Goal: Task Accomplishment & Management: Use online tool/utility

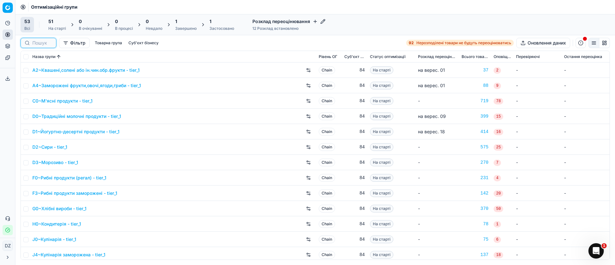
click at [40, 42] on input at bounding box center [42, 43] width 20 height 6
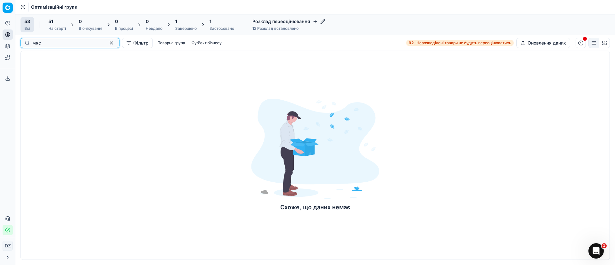
type input "мяс"
click at [108, 42] on button "button" at bounding box center [112, 43] width 8 height 8
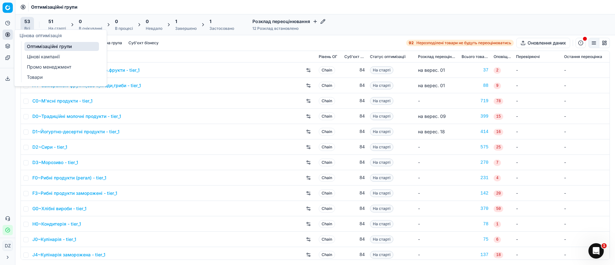
click at [10, 34] on circle at bounding box center [7, 34] width 4 height 4
click at [54, 48] on link "Оптимізаційні групи" at bounding box center [61, 46] width 75 height 9
click at [78, 45] on link "Оптимізаційні групи" at bounding box center [61, 46] width 75 height 9
click at [50, 47] on link "Оптимізаційні групи" at bounding box center [61, 46] width 75 height 9
click at [9, 37] on icon at bounding box center [7, 34] width 5 height 5
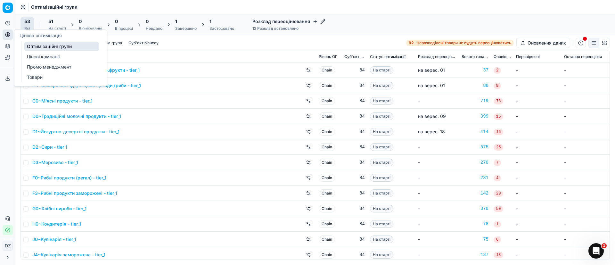
click at [45, 43] on link "Оптимізаційні групи" at bounding box center [61, 46] width 75 height 9
click at [45, 45] on link "Оптимізаційні групи" at bounding box center [61, 46] width 75 height 9
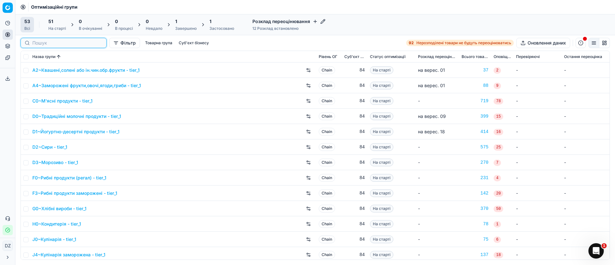
click at [42, 41] on input at bounding box center [67, 43] width 70 height 6
click at [64, 101] on link "C0~М'ясні продукти - tier_1" at bounding box center [62, 101] width 60 height 6
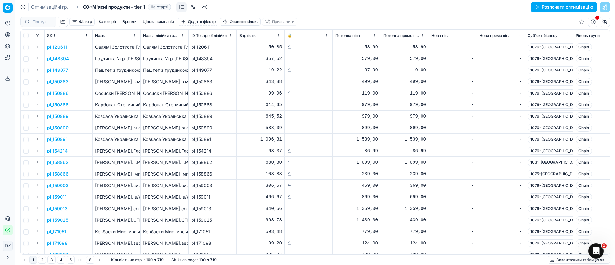
click at [410, 10] on button "Розпочати оптимізацію" at bounding box center [564, 7] width 66 height 10
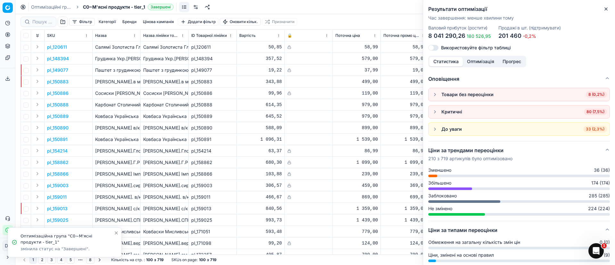
click at [13, 33] on button "Toggle Sidebar" at bounding box center [14, 132] width 5 height 265
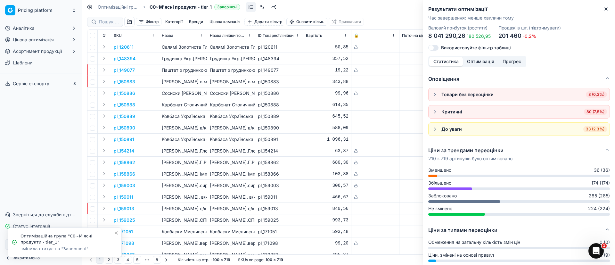
click at [10, 33] on ul "Аналітика Цінова оптимізація Асортимент продукції Шаблони" at bounding box center [41, 45] width 77 height 45
click at [75, 39] on icon "button" at bounding box center [73, 39] width 5 height 5
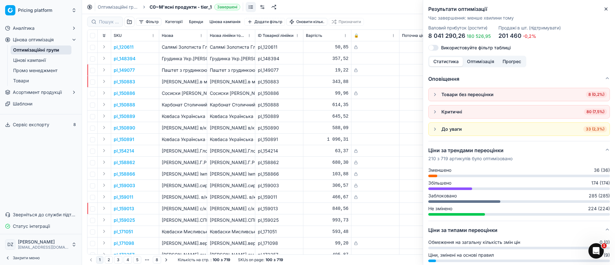
click at [76, 38] on icon "button" at bounding box center [73, 39] width 5 height 5
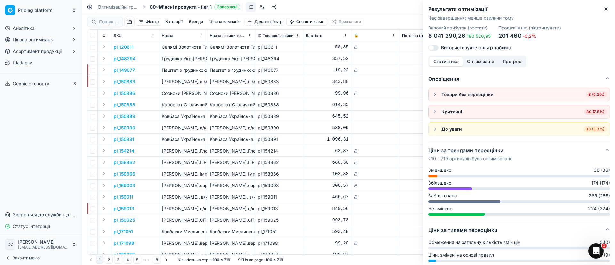
click at [81, 38] on button "Toggle Sidebar" at bounding box center [81, 132] width 5 height 265
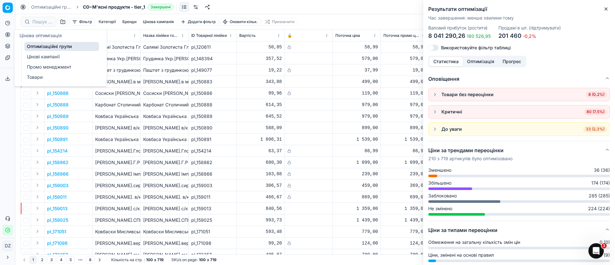
click at [9, 34] on icon at bounding box center [7, 34] width 5 height 5
click at [39, 43] on link "Оптимізаційні групи" at bounding box center [61, 46] width 75 height 9
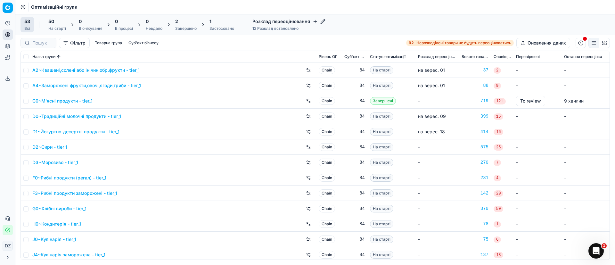
click at [189, 26] on div "Завершено" at bounding box center [185, 28] width 21 height 5
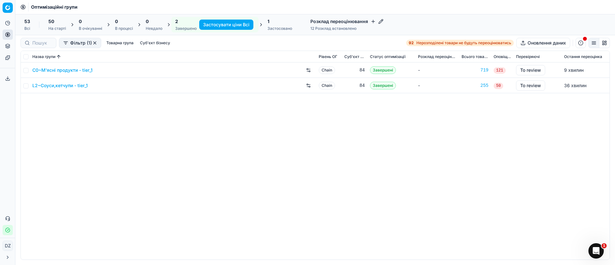
click at [59, 69] on link "C0~М'ясні продукти - tier_1" at bounding box center [62, 70] width 60 height 6
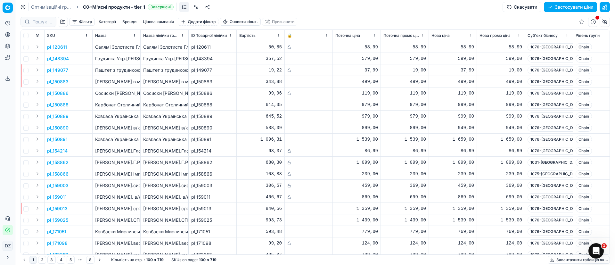
click at [87, 21] on button "Фільтр" at bounding box center [82, 22] width 26 height 8
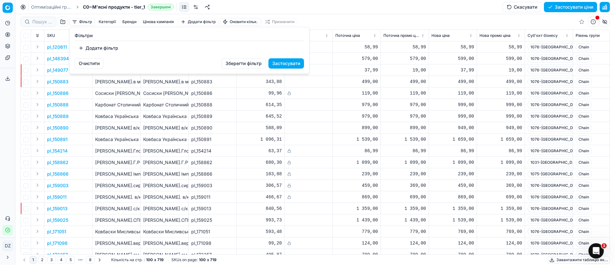
click at [62, 21] on html "Pricing platform Аналітика Цінова оптимізація Асортимент продукції Шаблони Серв…" at bounding box center [307, 132] width 615 height 265
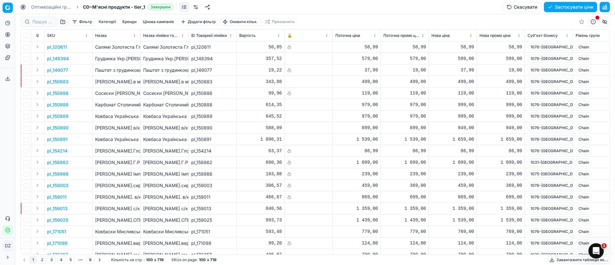
click at [62, 21] on button "button" at bounding box center [63, 22] width 10 height 10
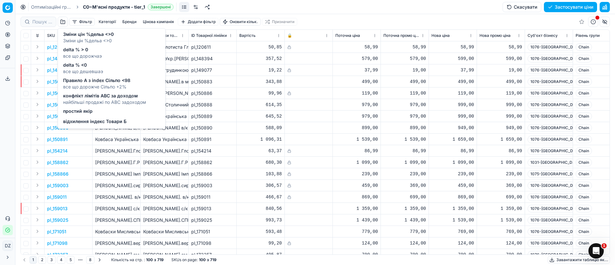
click at [223, 78] on td "pl_150883" at bounding box center [213, 82] width 48 height 12
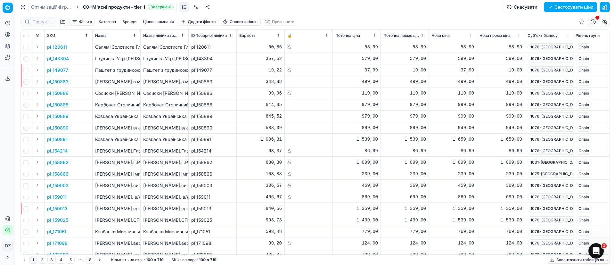
click at [156, 20] on button "Цінова кампанія" at bounding box center [158, 22] width 36 height 8
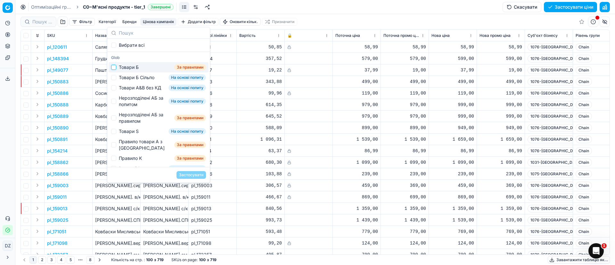
click at [114, 69] on input "Suggestions" at bounding box center [113, 67] width 5 height 5
checkbox input "true"
click at [194, 173] on button "Застосувати" at bounding box center [191, 175] width 29 height 8
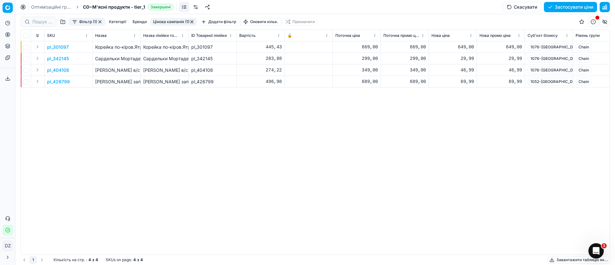
click at [194, 21] on button "button" at bounding box center [191, 21] width 5 height 5
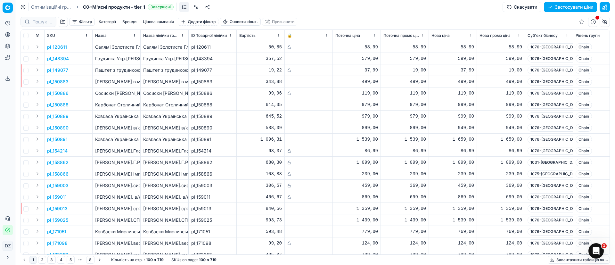
click at [146, 23] on button "Цінова кампанія" at bounding box center [158, 22] width 36 height 8
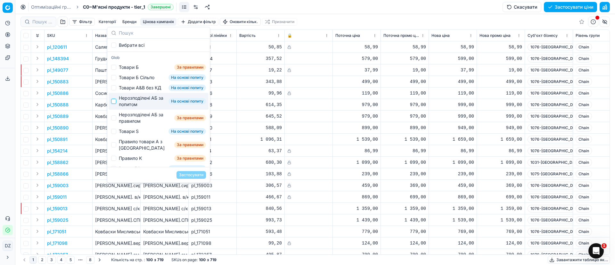
click at [111, 104] on input "Suggestions" at bounding box center [113, 101] width 5 height 5
checkbox input "true"
click at [193, 172] on button "Застосувати" at bounding box center [191, 175] width 29 height 8
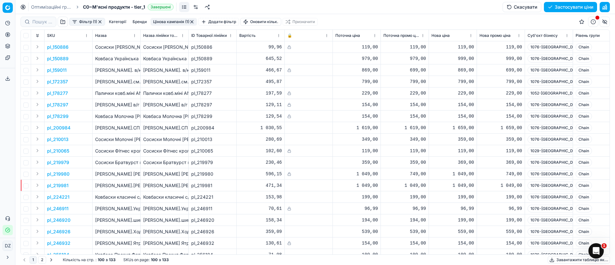
click at [193, 21] on button "button" at bounding box center [191, 21] width 5 height 5
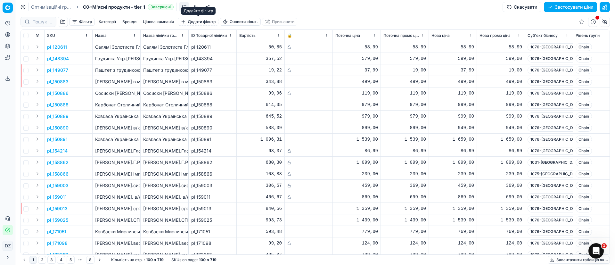
click at [209, 22] on button "Додати фільтр" at bounding box center [198, 22] width 41 height 8
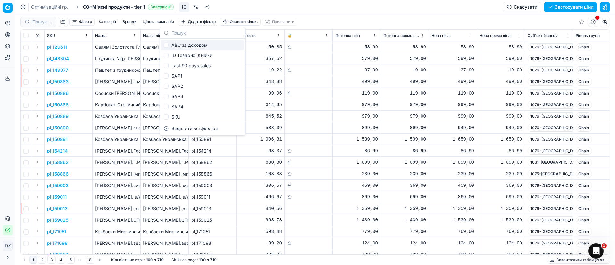
click at [160, 20] on button "Цінова кампанія" at bounding box center [158, 22] width 36 height 8
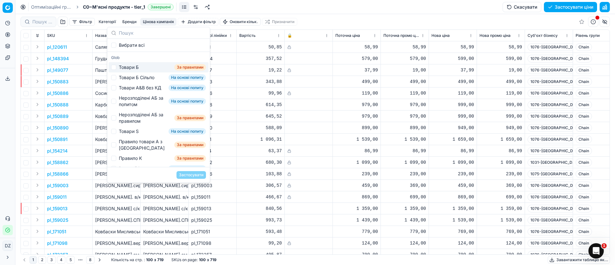
click at [120, 67] on div "Товари Б" at bounding box center [129, 67] width 20 height 6
checkbox input "true"
click at [122, 78] on div "Товари Б Сільпо" at bounding box center [137, 77] width 36 height 6
checkbox input "true"
click at [121, 88] on div "Товари А&B без КД" at bounding box center [140, 88] width 42 height 6
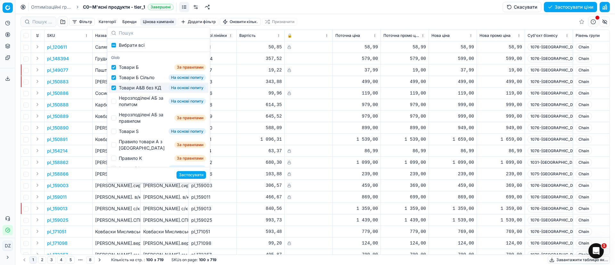
checkbox input "true"
click at [133, 108] on div "Нерозподілені АБ за попитом" at bounding box center [142, 101] width 47 height 13
checkbox input "true"
click at [131, 121] on div "Нерозподілені АБ за правилом" at bounding box center [145, 117] width 53 height 13
checkbox input "true"
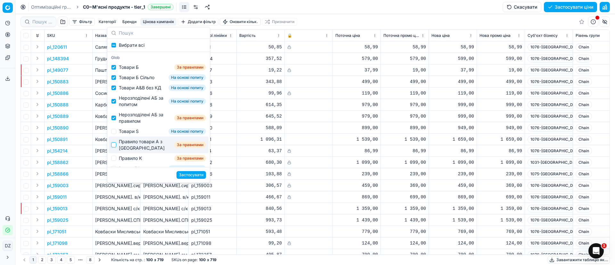
click at [113, 147] on input "Suggestions" at bounding box center [113, 144] width 5 height 5
checkbox input "false"
click at [132, 66] on div "Товари Б" at bounding box center [129, 67] width 20 height 6
checkbox input "false"
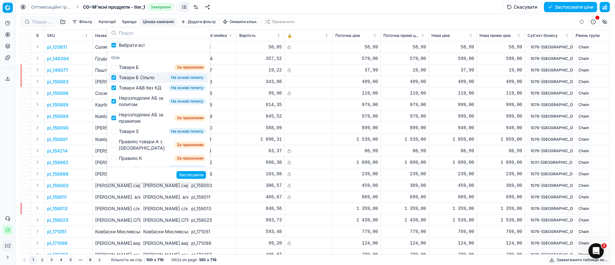
click at [127, 76] on div "Товари Б Сільпо" at bounding box center [137, 77] width 36 height 6
checkbox input "false"
click at [126, 89] on div "Товари А&B без КД" at bounding box center [140, 88] width 42 height 6
checkbox input "false"
click at [125, 104] on div "Нерозподілені АБ за попитом" at bounding box center [142, 101] width 47 height 13
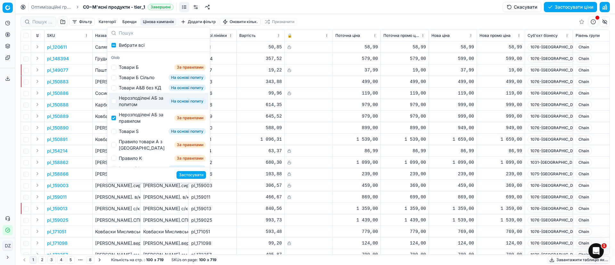
checkbox input "false"
click at [123, 119] on div "Нерозподілені АБ за правилом" at bounding box center [145, 117] width 53 height 13
checkbox input "false"
click at [256, 40] on th "Вартість" at bounding box center [261, 36] width 48 height 12
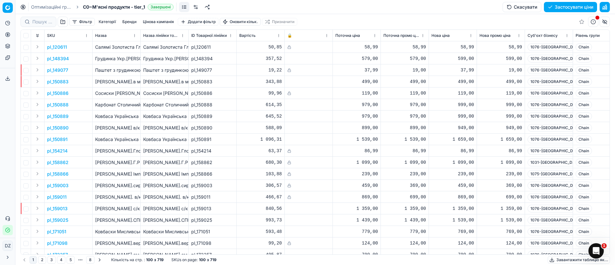
click at [60, 19] on button "button" at bounding box center [63, 22] width 10 height 10
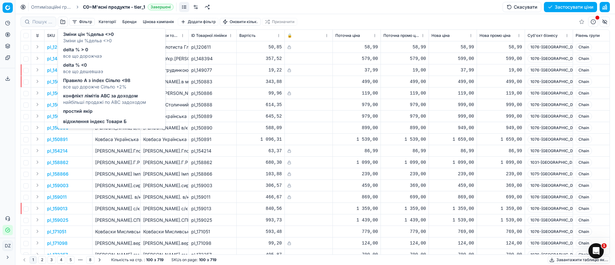
click at [105, 95] on span "конфлікт лімітів ABC за доходом" at bounding box center [104, 96] width 83 height 6
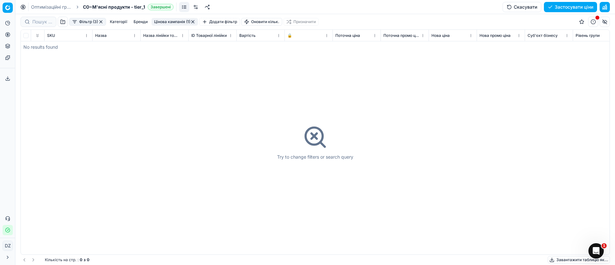
click at [100, 22] on button "button" at bounding box center [100, 21] width 5 height 5
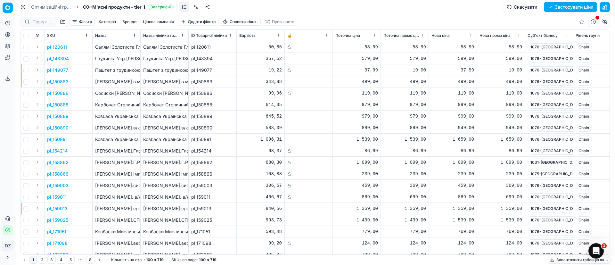
click at [62, 20] on button "button" at bounding box center [63, 22] width 10 height 10
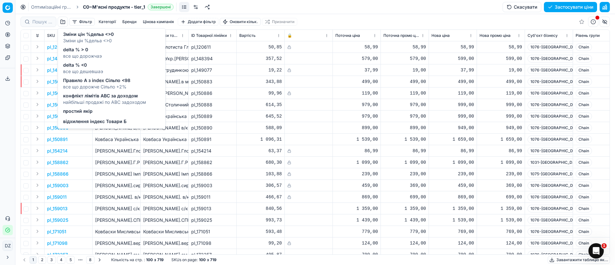
click at [103, 124] on span "відхилення індекс Товари Б" at bounding box center [94, 121] width 63 height 6
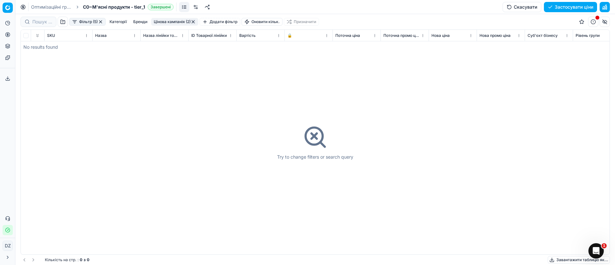
click at [66, 20] on button "button" at bounding box center [63, 22] width 10 height 10
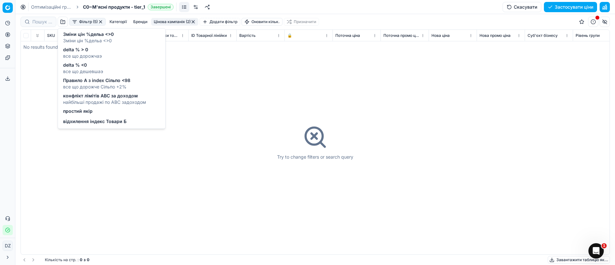
click at [99, 33] on span "Зміни цін %дельа <>0" at bounding box center [88, 34] width 51 height 6
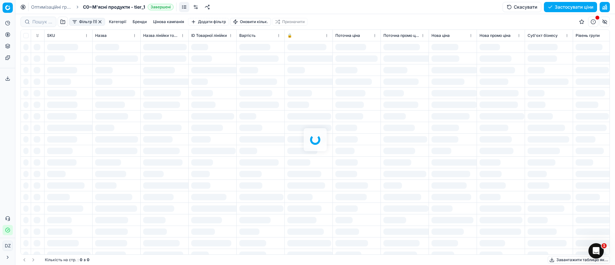
click at [100, 22] on div at bounding box center [315, 139] width 600 height 251
click at [101, 21] on button "button" at bounding box center [99, 21] width 5 height 5
click at [100, 21] on div "Фільтр (1) Категорії Бренди Цінова кампанія Додати фільтр Оновити кільк. Призна…" at bounding box center [315, 21] width 589 height 15
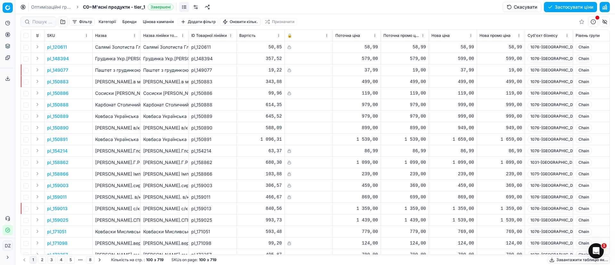
click at [100, 21] on div "Фільтр Категорії Бренди Цінова кампанія Додати фільтр Оновити кільк. Призначити" at bounding box center [315, 21] width 589 height 15
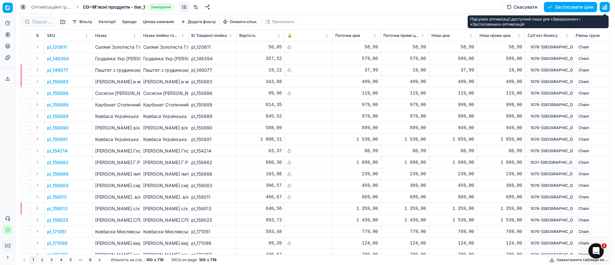
click at [410, 9] on button "button" at bounding box center [605, 7] width 10 height 10
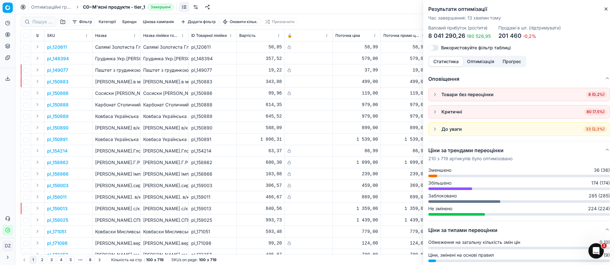
click at [410, 112] on button "button" at bounding box center [435, 112] width 8 height 8
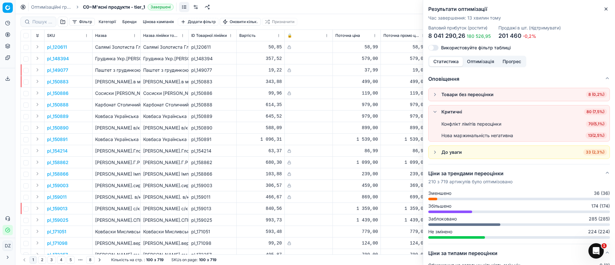
click at [410, 152] on button "button" at bounding box center [435, 152] width 8 height 8
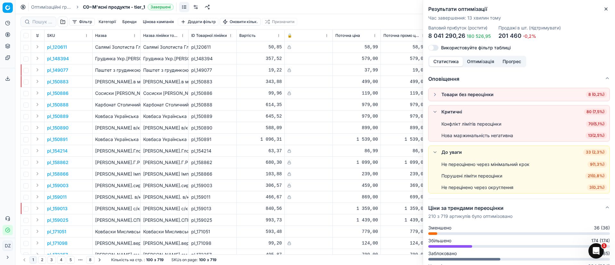
click at [410, 95] on button "button" at bounding box center [435, 95] width 8 height 8
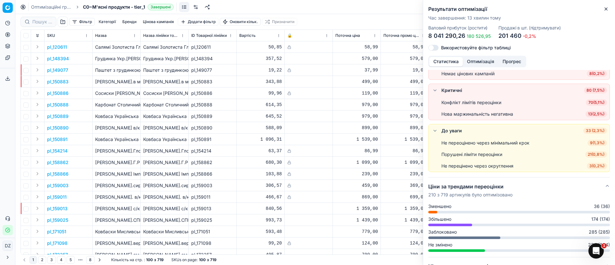
scroll to position [48, 0]
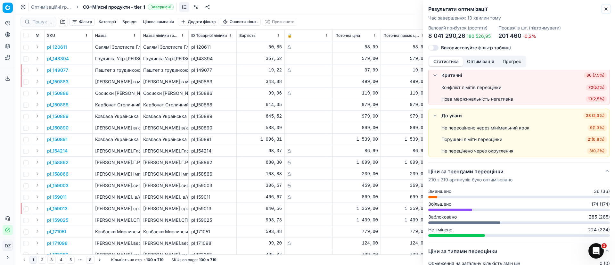
click at [410, 8] on icon "button" at bounding box center [606, 8] width 5 height 5
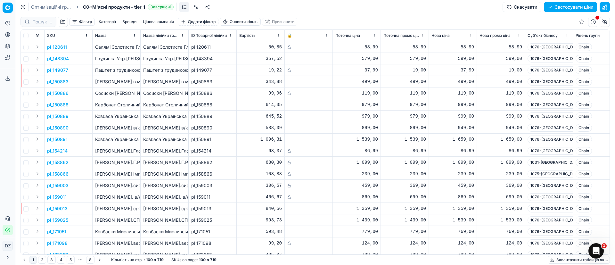
click at [327, 35] on html "Pricing platform Аналітика Цінова оптимізація Асортимент продукції Шаблони Серв…" at bounding box center [307, 132] width 615 height 265
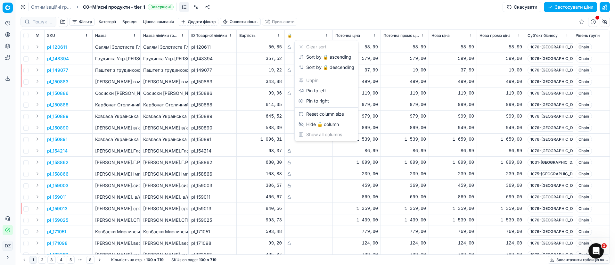
click at [459, 116] on html "Pricing platform Аналітика Цінова оптимізація Асортимент продукції Шаблони Серв…" at bounding box center [307, 132] width 615 height 265
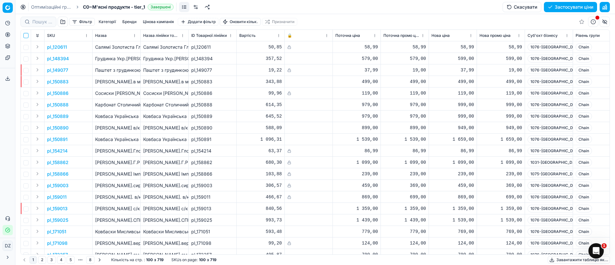
click at [27, 36] on input "checkbox" at bounding box center [25, 35] width 5 height 5
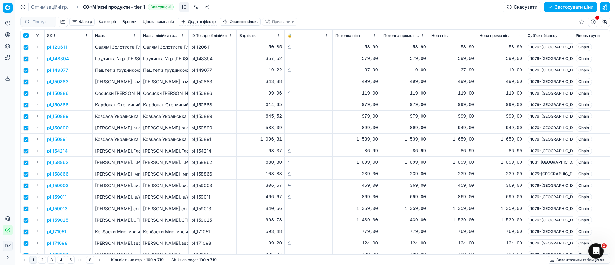
checkbox input "true"
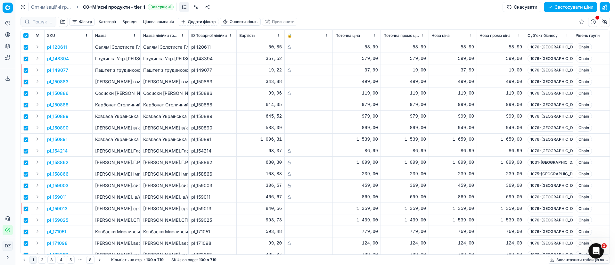
checkbox input "true"
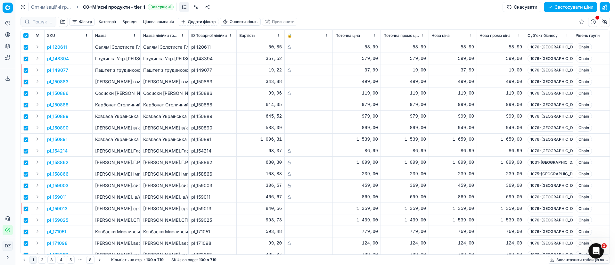
checkbox input "true"
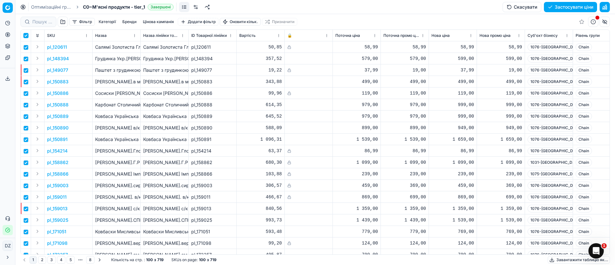
checkbox input "true"
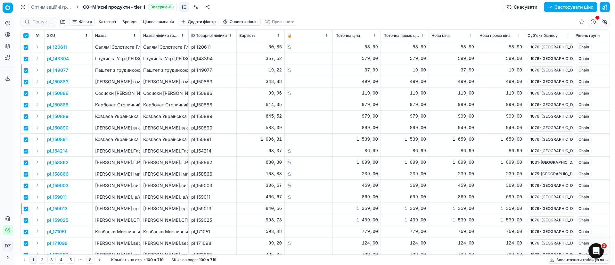
checkbox input "true"
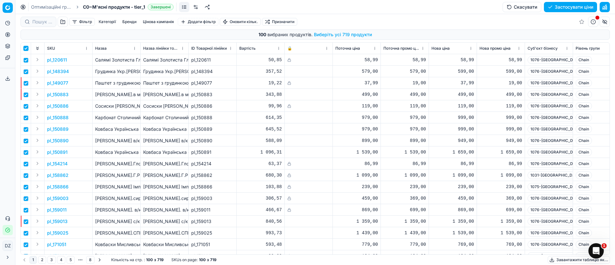
click at [26, 48] on input "checkbox" at bounding box center [25, 48] width 5 height 5
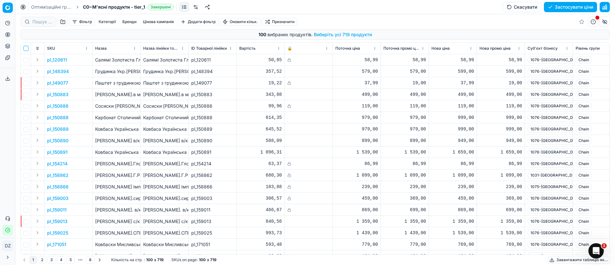
checkbox input "false"
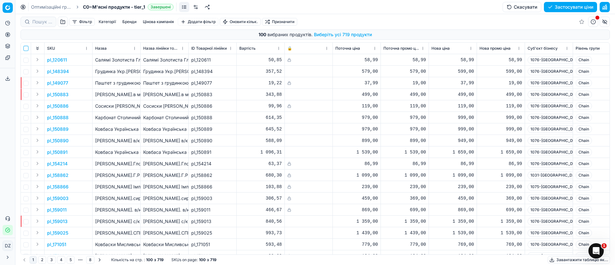
checkbox input "false"
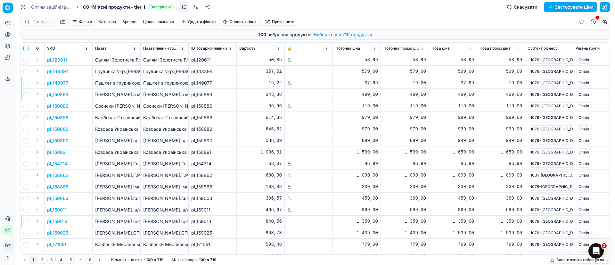
checkbox input "false"
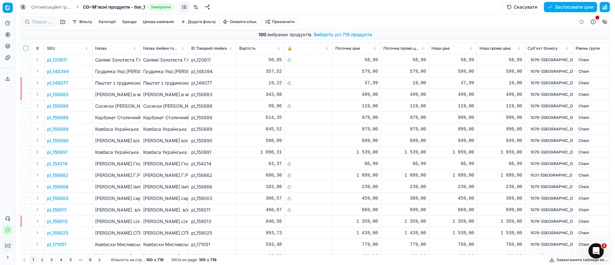
checkbox input "false"
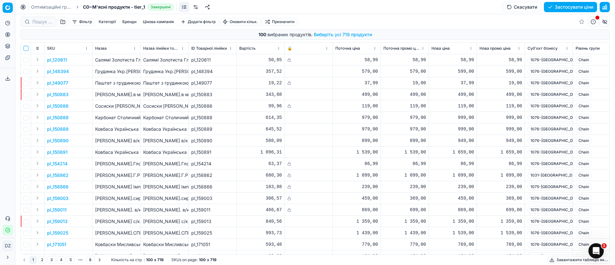
checkbox input "false"
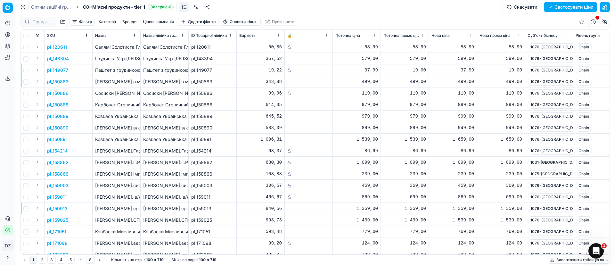
click at [76, 22] on button "Фільтр" at bounding box center [82, 22] width 26 height 8
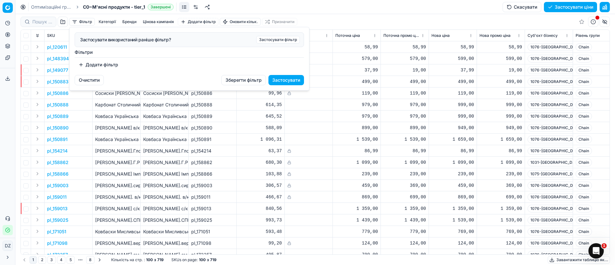
click at [80, 63] on button "Додати фільтр" at bounding box center [98, 65] width 47 height 10
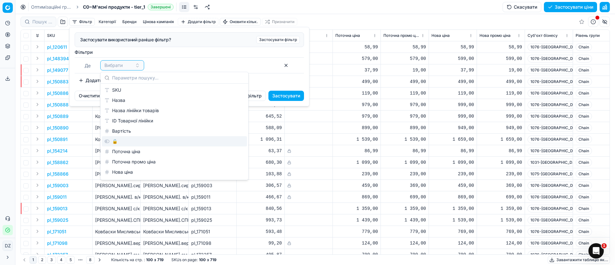
click at [116, 142] on div "🔒" at bounding box center [174, 141] width 145 height 10
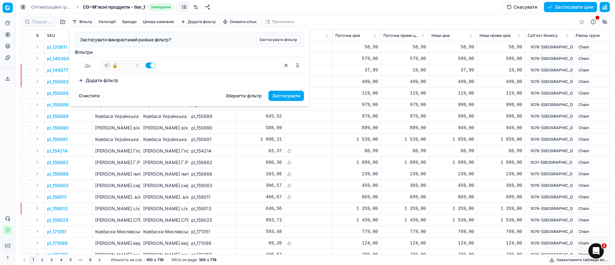
click at [149, 62] on button "button" at bounding box center [150, 65] width 10 height 6
checkbox input "false"
click at [284, 97] on button "Застосувати" at bounding box center [286, 96] width 36 height 10
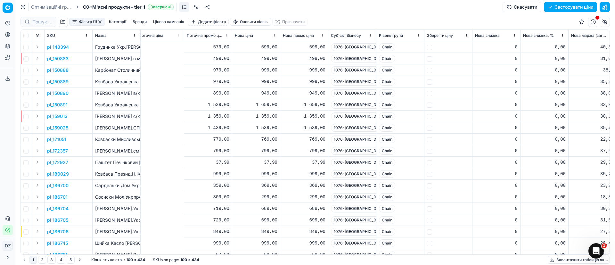
scroll to position [0, 440]
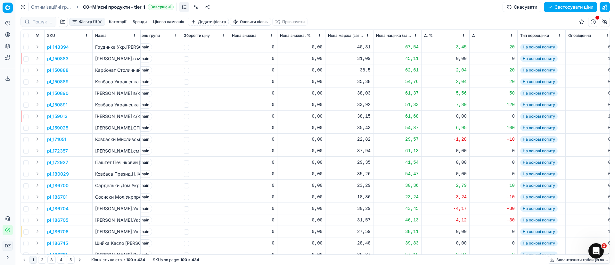
click at [169, 22] on button "Цінова кампанія" at bounding box center [169, 22] width 36 height 8
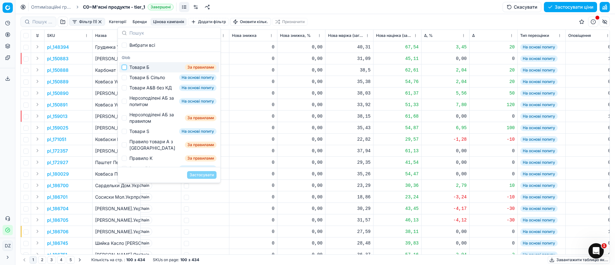
click at [125, 69] on input "Suggestions" at bounding box center [124, 67] width 5 height 5
checkbox input "true"
click at [202, 176] on button "Застосувати" at bounding box center [201, 175] width 29 height 8
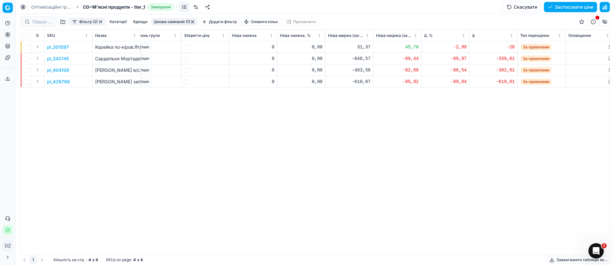
click at [55, 48] on p "pl_301097" at bounding box center [58, 47] width 22 height 6
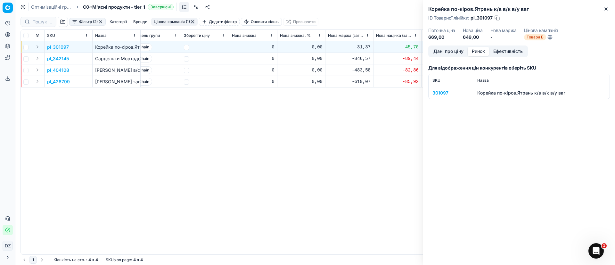
click at [477, 52] on button "Ринок" at bounding box center [478, 51] width 21 height 9
drag, startPoint x: 450, startPoint y: 94, endPoint x: 441, endPoint y: 93, distance: 9.3
click at [441, 93] on div "301097" at bounding box center [450, 93] width 37 height 6
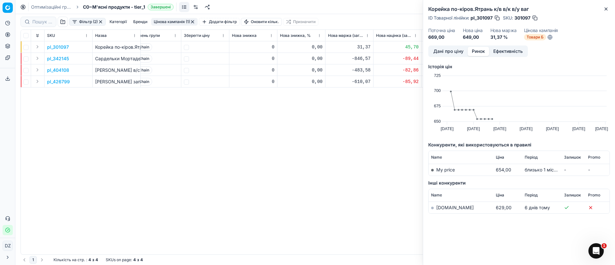
click at [444, 208] on link "[DOMAIN_NAME]" at bounding box center [454, 207] width 37 height 5
drag, startPoint x: 607, startPoint y: 8, endPoint x: 240, endPoint y: 67, distance: 372.0
click at [607, 8] on icon "button" at bounding box center [606, 8] width 5 height 5
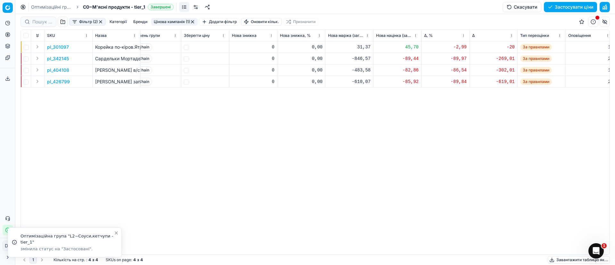
click at [102, 20] on button "button" at bounding box center [100, 21] width 5 height 5
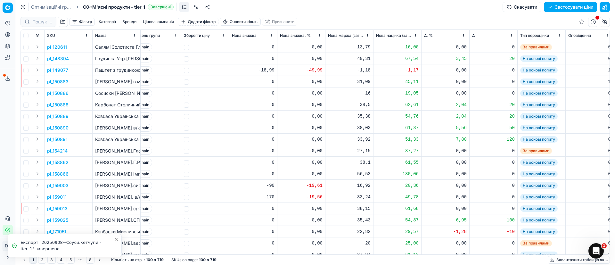
click at [162, 22] on button "Цінова кампанія" at bounding box center [158, 22] width 36 height 8
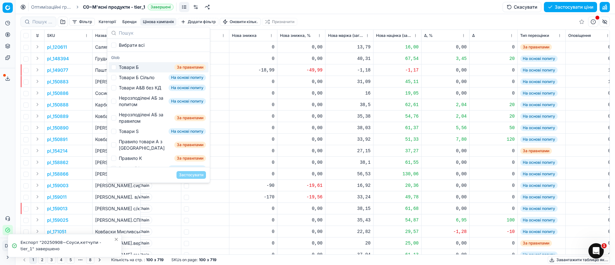
click at [126, 70] on div "Товари Б" at bounding box center [129, 67] width 20 height 6
checkbox input "true"
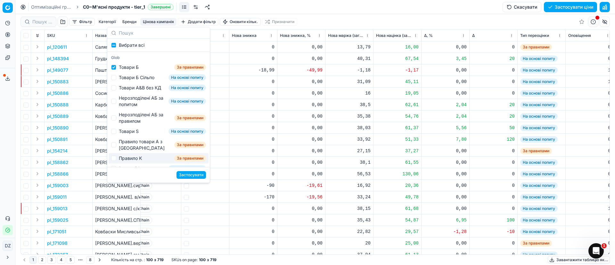
click at [197, 174] on button "Застосувати" at bounding box center [191, 175] width 29 height 8
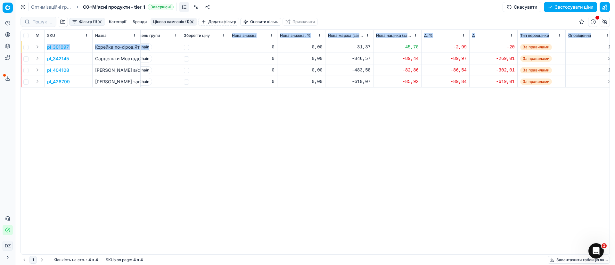
drag, startPoint x: 229, startPoint y: 36, endPoint x: 194, endPoint y: 43, distance: 35.2
click at [194, 43] on div "SKU Назва Назва лінійки товарів ID Товарної лінійки Вартість 🔒 Поточна ціна Пот…" at bounding box center [315, 142] width 589 height 225
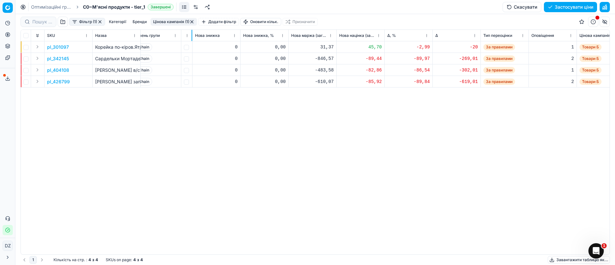
drag, startPoint x: 229, startPoint y: 34, endPoint x: 192, endPoint y: 40, distance: 37.4
click at [192, 40] on div at bounding box center [192, 35] width 1 height 11
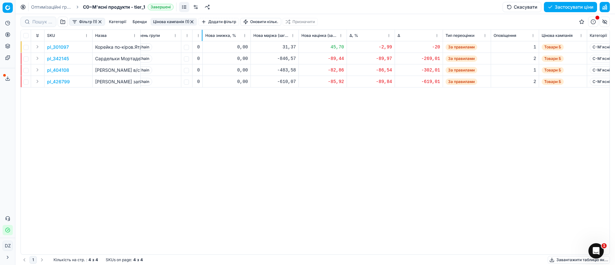
drag, startPoint x: 240, startPoint y: 34, endPoint x: 195, endPoint y: 43, distance: 45.6
click at [195, 43] on div "SKU Назва Назва лінійки товарів ID Товарної лінійки Вартість 🔒 Поточна ціна Пот…" at bounding box center [315, 142] width 589 height 225
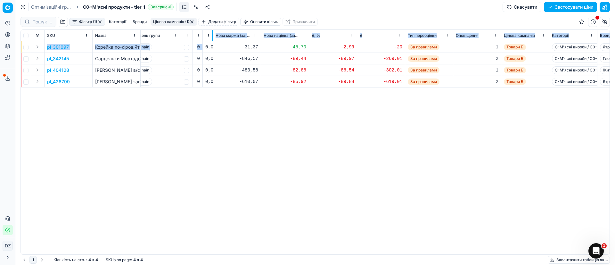
drag, startPoint x: 250, startPoint y: 35, endPoint x: 224, endPoint y: 41, distance: 26.3
click at [206, 41] on div "SKU Назва Назва лінійки товарів ID Товарної лінійки Вартість 🔒 Поточна ціна Пот…" at bounding box center [315, 142] width 589 height 225
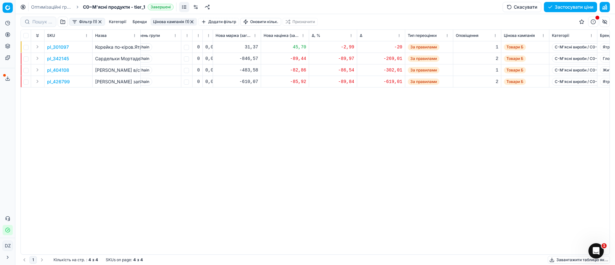
click at [276, 116] on div "SKU Назва Назва лінійки товарів ID Товарної лінійки Вартість 🔒 Поточна ціна Пот…" at bounding box center [315, 142] width 589 height 225
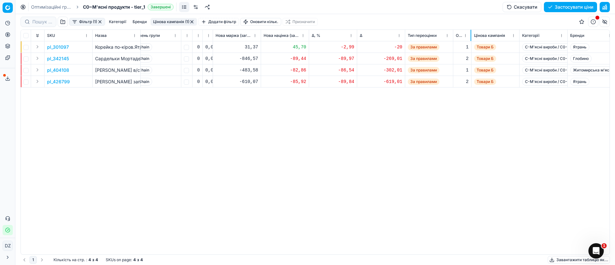
drag, startPoint x: 500, startPoint y: 35, endPoint x: 471, endPoint y: 40, distance: 30.2
click at [471, 40] on div at bounding box center [471, 35] width 1 height 11
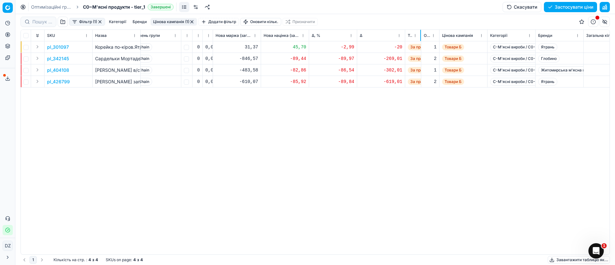
drag, startPoint x: 453, startPoint y: 34, endPoint x: 421, endPoint y: 41, distance: 32.8
click at [421, 41] on div at bounding box center [420, 35] width 1 height 11
drag, startPoint x: 535, startPoint y: 35, endPoint x: 526, endPoint y: 33, distance: 9.1
click at [514, 34] on th "Категорії" at bounding box center [512, 36] width 48 height 12
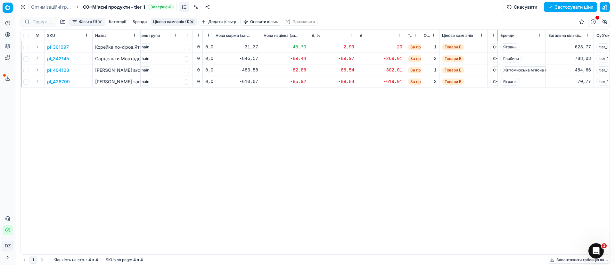
drag, startPoint x: 535, startPoint y: 37, endPoint x: 487, endPoint y: 41, distance: 48.2
click at [484, 41] on div "SKU Назва Назва лінійки товарів ID Товарної лінійки Вартість 🔒 Поточна ціна Пот…" at bounding box center [315, 142] width 589 height 225
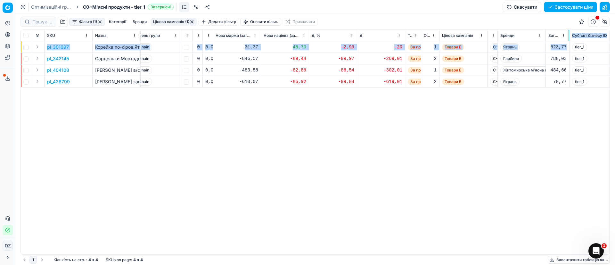
drag, startPoint x: 593, startPoint y: 36, endPoint x: 569, endPoint y: 45, distance: 26.3
click at [569, 45] on div "SKU Назва Назва лінійки товарів ID Товарної лінійки Вартість 🔒 Поточна ціна Пот…" at bounding box center [315, 142] width 589 height 225
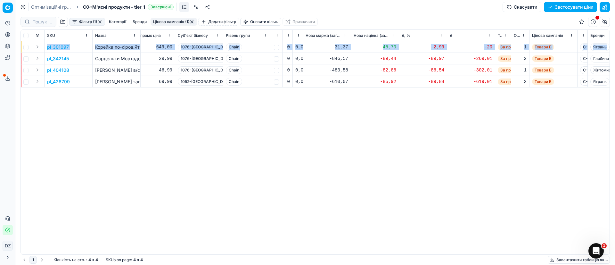
scroll to position [0, 328]
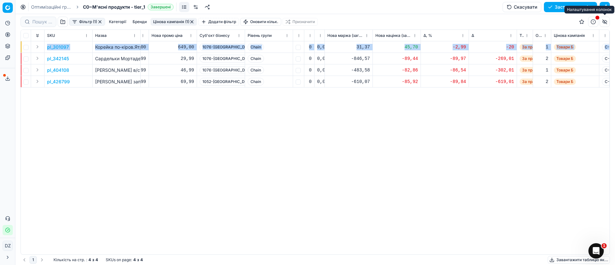
click at [605, 24] on button "button" at bounding box center [605, 22] width 10 height 10
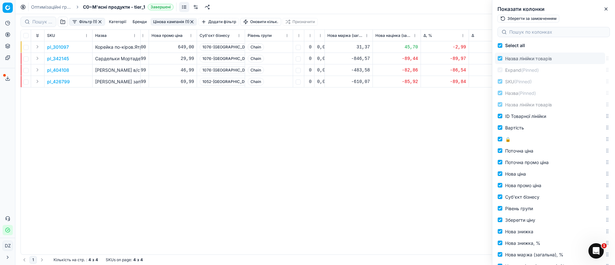
drag, startPoint x: 600, startPoint y: 104, endPoint x: 599, endPoint y: 52, distance: 51.9
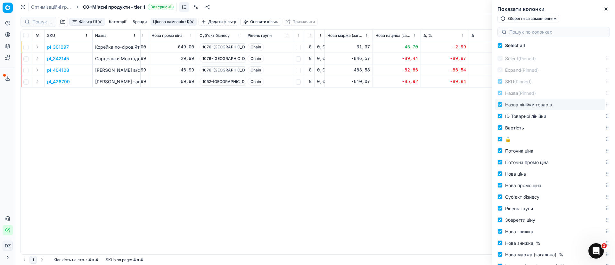
click at [599, 52] on div "Select all Select (Pinned) Expand (Pinned) SKU (Pinned) Назва (Pinned) Назва лі…" at bounding box center [553, 152] width 123 height 225
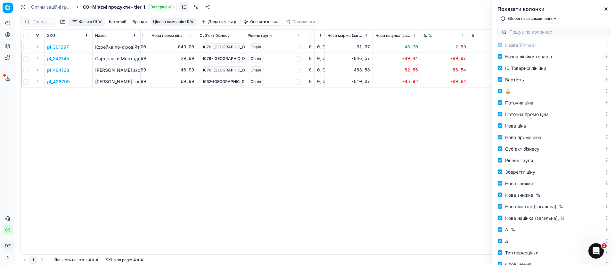
scroll to position [96, 0]
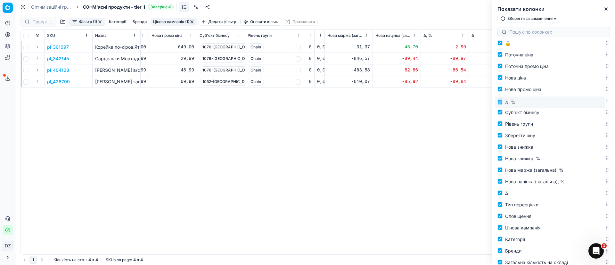
drag, startPoint x: 601, startPoint y: 183, endPoint x: 605, endPoint y: 103, distance: 79.3
click at [605, 103] on div "Select all Select (Pinned) Expand (Pinned) SKU (Pinned) Назва (Pinned) Назва лі…" at bounding box center [553, 152] width 123 height 225
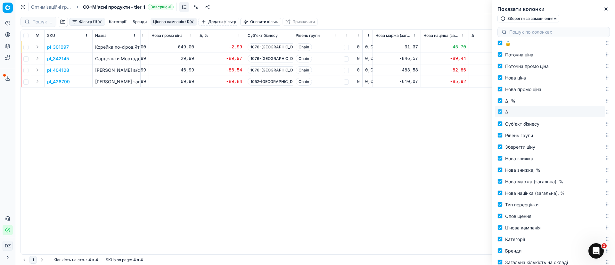
drag, startPoint x: 599, startPoint y: 193, endPoint x: 606, endPoint y: 112, distance: 81.6
click at [606, 112] on div "Select all Select (Pinned) Expand (Pinned) SKU (Pinned) Назва (Pinned) Назва лі…" at bounding box center [553, 152] width 123 height 225
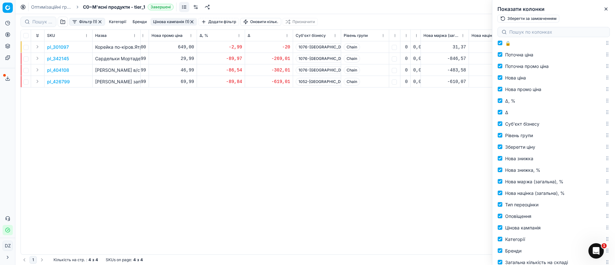
click at [547, 19] on button "Зберегти за замовченням" at bounding box center [529, 19] width 62 height 8
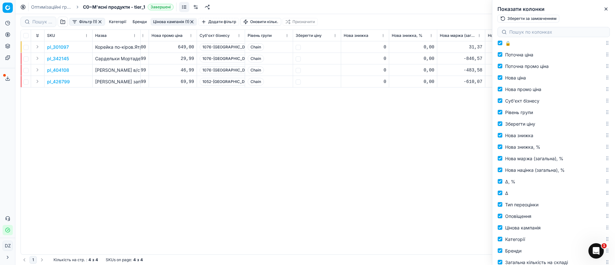
click at [424, 146] on div "SKU Назва Назва лінійки товарів ID Товарної лінійки Вартість 🔒 Поточна ціна Пот…" at bounding box center [315, 142] width 589 height 225
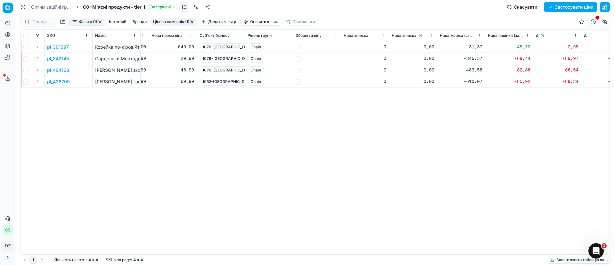
click at [605, 22] on button "button" at bounding box center [605, 22] width 10 height 10
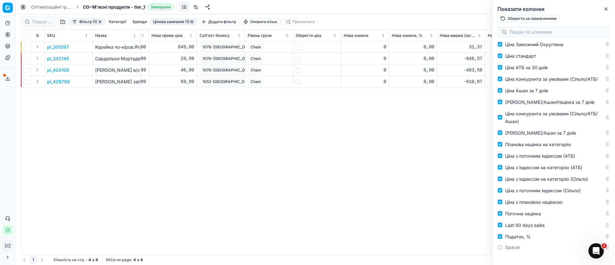
scroll to position [1129, 0]
click at [516, 237] on span "Податок, %" at bounding box center [518, 236] width 26 height 5
click at [503, 237] on input "Податок, %" at bounding box center [500, 236] width 5 height 5
checkbox input "false"
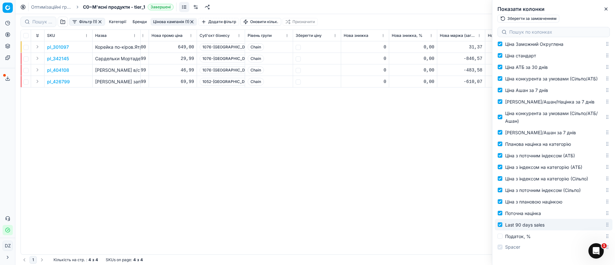
click at [519, 225] on span "Last 90 days sales" at bounding box center [524, 224] width 39 height 5
click at [503, 225] on input "Last 90 days sales" at bounding box center [500, 224] width 5 height 5
checkbox input "false"
click at [361, 180] on div "SKU Назва Назва лінійки товарів ID Товарної лінійки Вартість 🔒 Поточна ціна Пот…" at bounding box center [315, 142] width 589 height 225
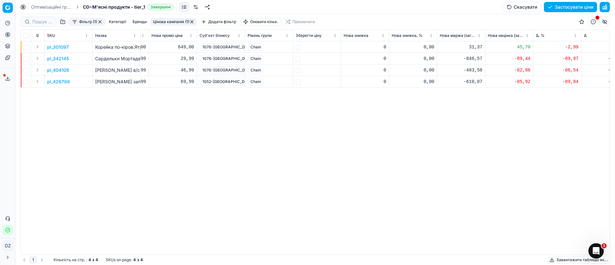
drag, startPoint x: 605, startPoint y: 21, endPoint x: 602, endPoint y: 23, distance: 4.0
click at [605, 21] on button "button" at bounding box center [605, 22] width 10 height 10
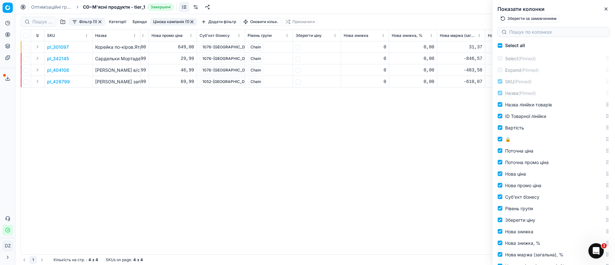
click at [406, 160] on div "SKU Назва Назва лінійки товарів ID Товарної лінійки Вартість 🔒 Поточна ціна Пот…" at bounding box center [315, 142] width 589 height 225
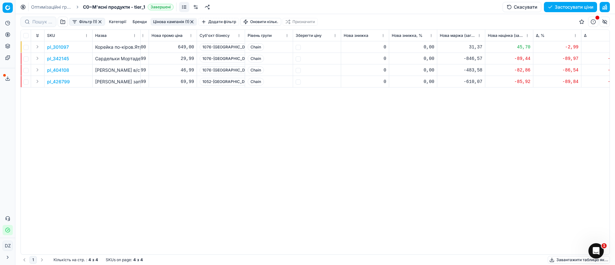
click at [603, 22] on button "button" at bounding box center [605, 22] width 10 height 10
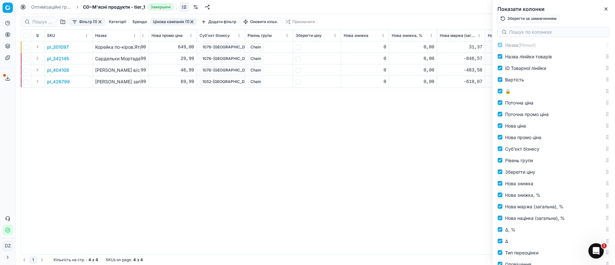
scroll to position [0, 0]
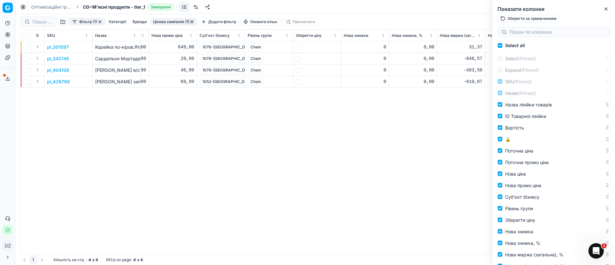
click at [332, 161] on div "SKU Назва Назва лінійки товарів ID Товарної лінійки Вартість 🔒 Поточна ціна Пот…" at bounding box center [315, 142] width 589 height 225
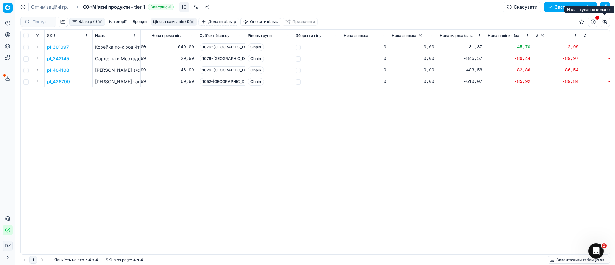
click at [605, 22] on button "button" at bounding box center [605, 22] width 10 height 10
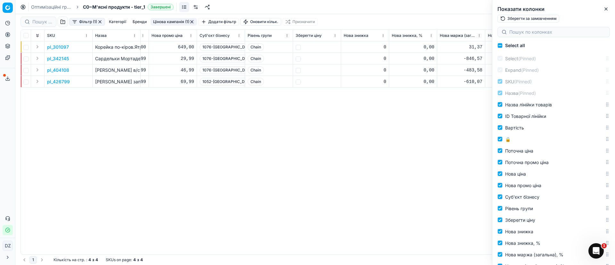
click at [287, 165] on div "SKU Назва Назва лінійки товарів ID Товарної лінійки Вартість 🔒 Поточна ціна Пот…" at bounding box center [315, 142] width 589 height 225
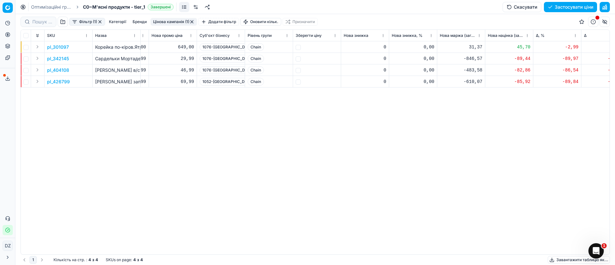
click at [606, 24] on button "button" at bounding box center [605, 22] width 10 height 10
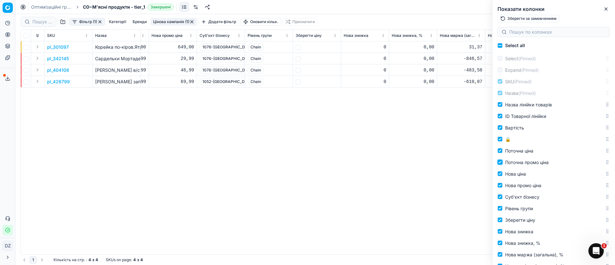
click at [501, 163] on input "Поточна промо ціна" at bounding box center [500, 162] width 5 height 5
checkbox input "false"
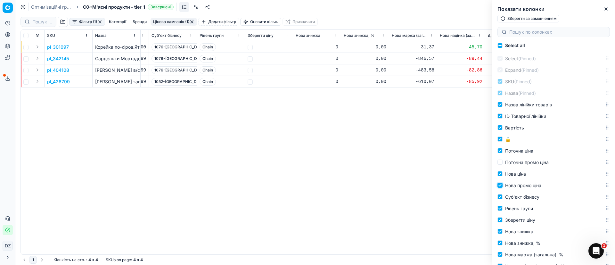
click at [502, 184] on input "Нова промо ціна" at bounding box center [500, 185] width 5 height 5
checkbox input "false"
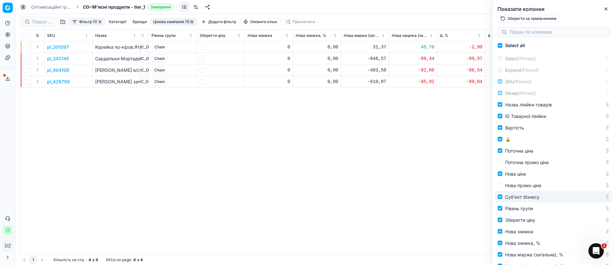
click at [522, 198] on span "Суб'єкт бізнесу" at bounding box center [522, 196] width 34 height 5
click at [503, 198] on input "Суб'єкт бізнесу" at bounding box center [500, 196] width 5 height 5
checkbox input "false"
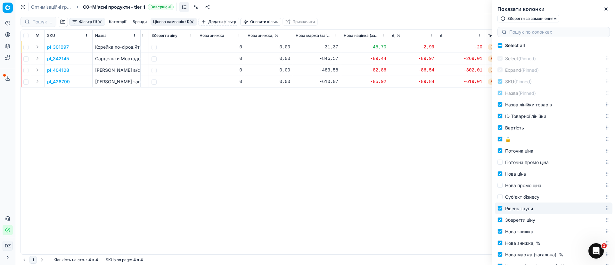
click at [522, 209] on span "Рівень групи" at bounding box center [519, 208] width 28 height 5
click at [503, 209] on input "Рівень групи" at bounding box center [500, 208] width 5 height 5
checkbox input "false"
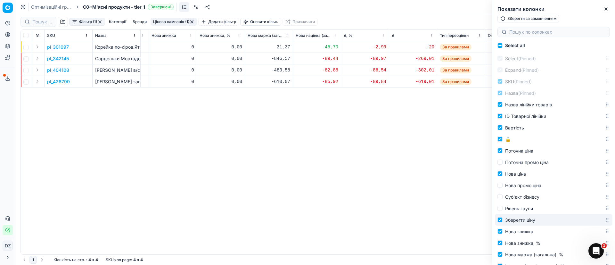
click at [522, 222] on span "Зберегти ціну" at bounding box center [520, 219] width 30 height 5
click at [503, 222] on input "Зберегти ціну" at bounding box center [500, 219] width 5 height 5
checkbox input "false"
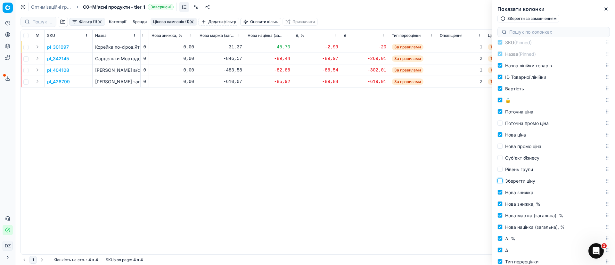
scroll to position [48, 0]
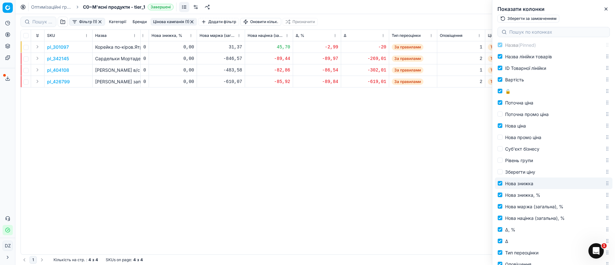
click at [534, 185] on label "Нова знижка" at bounding box center [551, 183] width 107 height 8
click at [503, 185] on input "Нова знижка" at bounding box center [500, 183] width 5 height 5
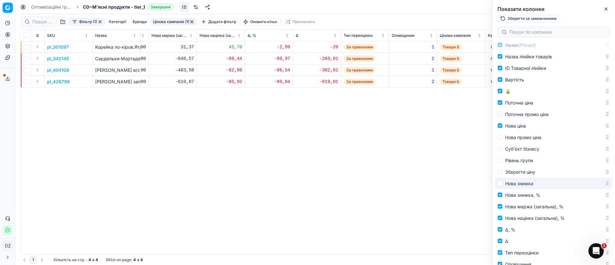
click at [531, 182] on span "Нова знижка" at bounding box center [519, 183] width 28 height 5
click at [503, 182] on input "Нова знижка" at bounding box center [500, 183] width 5 height 5
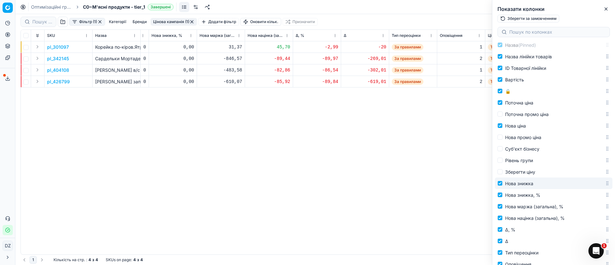
drag, startPoint x: 504, startPoint y: 182, endPoint x: 504, endPoint y: 187, distance: 5.1
click at [504, 182] on label "Нова знижка" at bounding box center [551, 183] width 107 height 8
click at [503, 182] on input "Нова знижка" at bounding box center [500, 183] width 5 height 5
checkbox input "false"
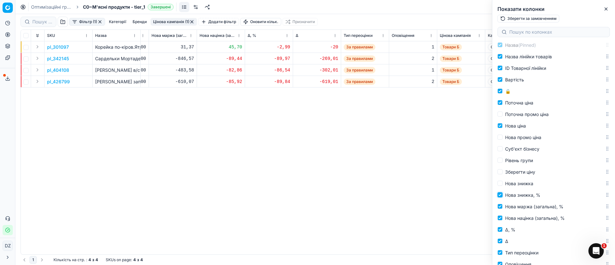
click at [501, 195] on input "Нова знижка, %" at bounding box center [500, 194] width 5 height 5
checkbox input "false"
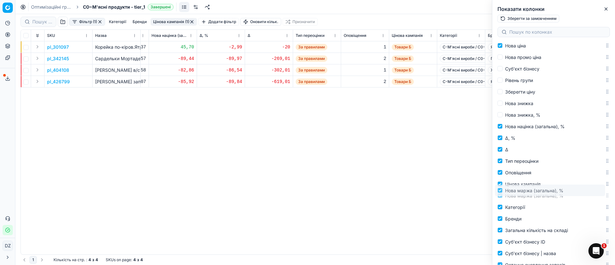
scroll to position [129, 0]
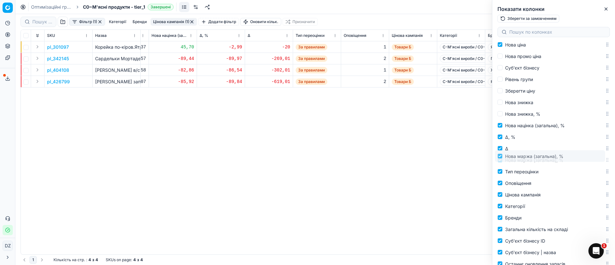
drag, startPoint x: 601, startPoint y: 207, endPoint x: 604, endPoint y: 156, distance: 50.4
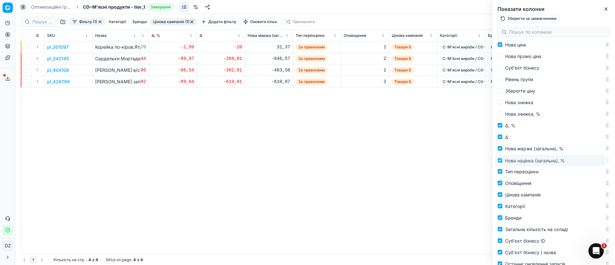
drag, startPoint x: 601, startPoint y: 126, endPoint x: 607, endPoint y: 161, distance: 35.8
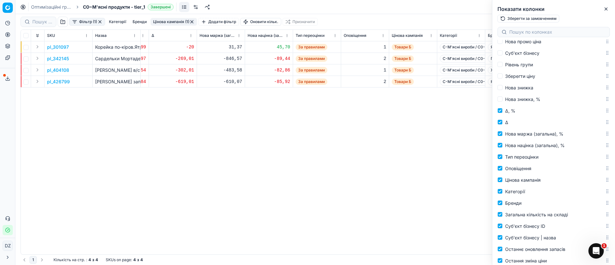
scroll to position [144, 0]
drag, startPoint x: 601, startPoint y: 159, endPoint x: 605, endPoint y: 133, distance: 25.8
click at [609, 133] on div "Select all Select (Pinned) Expand (Pinned) SKU (Pinned) Назва (Pinned) Назва лі…" at bounding box center [553, 152] width 123 height 225
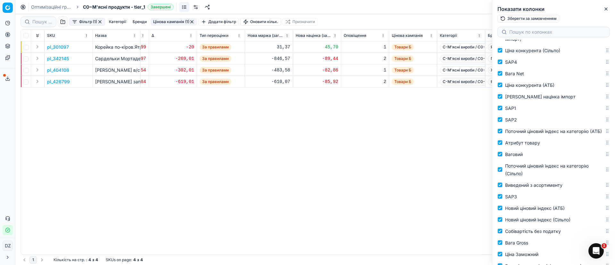
scroll to position [841, 0]
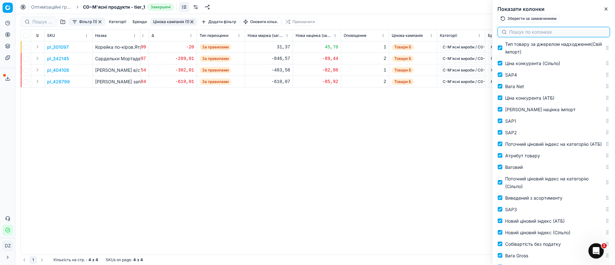
click at [550, 31] on input at bounding box center [557, 32] width 96 height 6
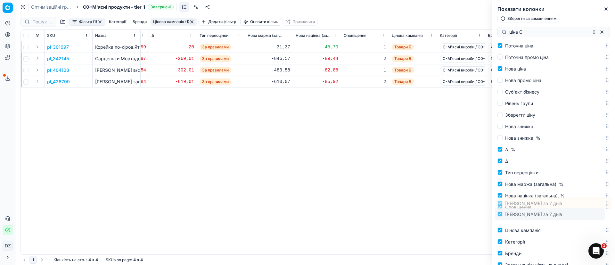
scroll to position [110, 0]
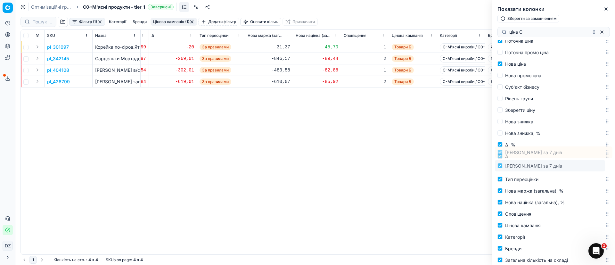
drag, startPoint x: 601, startPoint y: 193, endPoint x: 615, endPoint y: 166, distance: 30.7
click at [615, 166] on div "Select all Select (Pinned) Expand (Pinned) SKU (Pinned) Назва (Pinned) Назва лі…" at bounding box center [553, 152] width 123 height 225
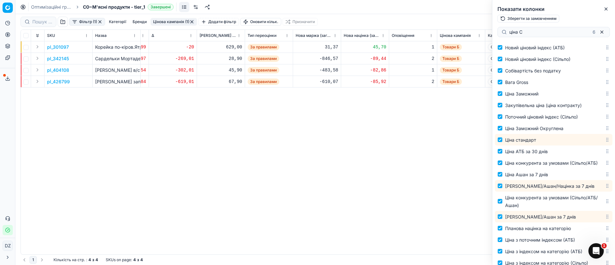
scroll to position [1129, 0]
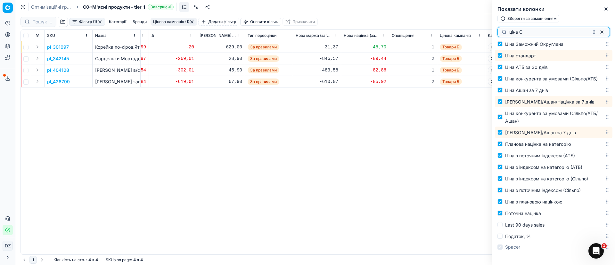
drag, startPoint x: 531, startPoint y: 33, endPoint x: 498, endPoint y: 33, distance: 32.7
click at [498, 33] on div "ціна С 6" at bounding box center [554, 32] width 112 height 10
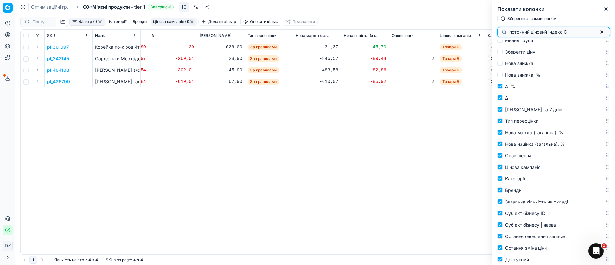
scroll to position [0, 0]
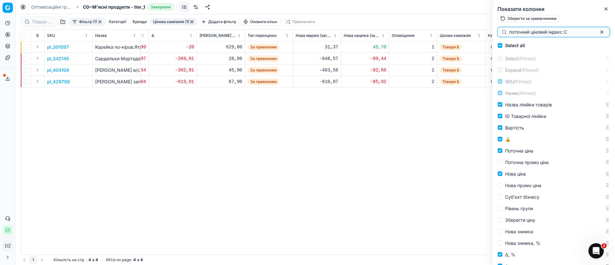
click at [579, 30] on input "поточний ціновий індекс С" at bounding box center [551, 32] width 84 height 6
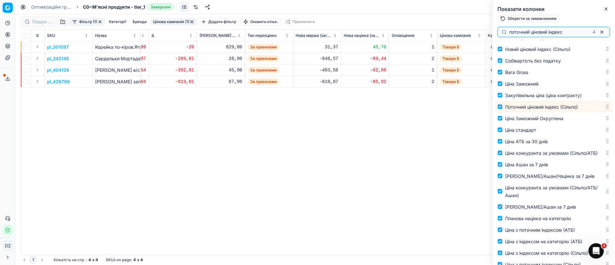
scroll to position [1055, 0]
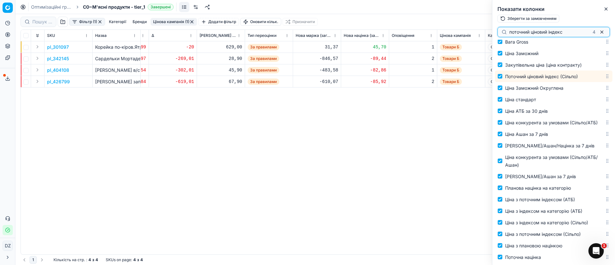
type input "поточний ціновий індекс"
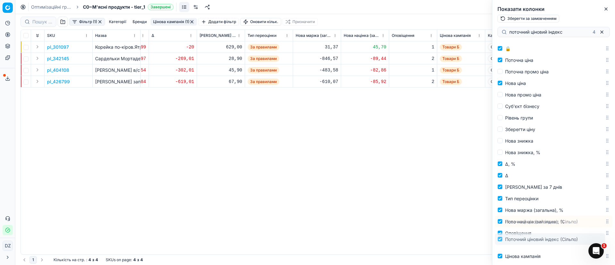
scroll to position [133, 0]
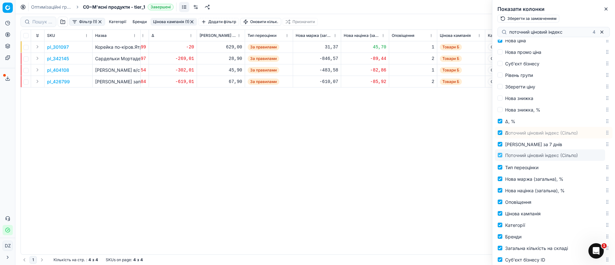
drag, startPoint x: 601, startPoint y: 101, endPoint x: 615, endPoint y: 157, distance: 57.3
click at [615, 157] on div "Select all Select (Pinned) Expand (Pinned) SKU (Pinned) Назва (Pinned) Назва лі…" at bounding box center [553, 152] width 123 height 225
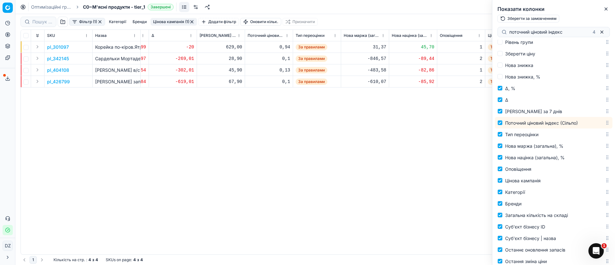
scroll to position [181, 0]
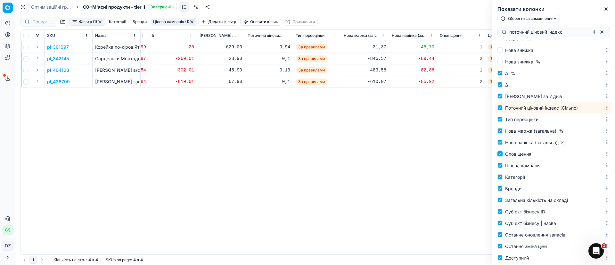
click at [501, 154] on input "Оповіщення" at bounding box center [500, 153] width 5 height 5
checkbox input "false"
click at [499, 200] on input "Загальна кількість на складі" at bounding box center [500, 199] width 5 height 5
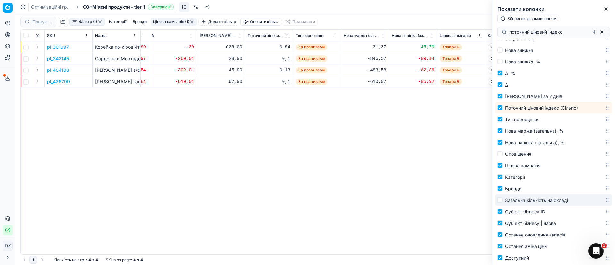
click at [503, 200] on label "Загальна кількість на складі" at bounding box center [551, 200] width 107 height 8
click at [503, 200] on input "Загальна кількість на складі" at bounding box center [500, 199] width 5 height 5
checkbox input "true"
click at [501, 211] on input "Суб'єкт бізнесу ID" at bounding box center [500, 211] width 5 height 5
checkbox input "false"
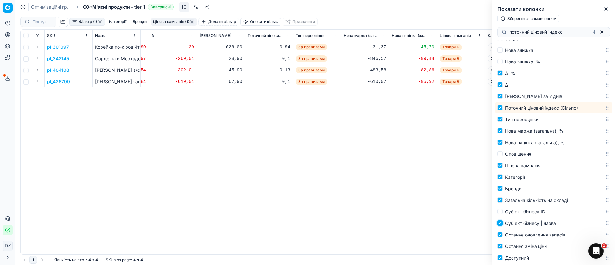
click at [500, 221] on input "Суб'єкт бізнесу | назва" at bounding box center [500, 222] width 5 height 5
checkbox input "false"
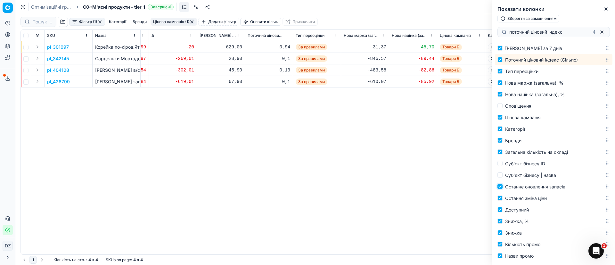
click at [499, 187] on input "Останнє оновлення запасів" at bounding box center [500, 186] width 5 height 5
checkbox input "false"
click at [500, 210] on input "Доступний" at bounding box center [500, 209] width 5 height 5
checkbox input "true"
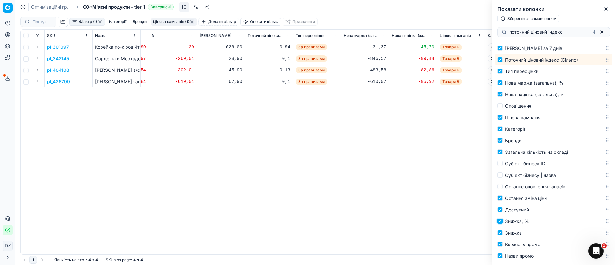
click at [501, 223] on input "Знижка, %" at bounding box center [500, 220] width 5 height 5
checkbox input "false"
click at [501, 231] on input "Знижка" at bounding box center [500, 232] width 5 height 5
checkbox input "false"
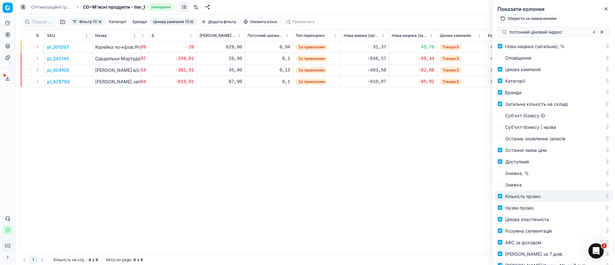
click at [505, 197] on label "Кількість промо" at bounding box center [551, 196] width 107 height 8
click at [503, 197] on input "Кількість промо" at bounding box center [500, 195] width 5 height 5
checkbox input "false"
click at [506, 208] on span "Назви промо" at bounding box center [519, 207] width 29 height 5
click at [503, 208] on input "Назви промо" at bounding box center [500, 207] width 5 height 5
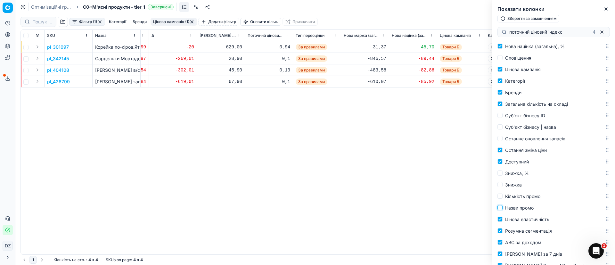
checkbox input "false"
click at [506, 217] on span "Цінова еластичність" at bounding box center [527, 219] width 44 height 5
click at [503, 217] on input "Цінова еластичність" at bounding box center [500, 219] width 5 height 5
checkbox input "false"
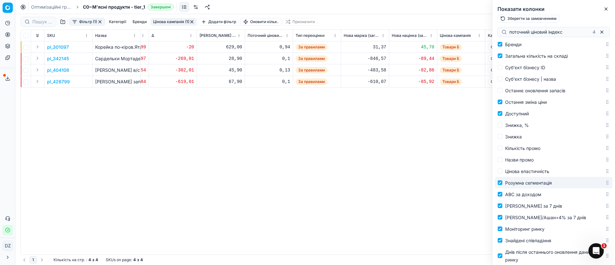
click at [529, 184] on span "Розумна сегментація" at bounding box center [528, 182] width 47 height 5
click at [503, 184] on input "Розумна сегментація" at bounding box center [500, 182] width 5 height 5
checkbox input "false"
click at [512, 193] on span "ABC за доходом" at bounding box center [523, 194] width 36 height 5
click at [503, 193] on input "ABC за доходом" at bounding box center [500, 194] width 5 height 5
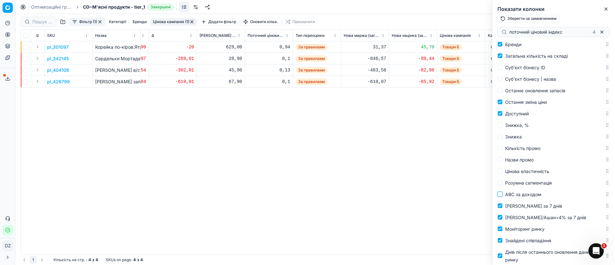
checkbox input "false"
click at [520, 207] on span "[PERSON_NAME] за 7 днів" at bounding box center [533, 205] width 57 height 5
click at [503, 207] on input "[PERSON_NAME] за 7 днів" at bounding box center [500, 205] width 5 height 5
checkbox input "false"
click at [520, 217] on span "[PERSON_NAME]/Ашан+4% за 7 днів" at bounding box center [545, 217] width 81 height 5
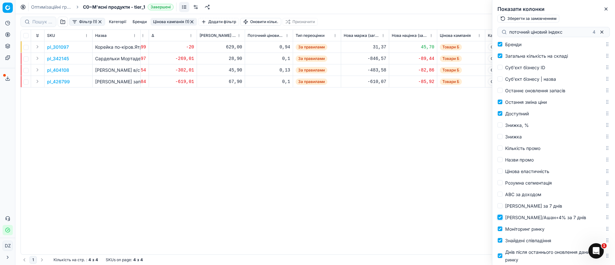
click at [503, 217] on input "[PERSON_NAME]/Ашан+4% за 7 днів" at bounding box center [500, 217] width 5 height 5
checkbox input "false"
click at [520, 229] on span "Моніторинг ринку" at bounding box center [524, 228] width 39 height 5
click at [503, 229] on input "Моніторинг ринку" at bounding box center [500, 228] width 5 height 5
checkbox input "false"
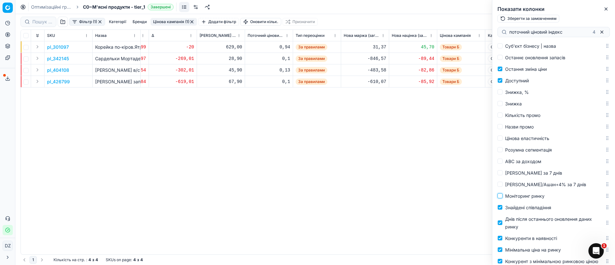
scroll to position [374, 0]
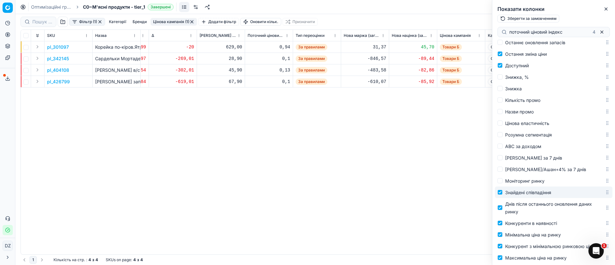
click at [537, 193] on span "Знайдені співпадіння" at bounding box center [528, 192] width 46 height 5
click at [503, 193] on input "Знайдені співпадіння" at bounding box center [500, 192] width 5 height 5
checkbox input "false"
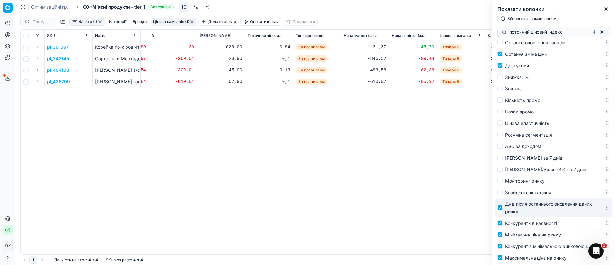
click at [537, 206] on span "Днів після останнього оновлення даних ринку" at bounding box center [548, 207] width 87 height 13
click at [503, 206] on input "Днів після останнього оновлення даних ринку" at bounding box center [500, 207] width 5 height 5
checkbox input "false"
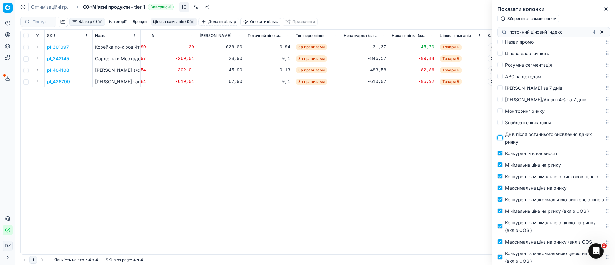
scroll to position [470, 0]
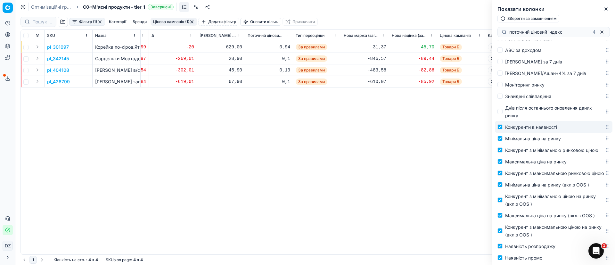
click at [532, 128] on span "Конкуренти в наявності" at bounding box center [531, 126] width 52 height 5
click at [503, 128] on input "Конкуренти в наявності" at bounding box center [500, 126] width 5 height 5
checkbox input "false"
click at [531, 142] on div "Мінімальна ціна на ринку" at bounding box center [533, 139] width 56 height 8
click at [503, 141] on input "Мінімальна ціна на ринку" at bounding box center [500, 138] width 5 height 5
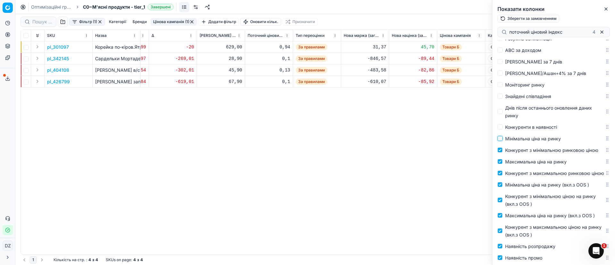
checkbox input "false"
click at [534, 151] on span "Конкурент з мінімальною ринковою ціною" at bounding box center [551, 149] width 93 height 5
click at [503, 151] on input "Конкурент з мінімальною ринковою ціною" at bounding box center [500, 149] width 5 height 5
checkbox input "false"
click at [536, 164] on span "Максимальна ціна на ринку" at bounding box center [536, 161] width 62 height 5
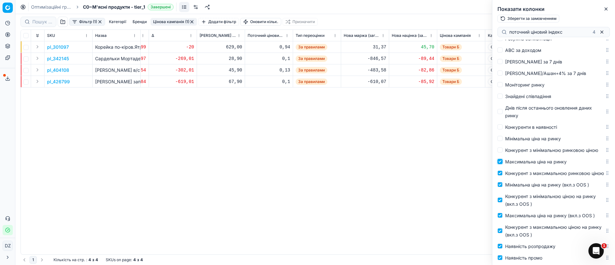
click at [503, 164] on input "Максимальна ціна на ринку" at bounding box center [500, 161] width 5 height 5
checkbox input "false"
click at [536, 177] on div "Конкурент з максимальною ринковою ціною" at bounding box center [554, 173] width 99 height 8
click at [503, 176] on input "Конкурент з максимальною ринковою ціною" at bounding box center [500, 172] width 5 height 5
checkbox input "false"
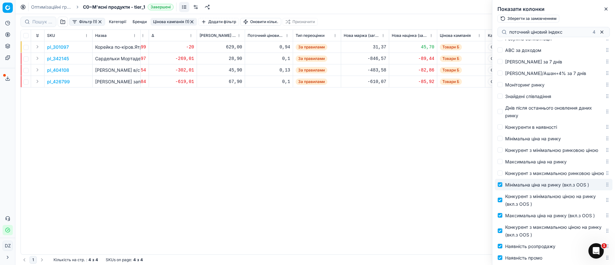
click at [536, 187] on span "Мінімальна ціна на ринку (вкл.з OOS )" at bounding box center [547, 184] width 84 height 5
click at [503, 187] on input "Мінімальна ціна на ринку (вкл.з OOS )" at bounding box center [500, 184] width 5 height 5
checkbox input "false"
click at [542, 208] on div "Конкурент з мінімальною ціною на ринку (вкл.з OOS )" at bounding box center [555, 199] width 100 height 15
click at [503, 202] on input "Конкурент з мінімальною ціною на ринку (вкл.з OOS )" at bounding box center [500, 199] width 5 height 5
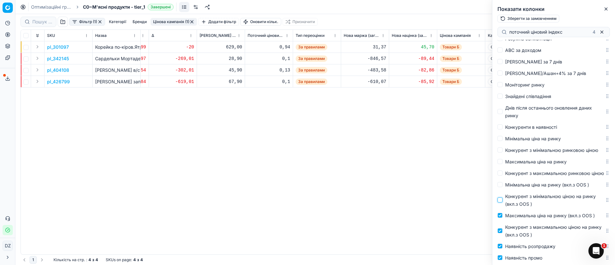
checkbox input "false"
click at [557, 218] on span "Максимальна ціна на ринку (вкл.з OOS )" at bounding box center [550, 215] width 90 height 5
click at [503, 218] on input "Максимальна ціна на ринку (вкл.з OOS )" at bounding box center [500, 215] width 5 height 5
checkbox input "false"
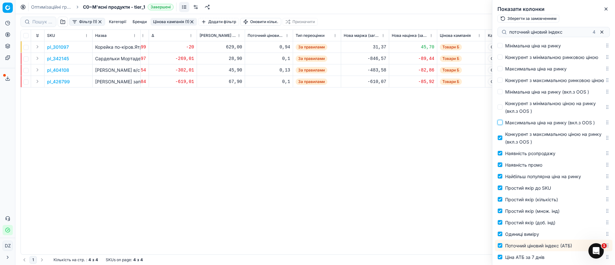
scroll to position [566, 0]
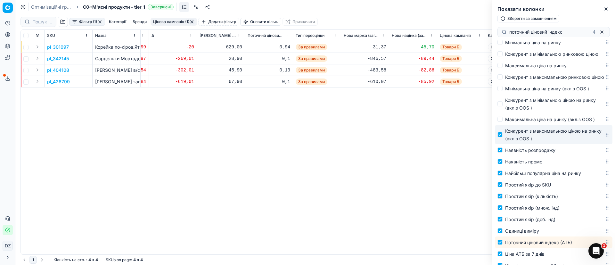
click at [560, 142] on div "Конкурент з максимальною ціною на ринку (вкл.з OOS )" at bounding box center [555, 134] width 100 height 15
click at [503, 137] on input "Конкурент з максимальною ціною на ринку (вкл.з OOS )" at bounding box center [500, 134] width 5 height 5
checkbox input "false"
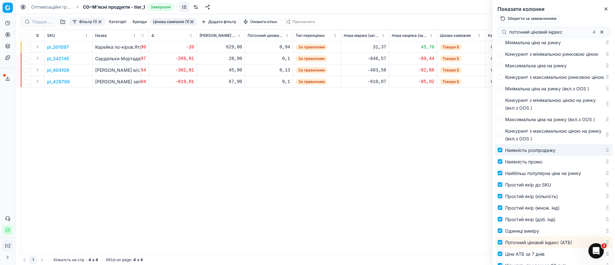
click at [556, 154] on label "Наявність розпродажу" at bounding box center [551, 150] width 107 height 8
click at [503, 152] on input "Наявність розпродажу" at bounding box center [500, 149] width 5 height 5
checkbox input "false"
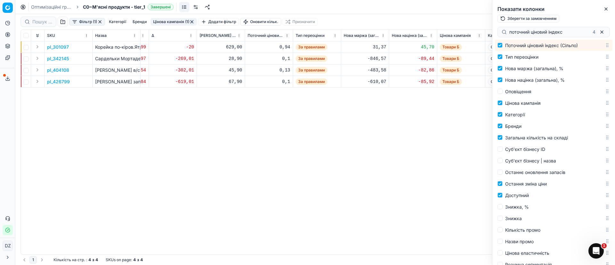
scroll to position [85, 0]
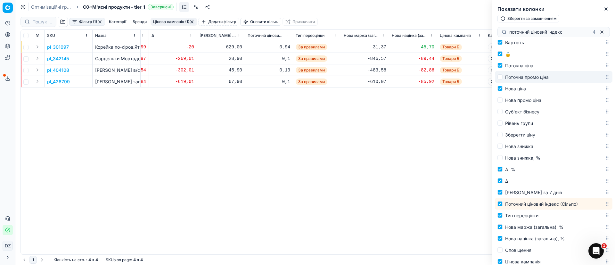
click at [532, 78] on span "Поточна промо ціна" at bounding box center [527, 76] width 44 height 5
click at [503, 78] on input "Поточна промо ціна" at bounding box center [500, 76] width 5 height 5
checkbox input "true"
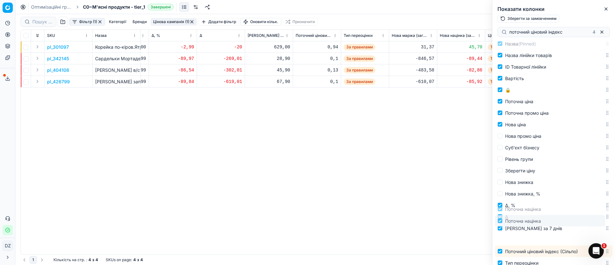
scroll to position [64, 0]
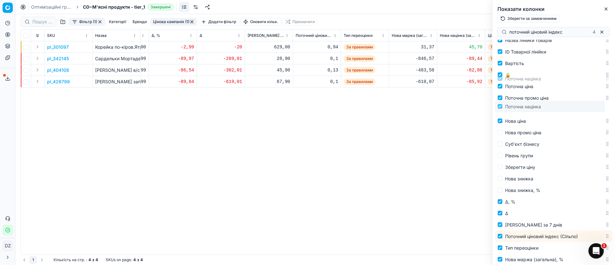
drag, startPoint x: 600, startPoint y: 214, endPoint x: 612, endPoint y: 107, distance: 107.4
click at [612, 107] on div "Select all Select (Pinned) Expand (Pinned) SKU (Pinned) Назва (Pinned) Назва лі…" at bounding box center [553, 152] width 123 height 225
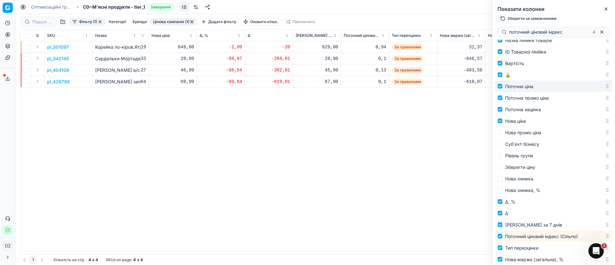
drag, startPoint x: 537, startPoint y: 90, endPoint x: 562, endPoint y: 99, distance: 26.5
drag, startPoint x: 601, startPoint y: 87, endPoint x: 601, endPoint y: 114, distance: 26.9
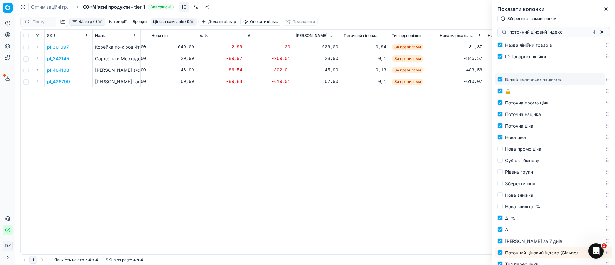
scroll to position [49, 0]
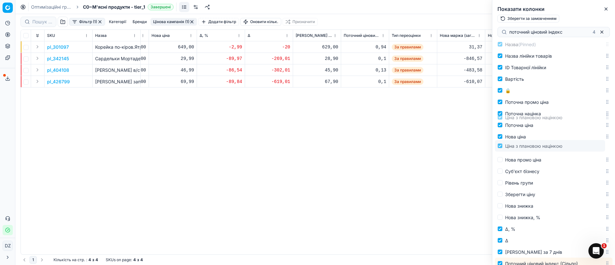
drag, startPoint x: 600, startPoint y: 214, endPoint x: 591, endPoint y: 147, distance: 67.9
click at [591, 147] on body "Pricing platform Аналітика Цінова оптимізація Асортимент продукції Шаблони Серв…" at bounding box center [307, 132] width 615 height 265
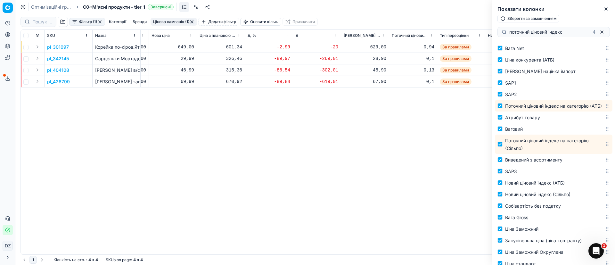
scroll to position [1129, 0]
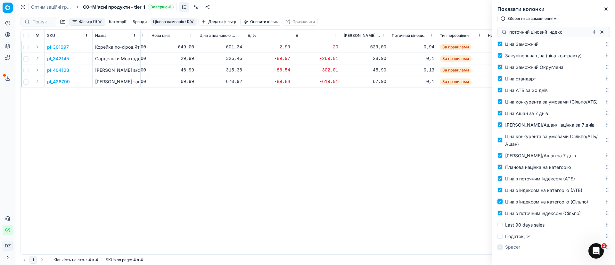
click at [500, 201] on input "Ціна з індексом на категорію (Сільпо)" at bounding box center [500, 201] width 5 height 5
checkbox input "false"
click at [501, 190] on input "Ціна з індексом на категорію (АТБ)" at bounding box center [500, 189] width 5 height 5
checkbox input "false"
click at [501, 179] on input "Ціна з поточним індексом (АТБ)" at bounding box center [500, 178] width 5 height 5
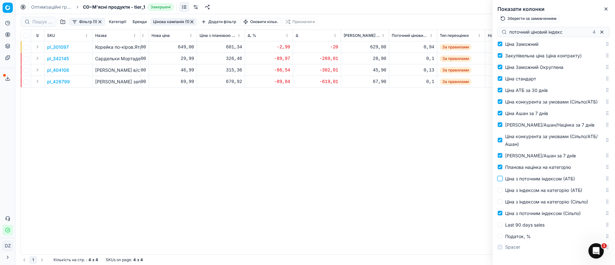
checkbox input "false"
click at [501, 155] on input "[PERSON_NAME]/Ашан за 7 днів" at bounding box center [500, 155] width 5 height 5
checkbox input "false"
click at [500, 139] on input "Ціна конкурента за умовами (Сільпо/АТБ/Ашан)" at bounding box center [500, 139] width 5 height 5
checkbox input "false"
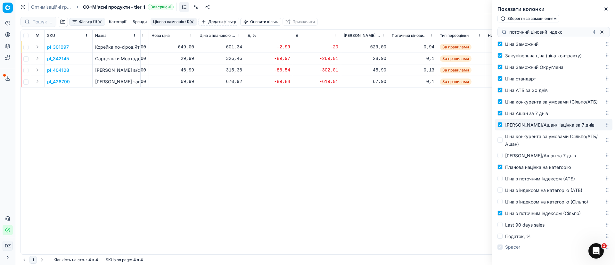
click at [503, 124] on label "[PERSON_NAME]/Ашан/Націнка за 7 днів" at bounding box center [551, 125] width 107 height 8
click at [503, 124] on input "[PERSON_NAME]/Ашан/Націнка за 7 днів" at bounding box center [500, 124] width 5 height 5
checkbox input "false"
click at [499, 113] on input "Ціна Ашан за 7 днів" at bounding box center [500, 113] width 5 height 5
checkbox input "false"
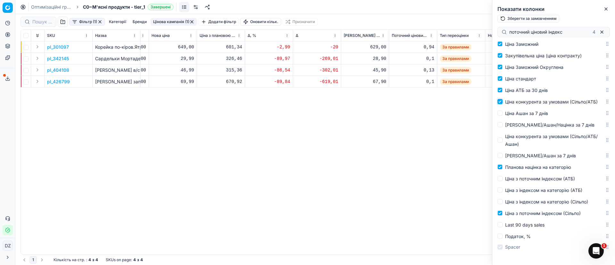
click at [502, 99] on input "Ціна конкурента за умовами (Сільпо/АТБ)" at bounding box center [500, 101] width 5 height 5
checkbox input "false"
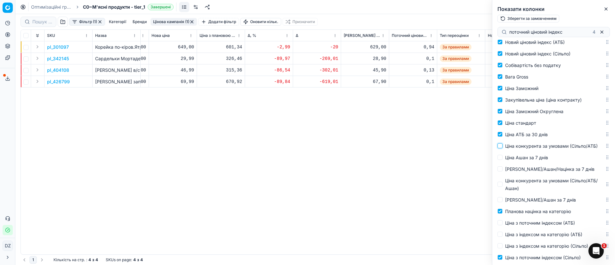
scroll to position [1033, 0]
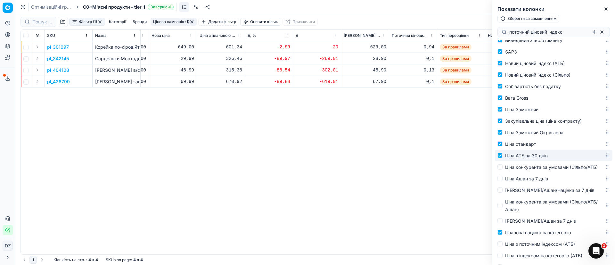
click at [503, 159] on label "Ціна АТБ за 30 днів" at bounding box center [551, 156] width 107 height 8
click at [503, 158] on input "Ціна АТБ за 30 днів" at bounding box center [500, 155] width 5 height 5
checkbox input "false"
click at [500, 146] on input "Ціна стандарт" at bounding box center [500, 143] width 5 height 5
checkbox input "false"
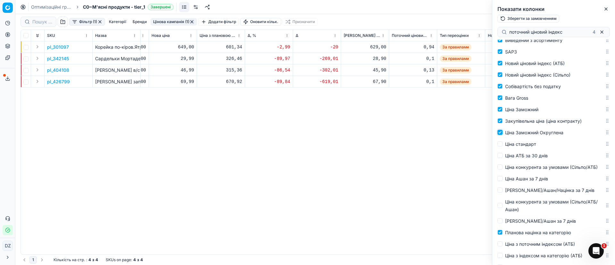
click at [498, 135] on input "Ціна Заможний Округлена" at bounding box center [500, 132] width 5 height 5
checkbox input "false"
click at [500, 123] on input "Закупівельна ціна (ціна контракту)" at bounding box center [500, 120] width 5 height 5
checkbox input "false"
click at [499, 112] on input "Ціна Заможний" at bounding box center [500, 109] width 5 height 5
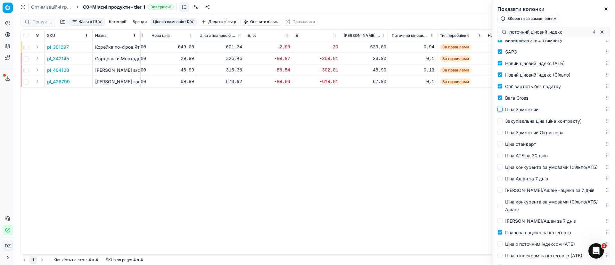
checkbox input "false"
click at [499, 100] on input "Вага Gross" at bounding box center [500, 97] width 5 height 5
checkbox input "false"
click at [498, 89] on input "Собівартість без податку" at bounding box center [500, 86] width 5 height 5
checkbox input "false"
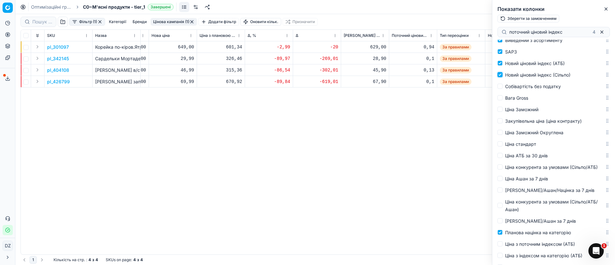
click at [498, 77] on input "Новий ціновий індекс (Сільпо)" at bounding box center [500, 74] width 5 height 5
checkbox input "false"
drag, startPoint x: 499, startPoint y: 87, endPoint x: 498, endPoint y: 81, distance: 5.8
click at [499, 66] on input "Новий ціновий індекс (АТБ)" at bounding box center [500, 63] width 5 height 5
checkbox input "false"
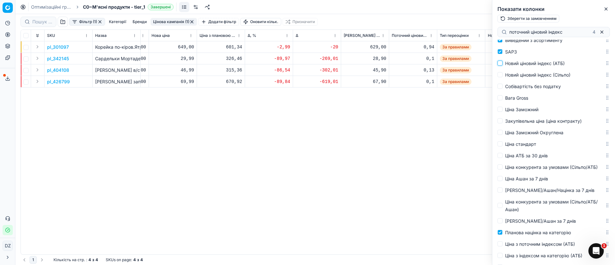
scroll to position [985, 0]
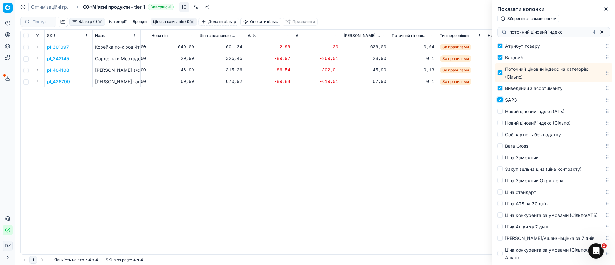
click at [501, 102] on input "SAP3" at bounding box center [500, 99] width 5 height 5
checkbox input "false"
click at [499, 92] on label "Виведений з асортименту" at bounding box center [551, 88] width 107 height 8
click at [499, 91] on input "Виведений з асортименту" at bounding box center [500, 88] width 5 height 5
checkbox input "false"
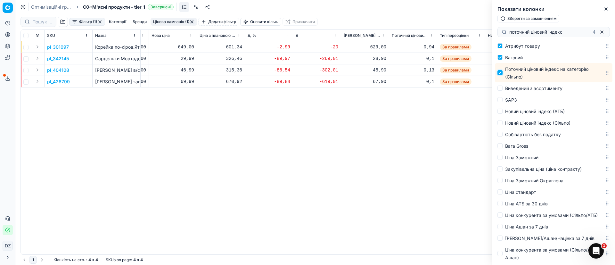
click at [500, 75] on input "Поточний ціновий індекс на категорію (Сільпо)" at bounding box center [500, 72] width 5 height 5
checkbox input "false"
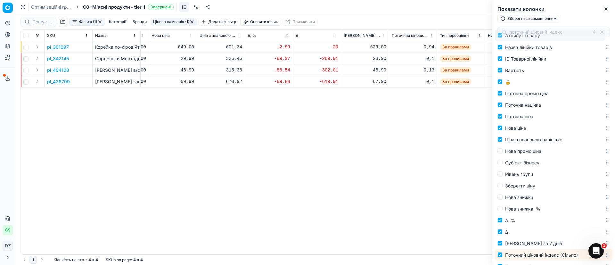
scroll to position [0, 0]
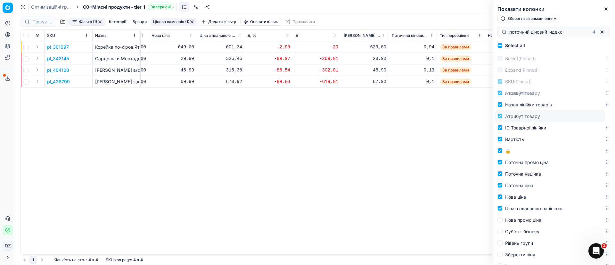
click at [600, 119] on body "Pricing platform Аналітика Цінова оптимізація Асортимент продукції Шаблони Серв…" at bounding box center [307, 132] width 615 height 265
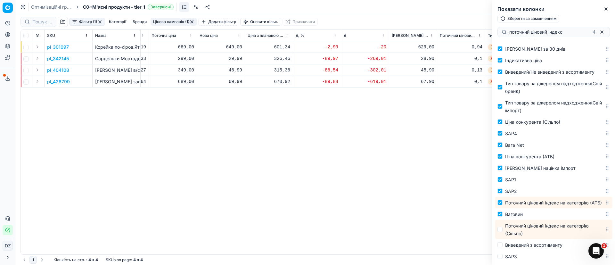
scroll to position [937, 0]
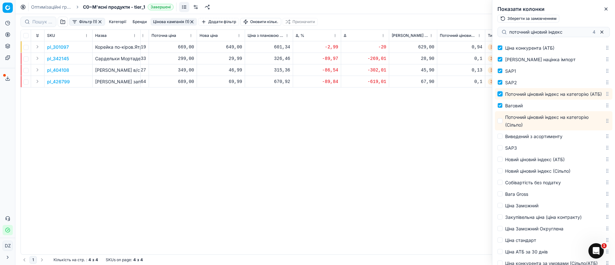
click at [500, 96] on input "Поточний ціновий індекс на категорію (АТБ)" at bounding box center [500, 93] width 5 height 5
checkbox input "false"
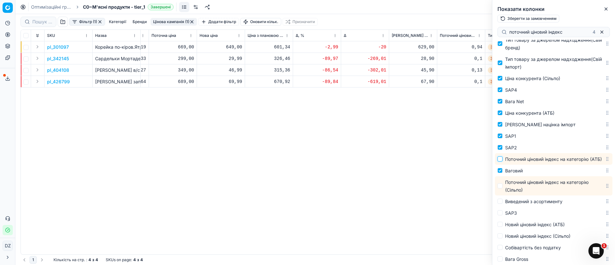
scroll to position [841, 0]
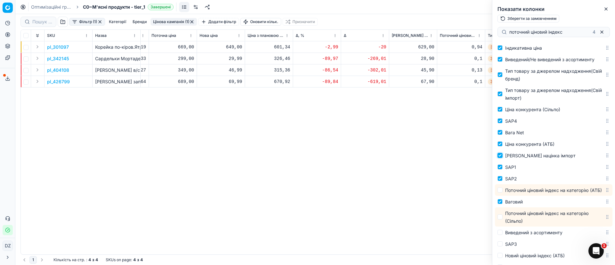
click at [500, 158] on input "[PERSON_NAME] націнка імпорт" at bounding box center [500, 155] width 5 height 5
checkbox input "false"
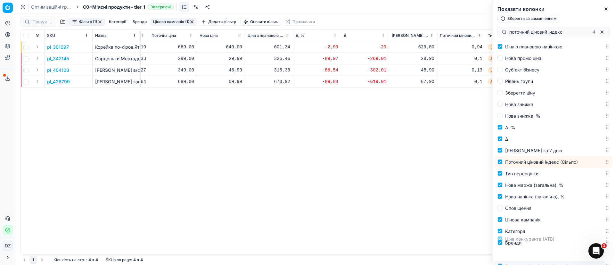
scroll to position [173, 0]
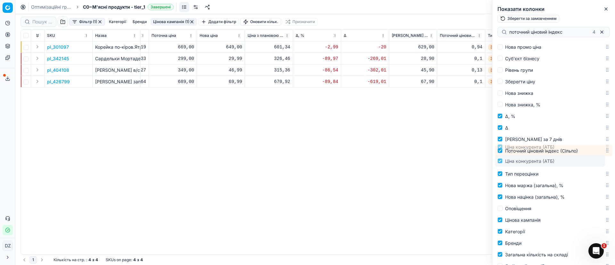
drag, startPoint x: 601, startPoint y: 159, endPoint x: 609, endPoint y: 160, distance: 8.2
click at [609, 160] on div "Select all Select (Pinned) Expand (Pinned) SKU (Pinned) Назва (Pinned) Назва лі…" at bounding box center [553, 152] width 123 height 225
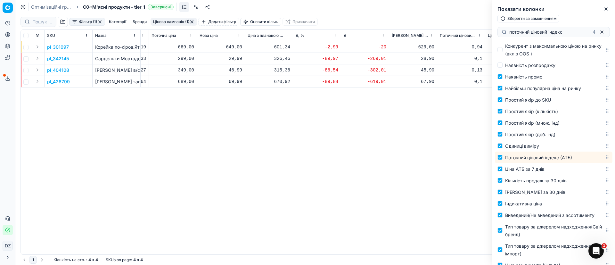
scroll to position [841, 0]
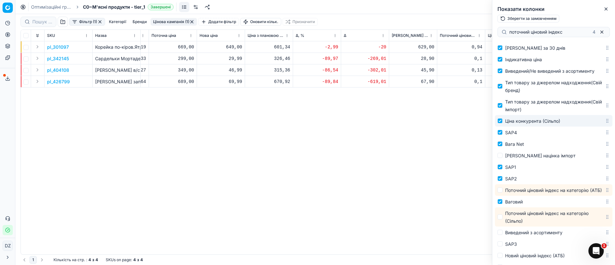
click at [500, 125] on label "Ціна конкурента (Сільпо)" at bounding box center [551, 121] width 107 height 8
click at [500, 123] on input "Ціна конкурента (Сільпо)" at bounding box center [500, 120] width 5 height 5
checkbox input "false"
click at [501, 108] on input "Тип товару за джерелом надходження(Свій імпорт)" at bounding box center [500, 105] width 5 height 5
checkbox input "false"
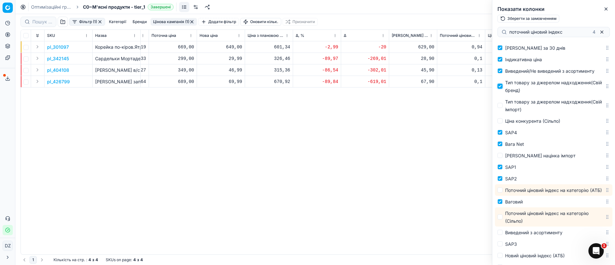
click at [499, 89] on input "Тип товару за джерелом надходження(Свій бренд)" at bounding box center [500, 86] width 5 height 5
checkbox input "false"
click at [500, 73] on input "Виведений/Не виведений з асортименту" at bounding box center [500, 70] width 5 height 5
checkbox input "false"
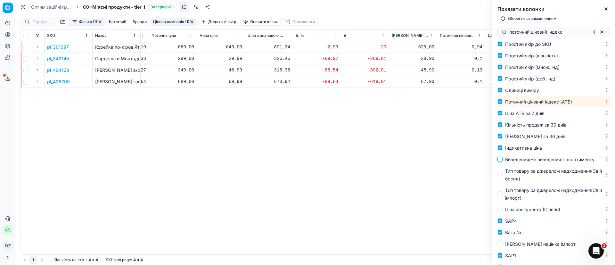
scroll to position [745, 0]
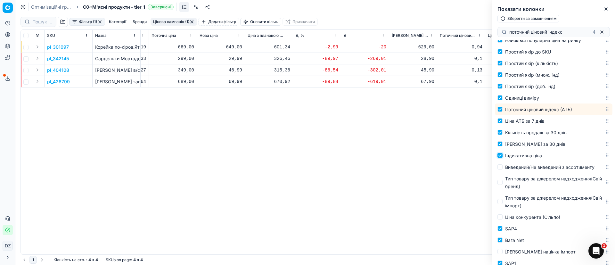
click at [501, 158] on input "Індикативна ціна" at bounding box center [500, 155] width 5 height 5
checkbox input "false"
click at [501, 146] on input "[PERSON_NAME] за 30 днів" at bounding box center [500, 143] width 5 height 5
checkbox input "false"
click at [498, 89] on input "Простий якір (доб. інд)" at bounding box center [500, 86] width 5 height 5
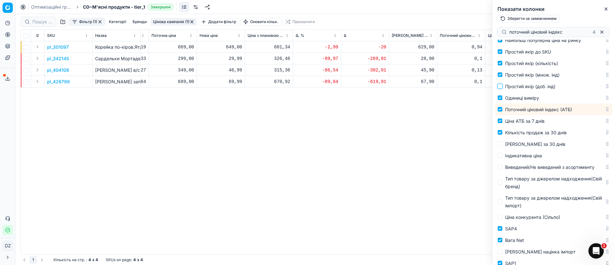
checkbox input "false"
click at [500, 77] on input "Простий якір (множ. інд)" at bounding box center [500, 74] width 5 height 5
checkbox input "false"
click at [498, 66] on input "Простий якір (кількість)" at bounding box center [500, 63] width 5 height 5
checkbox input "false"
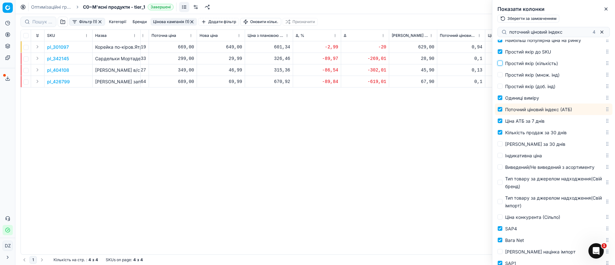
scroll to position [697, 0]
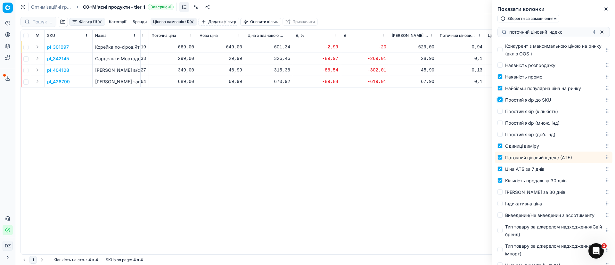
click at [502, 102] on input "Простий якір до SKU" at bounding box center [500, 99] width 5 height 5
checkbox input "false"
click at [501, 91] on input "Найбільш популярна ціна на ринку" at bounding box center [500, 88] width 5 height 5
checkbox input "false"
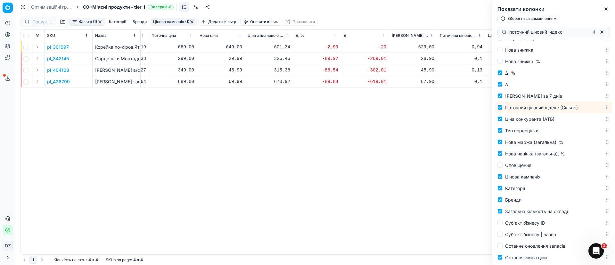
scroll to position [0, 0]
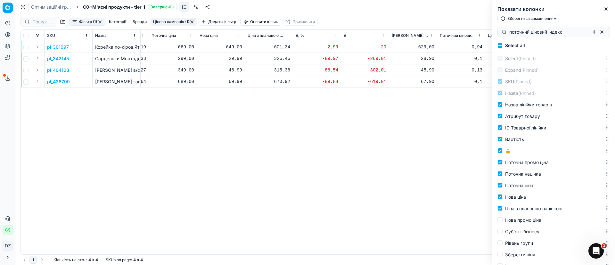
click at [523, 21] on button "Зберегти за замовченням" at bounding box center [529, 19] width 62 height 8
checkbox input "true"
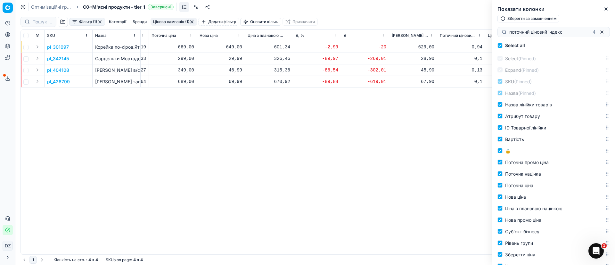
checkbox input "true"
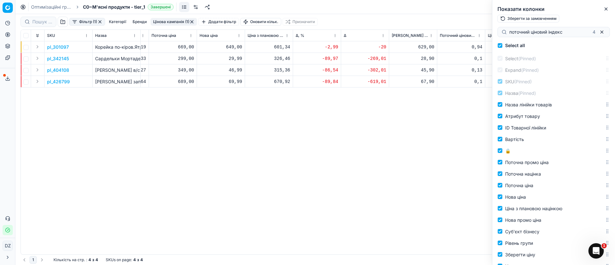
checkbox input "true"
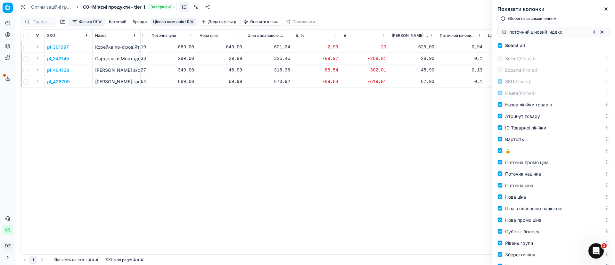
checkbox input "true"
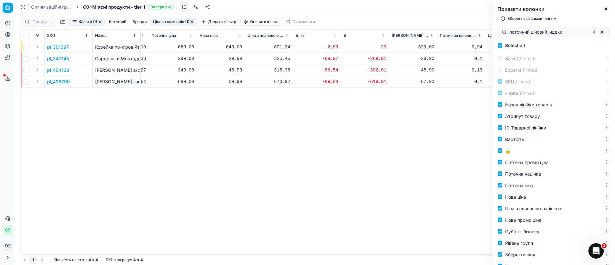
checkbox input "true"
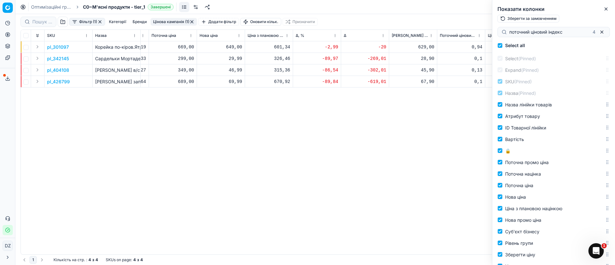
checkbox input "true"
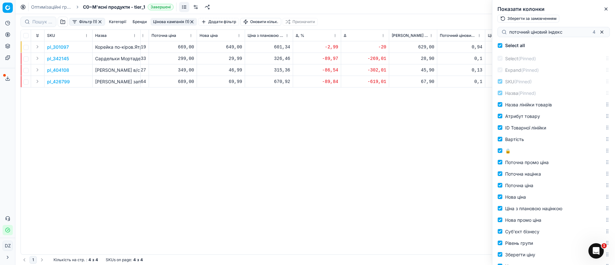
checkbox input "true"
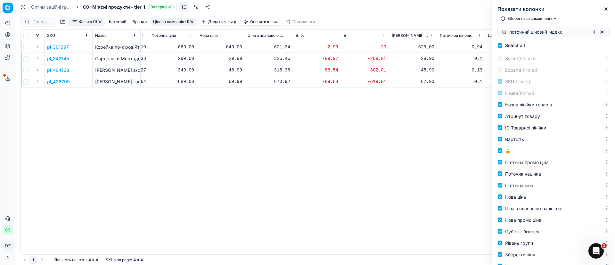
checkbox input "true"
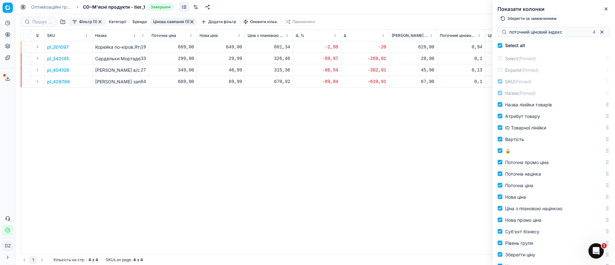
checkbox input "true"
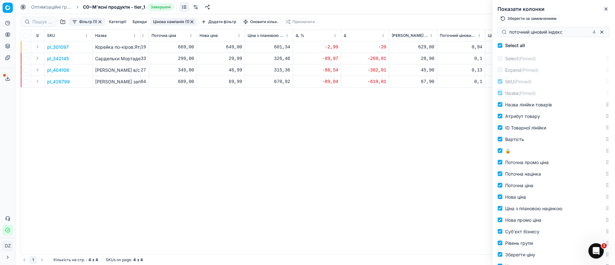
checkbox input "true"
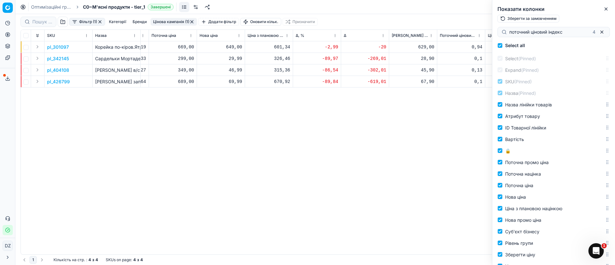
checkbox input "true"
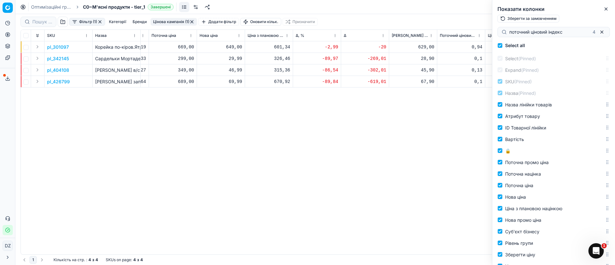
checkbox input "true"
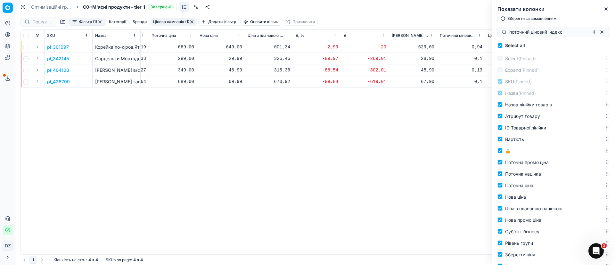
checkbox input "true"
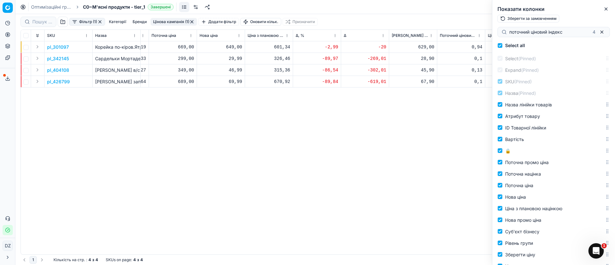
checkbox input "true"
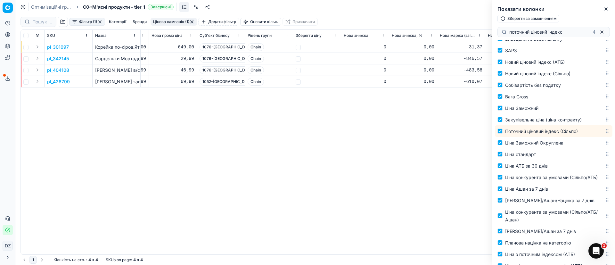
scroll to position [1129, 0]
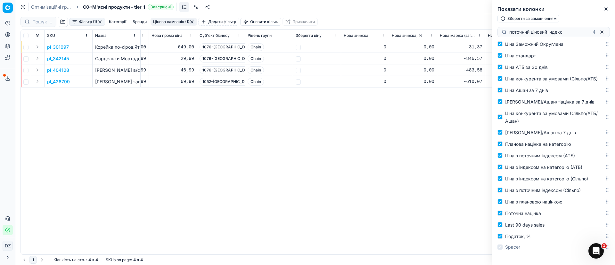
click at [441, 159] on div "SKU Назва Назва лінійки товарів ID Товарної лінійки Вартість 🔒 Поточна ціна Пот…" at bounding box center [315, 142] width 589 height 225
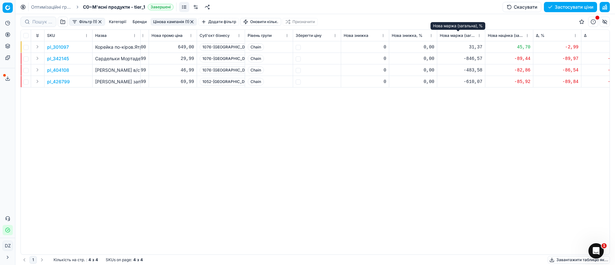
click at [456, 36] on span "Нова маржа (загальна), %" at bounding box center [458, 35] width 36 height 5
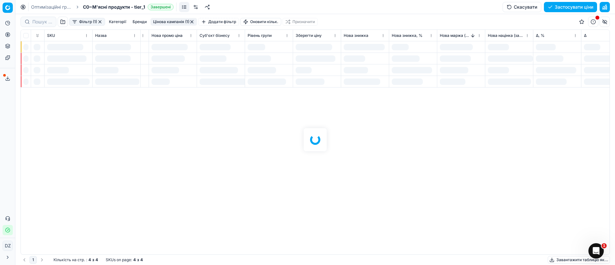
click at [380, 133] on div at bounding box center [315, 139] width 600 height 251
click at [133, 141] on div at bounding box center [315, 139] width 600 height 251
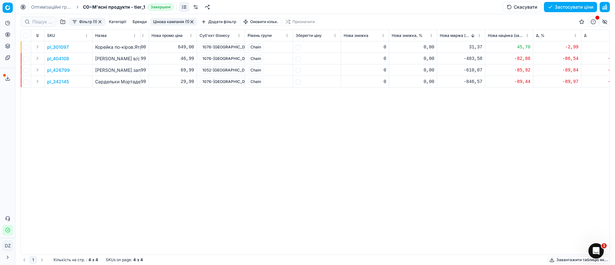
click at [604, 22] on button "button" at bounding box center [605, 22] width 10 height 10
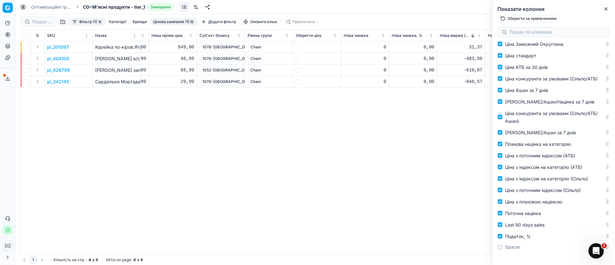
scroll to position [1129, 0]
click at [514, 235] on span "Податок, %" at bounding box center [518, 236] width 26 height 5
click at [503, 235] on input "Податок, %" at bounding box center [500, 236] width 5 height 5
checkbox input "false"
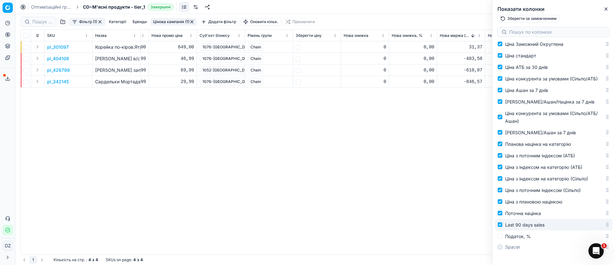
click at [522, 223] on span "Last 90 days sales" at bounding box center [524, 224] width 39 height 5
click at [503, 223] on input "Last 90 days sales" at bounding box center [500, 224] width 5 height 5
checkbox input "false"
click at [526, 213] on span "Поточна націнка" at bounding box center [523, 212] width 36 height 5
click at [503, 213] on input "Поточна націнка" at bounding box center [500, 212] width 5 height 5
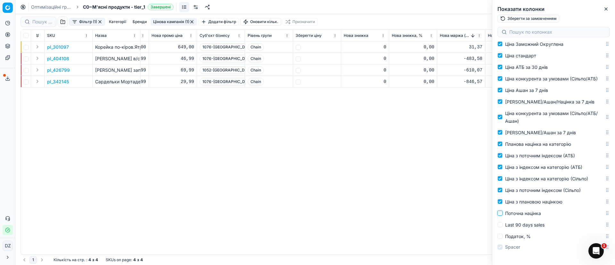
checkbox input "false"
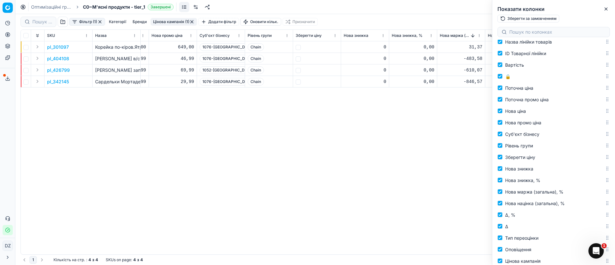
scroll to position [0, 0]
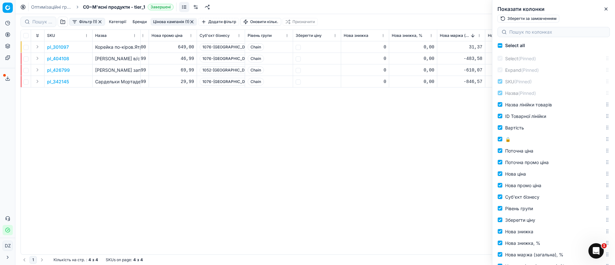
click at [398, 143] on div "SKU Назва Назва лінійки товарів ID Товарної лінійки Вартість 🔒 Поточна ціна Пот…" at bounding box center [315, 142] width 589 height 225
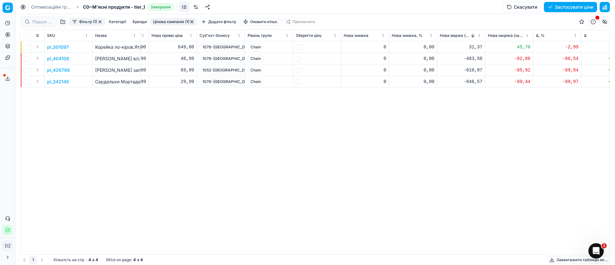
click at [609, 22] on button "button" at bounding box center [605, 22] width 10 height 10
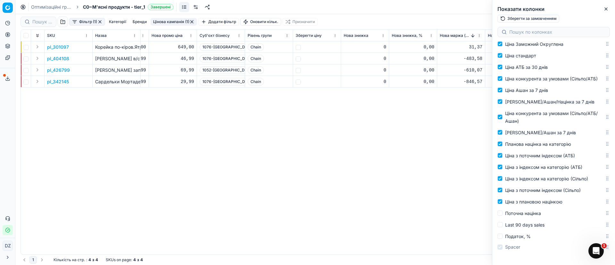
scroll to position [1129, 0]
click at [543, 191] on span "Ціна з поточним індексом (Сільпо)" at bounding box center [543, 189] width 76 height 5
click at [503, 191] on input "Ціна з поточним індексом (Сільпо)" at bounding box center [500, 189] width 5 height 5
checkbox input "false"
click at [539, 181] on div "Ціна з індексом на категорію (Сільпо)" at bounding box center [546, 179] width 83 height 8
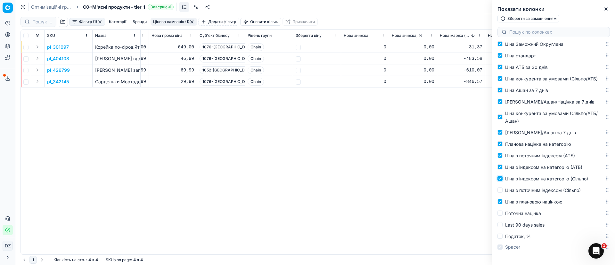
click at [503, 181] on input "Ціна з індексом на категорію (Сільпо)" at bounding box center [500, 178] width 5 height 5
checkbox input "false"
click at [532, 168] on span "Ціна з індексом на категорію (АТБ)" at bounding box center [543, 166] width 77 height 5
click at [503, 168] on input "Ціна з індексом на категорію (АТБ)" at bounding box center [500, 166] width 5 height 5
checkbox input "false"
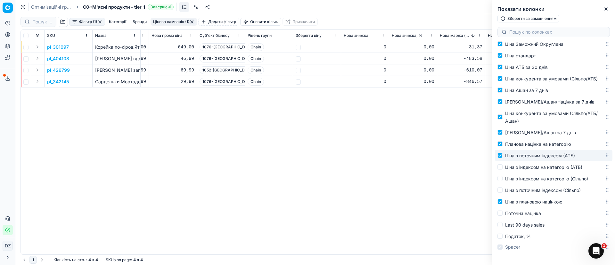
click at [528, 156] on span "Ціна з поточним індексом (АТБ)" at bounding box center [540, 155] width 70 height 5
click at [503, 156] on input "Ціна з поточним індексом (АТБ)" at bounding box center [500, 155] width 5 height 5
checkbox input "false"
click at [549, 132] on span "[PERSON_NAME]/Ашан за 7 днів" at bounding box center [540, 132] width 71 height 5
click at [503, 132] on input "[PERSON_NAME]/Ашан за 7 днів" at bounding box center [500, 132] width 5 height 5
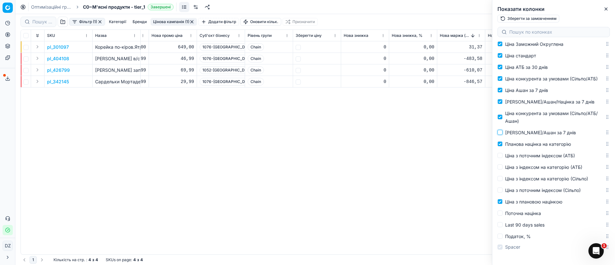
checkbox input "false"
click at [551, 115] on span "Ціна конкурента за умовами (Сільпо/АТБ/Ашан)" at bounding box center [551, 117] width 93 height 13
click at [503, 115] on input "Ціна конкурента за умовами (Сільпо/АТБ/Ашан)" at bounding box center [500, 116] width 5 height 5
checkbox input "false"
click at [539, 101] on span "[PERSON_NAME]/Ашан/Націнка за 7 днів" at bounding box center [549, 101] width 89 height 5
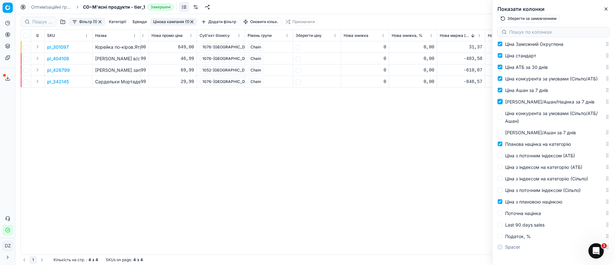
click at [503, 101] on input "[PERSON_NAME]/Ашан/Націнка за 7 днів" at bounding box center [500, 101] width 5 height 5
click at [523, 91] on span "Ціна Ашан за 7 днів" at bounding box center [526, 89] width 43 height 5
click at [503, 91] on input "Ціна Ашан за 7 днів" at bounding box center [500, 89] width 5 height 5
click at [526, 76] on span "Ціна конкурента за умовами (Сільпо/АТБ)" at bounding box center [551, 78] width 93 height 5
click at [503, 76] on input "Ціна конкурента за умовами (Сільпо/АТБ)" at bounding box center [500, 78] width 5 height 5
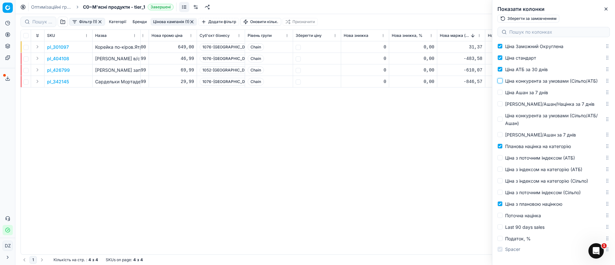
scroll to position [1081, 0]
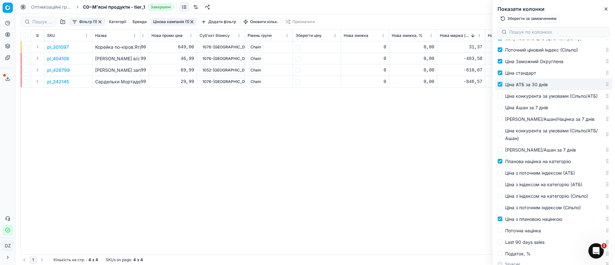
click at [532, 87] on span "Ціна АТБ за 30 днів" at bounding box center [526, 84] width 43 height 5
click at [503, 87] on input "Ціна АТБ за 30 днів" at bounding box center [500, 84] width 5 height 5
click at [521, 76] on span "Ціна стандарт" at bounding box center [520, 72] width 31 height 5
click at [503, 75] on input "Ціна стандарт" at bounding box center [500, 72] width 5 height 5
click at [528, 64] on span "Ціна Заможний Округлена" at bounding box center [534, 61] width 58 height 5
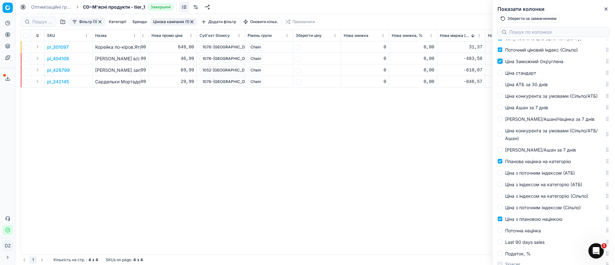
click at [503, 64] on input "Ціна Заможний Округлена" at bounding box center [500, 61] width 5 height 5
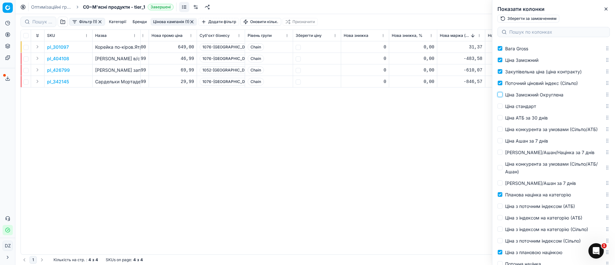
scroll to position [1033, 0]
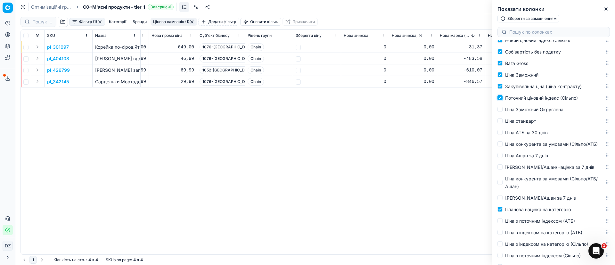
click at [501, 100] on input "Поточний ціновий індекс (Сільпо)" at bounding box center [500, 97] width 5 height 5
click at [504, 90] on label "Закупівельна ціна (ціна контракту)" at bounding box center [551, 86] width 107 height 8
click at [503, 89] on input "Закупівельна ціна (ціна контракту)" at bounding box center [500, 86] width 5 height 5
click at [509, 78] on span "Ціна Заможний" at bounding box center [521, 74] width 33 height 5
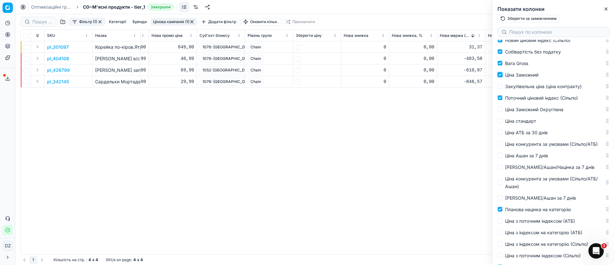
click at [503, 77] on input "Ціна Заможний" at bounding box center [500, 74] width 5 height 5
click at [508, 78] on span "Ціна Заможний" at bounding box center [521, 74] width 33 height 5
click at [503, 77] on input "Ціна Заможний" at bounding box center [500, 74] width 5 height 5
click at [509, 78] on span "Ціна Заможний" at bounding box center [521, 74] width 33 height 5
click at [503, 77] on input "Ціна Заможний" at bounding box center [500, 74] width 5 height 5
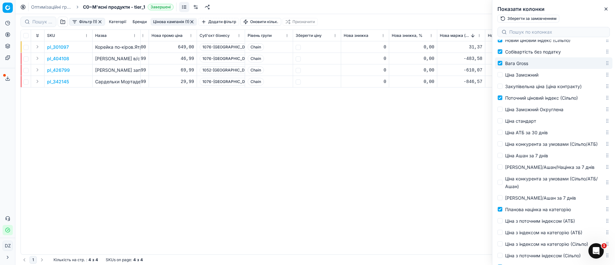
click at [510, 66] on span "Вага Gross" at bounding box center [516, 63] width 23 height 5
click at [503, 66] on input "Вага Gross" at bounding box center [500, 63] width 5 height 5
click at [512, 54] on span "Собівартість без податку" at bounding box center [533, 51] width 56 height 5
click at [503, 54] on input "Собівартість без податку" at bounding box center [500, 51] width 5 height 5
click at [512, 43] on span "Новий ціновий індекс (Сільпо)" at bounding box center [537, 39] width 65 height 5
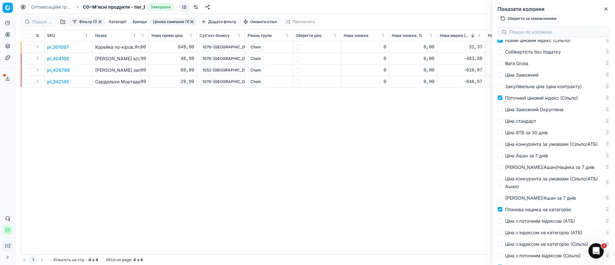
click at [503, 43] on input "Новий ціновий індекс (Сільпо)" at bounding box center [500, 39] width 5 height 5
click at [513, 31] on span "Новий ціновий індекс (АТБ)" at bounding box center [535, 28] width 60 height 5
click at [503, 31] on input "Новий ціновий індекс (АТБ)" at bounding box center [500, 28] width 5 height 5
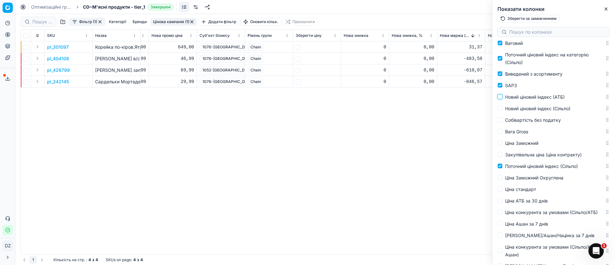
scroll to position [889, 0]
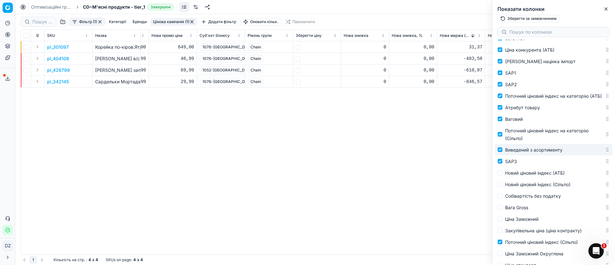
click at [520, 152] on span "Виведений з асортименту" at bounding box center [533, 149] width 57 height 5
click at [503, 152] on input "Виведений з асортименту" at bounding box center [500, 149] width 5 height 5
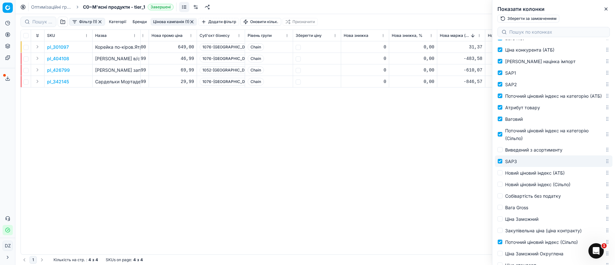
click at [511, 164] on span "SAP3" at bounding box center [511, 161] width 12 height 5
click at [503, 164] on input "SAP3" at bounding box center [500, 161] width 5 height 5
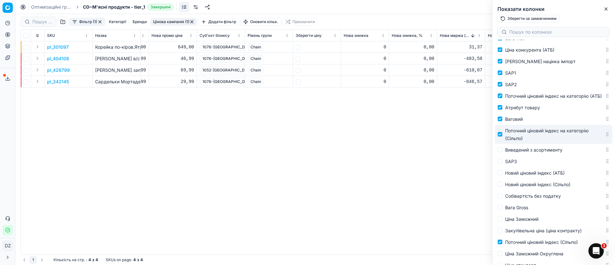
click at [564, 141] on span "Поточний ціновий індекс на категорію (Сільпо)" at bounding box center [547, 134] width 84 height 13
click at [503, 137] on input "Поточний ціновий індекс на категорію (Сільпо)" at bounding box center [500, 134] width 5 height 5
click at [507, 122] on span "Ваговий" at bounding box center [514, 118] width 18 height 5
click at [503, 121] on input "Ваговий" at bounding box center [500, 118] width 5 height 5
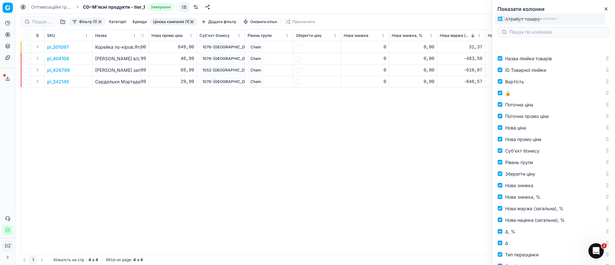
scroll to position [0, 0]
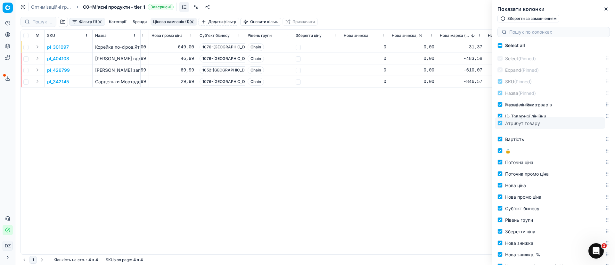
drag, startPoint x: 600, startPoint y: 130, endPoint x: 607, endPoint y: 123, distance: 10.2
click at [607, 123] on div "Select all Select (Pinned) Expand (Pinned) SKU (Pinned) Назва (Pinned) Назва лі…" at bounding box center [553, 152] width 123 height 225
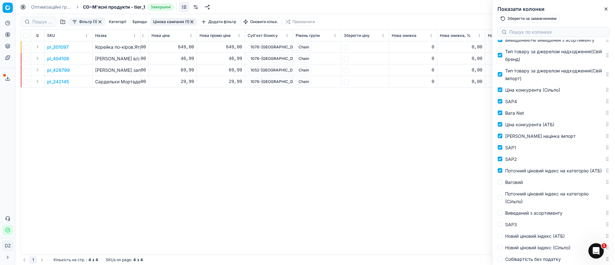
scroll to position [841, 0]
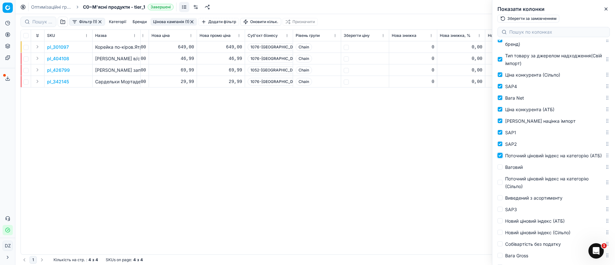
click at [501, 158] on input "Поточний ціновий індекс на категорію (АТБ)" at bounding box center [500, 155] width 5 height 5
click at [500, 123] on input "[PERSON_NAME] націнка імпорт" at bounding box center [500, 120] width 5 height 5
click at [500, 112] on input "Ціна конкурента (АТБ)" at bounding box center [500, 109] width 5 height 5
click at [506, 89] on span "SAP4" at bounding box center [511, 86] width 12 height 5
click at [503, 89] on input "SAP4" at bounding box center [500, 86] width 5 height 5
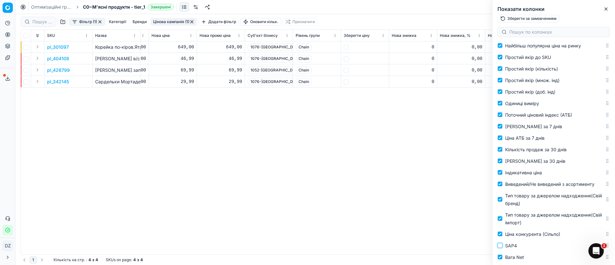
scroll to position [697, 0]
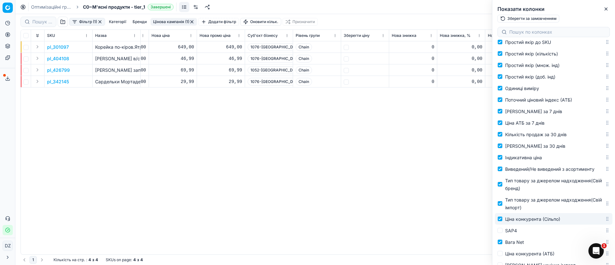
click at [531, 222] on span "Ціна конкурента (Сільпо)" at bounding box center [532, 218] width 55 height 5
click at [503, 221] on input "Ціна конкурента (Сільпо)" at bounding box center [500, 218] width 5 height 5
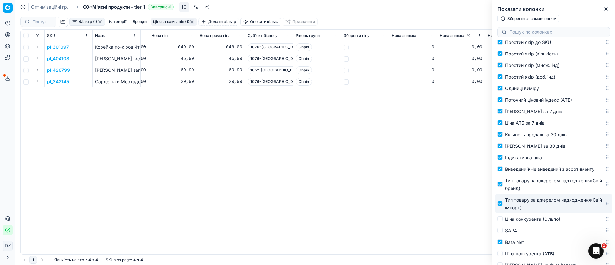
click at [531, 210] on span "Тип товару за джерелом надходження(Свій імпорт)" at bounding box center [553, 203] width 97 height 13
click at [503, 206] on input "Тип товару за джерелом надходження(Свій імпорт)" at bounding box center [500, 203] width 5 height 5
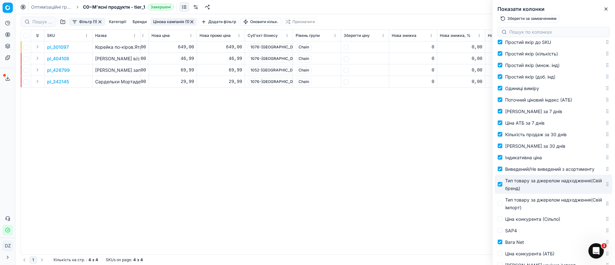
click at [531, 191] on span "Тип товару за джерелом надходження(Свій бренд)" at bounding box center [553, 184] width 97 height 13
click at [503, 187] on input "Тип товару за джерелом надходження(Свій бренд)" at bounding box center [500, 184] width 5 height 5
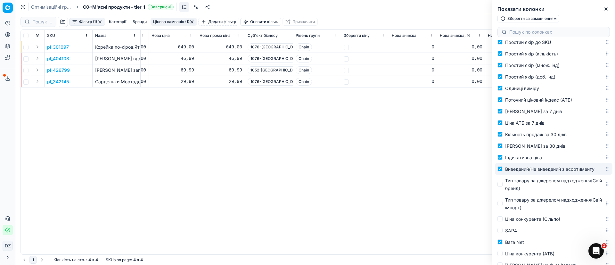
click at [521, 172] on span "Виведений/Не виведений з асортименту" at bounding box center [549, 168] width 89 height 5
click at [503, 171] on input "Виведений/Не виведений з асортименту" at bounding box center [500, 168] width 5 height 5
click at [521, 160] on span "Індикативна ціна" at bounding box center [523, 157] width 37 height 5
click at [503, 160] on input "Індикативна ціна" at bounding box center [500, 157] width 5 height 5
click at [524, 149] on span "[PERSON_NAME] за 30 днів" at bounding box center [535, 145] width 60 height 5
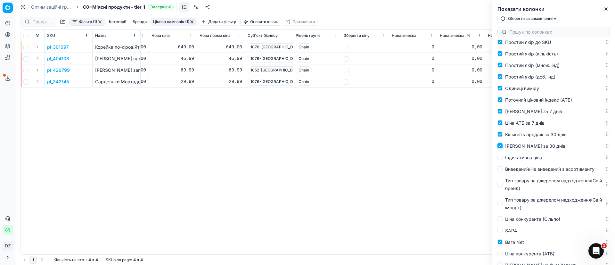
click at [503, 148] on input "[PERSON_NAME] за 30 днів" at bounding box center [500, 145] width 5 height 5
click at [525, 137] on span "Кількість продаж за 30 днів" at bounding box center [536, 134] width 62 height 5
click at [503, 137] on input "Кількість продаж за 30 днів" at bounding box center [500, 134] width 5 height 5
click at [525, 137] on span "Кількість продаж за 30 днів" at bounding box center [536, 134] width 62 height 5
click at [503, 137] on input "Кількість продаж за 30 днів" at bounding box center [500, 134] width 5 height 5
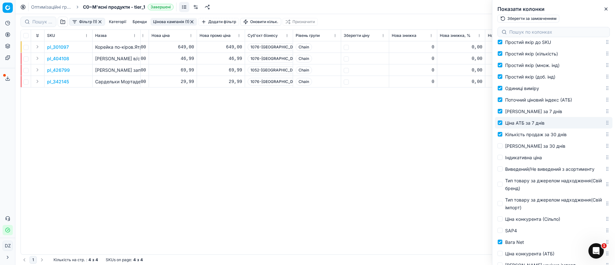
click at [524, 126] on span "Ціна АТБ за 7 днів" at bounding box center [524, 122] width 39 height 5
click at [503, 125] on input "Ціна АТБ за 7 днів" at bounding box center [500, 122] width 5 height 5
click at [524, 126] on span "Ціна АТБ за 7 днів" at bounding box center [524, 122] width 39 height 5
click at [503, 125] on input "Ціна АТБ за 7 днів" at bounding box center [500, 122] width 5 height 5
drag, startPoint x: 539, startPoint y: 115, endPoint x: 535, endPoint y: 153, distance: 38.3
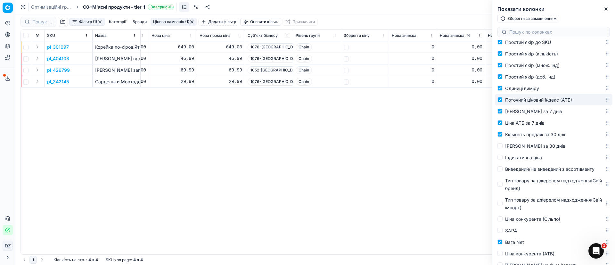
click at [535, 153] on div "Select (Pinned) Expand (Pinned) SKU (Pinned) Назва (Pinned) Назва лінійки товар…" at bounding box center [554, 5] width 118 height 1298
drag, startPoint x: 600, startPoint y: 115, endPoint x: 601, endPoint y: 143, distance: 27.9
click at [601, 105] on div "[PERSON_NAME] за 7 днів" at bounding box center [554, 100] width 118 height 12
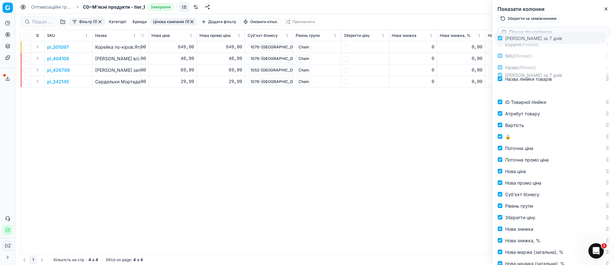
scroll to position [0, 0]
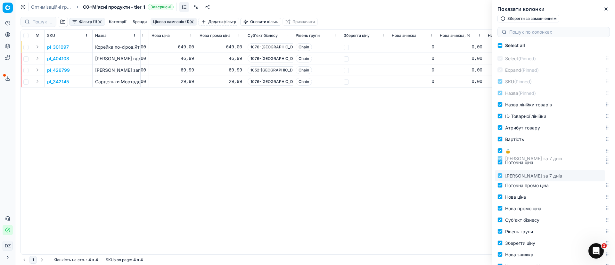
drag, startPoint x: 599, startPoint y: 116, endPoint x: 606, endPoint y: 177, distance: 61.0
click at [606, 177] on div "Select all Select (Pinned) Expand (Pinned) SKU (Pinned) Назва (Pinned) Назва лі…" at bounding box center [553, 152] width 123 height 225
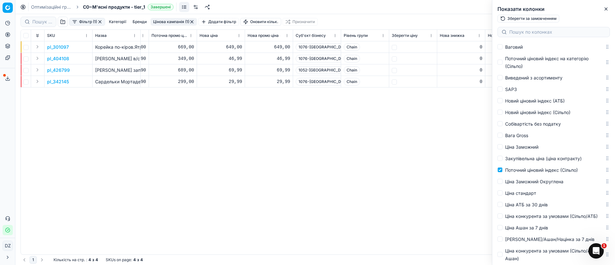
scroll to position [721, 0]
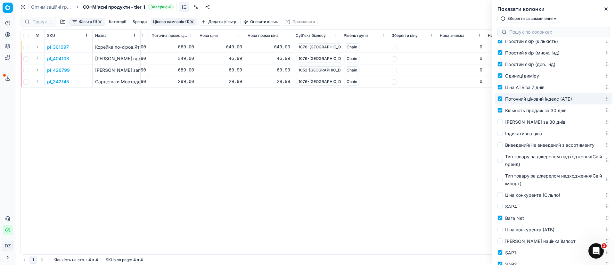
click at [528, 102] on span "Поточний ціновий індекс (АТБ)" at bounding box center [538, 98] width 67 height 5
click at [503, 101] on input "Поточний ціновий індекс (АТБ)" at bounding box center [500, 98] width 5 height 5
click at [528, 102] on span "Поточний ціновий індекс (АТБ)" at bounding box center [538, 98] width 67 height 5
click at [503, 101] on input "Поточний ціновий індекс (АТБ)" at bounding box center [500, 98] width 5 height 5
click at [526, 67] on span "Простий якір (доб. інд)" at bounding box center [530, 64] width 50 height 5
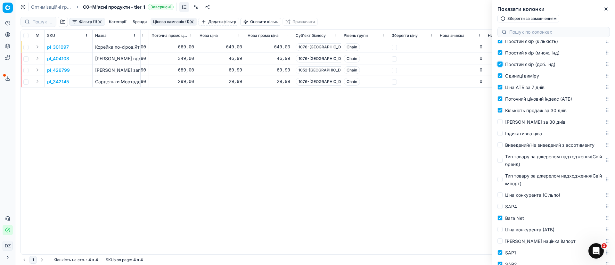
click at [503, 67] on input "Простий якір (доб. інд)" at bounding box center [500, 64] width 5 height 5
click at [528, 55] on span "Простий якір (множ. інд)" at bounding box center [532, 52] width 54 height 5
click at [503, 55] on input "Простий якір (множ. інд)" at bounding box center [500, 52] width 5 height 5
click at [530, 44] on span "Простий якір (кількість)" at bounding box center [531, 40] width 53 height 5
click at [503, 44] on input "Простий якір (кількість)" at bounding box center [500, 40] width 5 height 5
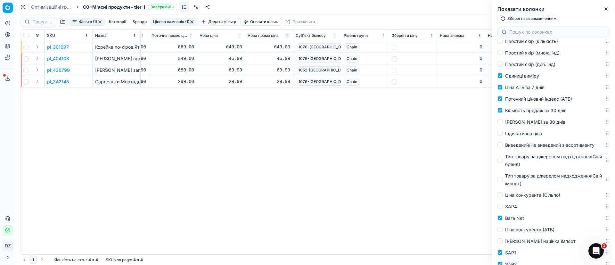
click at [530, 32] on span "Простий якір до SKU" at bounding box center [528, 29] width 46 height 5
click at [503, 32] on input "Простий якір до SKU" at bounding box center [500, 29] width 5 height 5
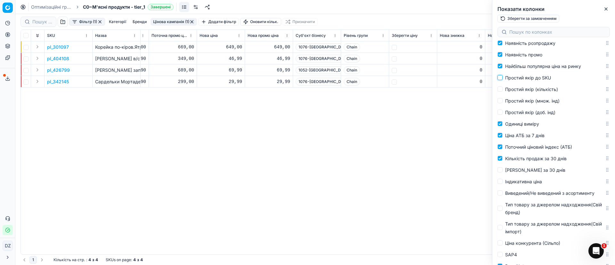
scroll to position [625, 0]
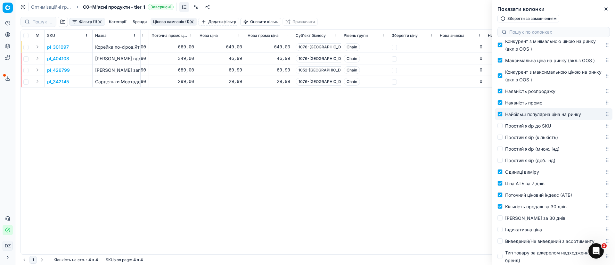
click at [529, 117] on span "Найбільш популярна ціна на ринку" at bounding box center [543, 113] width 76 height 5
click at [503, 117] on input "Найбільш популярна ціна на ринку" at bounding box center [500, 113] width 5 height 5
click at [529, 105] on span "Наявність промо" at bounding box center [523, 102] width 37 height 5
click at [503, 105] on input "Наявність промо" at bounding box center [500, 102] width 5 height 5
click at [529, 105] on span "Наявність промо" at bounding box center [523, 102] width 37 height 5
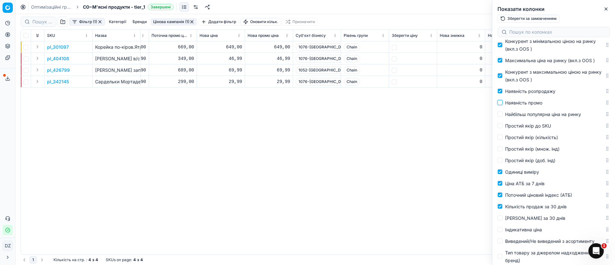
click at [503, 105] on input "Наявність промо" at bounding box center [500, 102] width 5 height 5
click at [531, 94] on span "Наявність розпродажу" at bounding box center [530, 90] width 50 height 5
click at [503, 94] on input "Наявність розпродажу" at bounding box center [500, 90] width 5 height 5
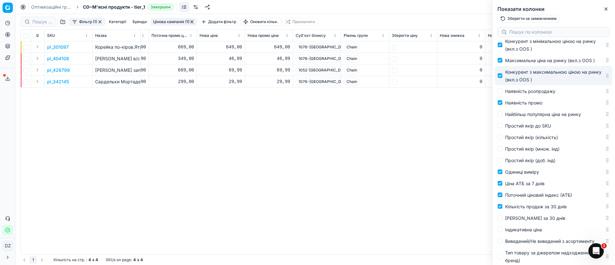
click at [531, 82] on span "Конкурент з максимальною ціною на ринку (вкл.з OOS )" at bounding box center [553, 75] width 96 height 13
click at [503, 78] on input "Конкурент з максимальною ціною на ринку (вкл.з OOS )" at bounding box center [500, 75] width 5 height 5
click at [534, 63] on span "Максимальна ціна на ринку (вкл.з OOS )" at bounding box center [550, 60] width 90 height 5
click at [503, 63] on input "Максимальна ціна на ринку (вкл.з OOS )" at bounding box center [500, 60] width 5 height 5
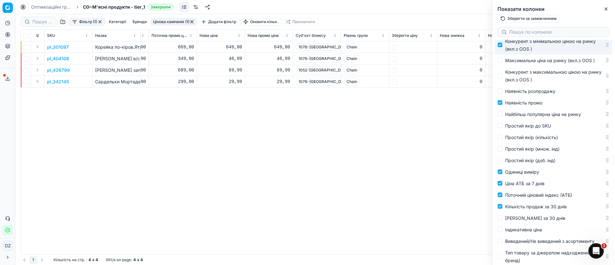
click at [532, 53] on div "Конкурент з мінімальною ціною на ринку (вкл.з OOS )" at bounding box center [555, 44] width 100 height 15
click at [503, 47] on input "Конкурент з мінімальною ціною на ринку (вкл.з OOS )" at bounding box center [500, 44] width 5 height 5
click at [532, 32] on span "Мінімальна ціна на ринку (вкл.з OOS )" at bounding box center [547, 29] width 84 height 5
click at [503, 32] on input "Мінімальна ціна на ринку (вкл.з OOS )" at bounding box center [500, 29] width 5 height 5
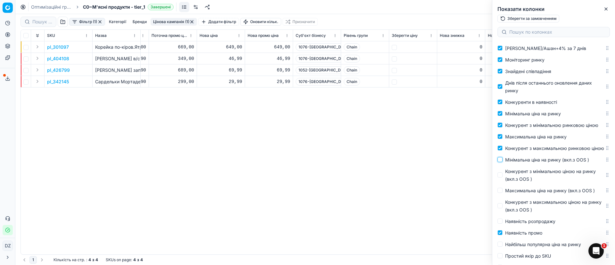
scroll to position [481, 0]
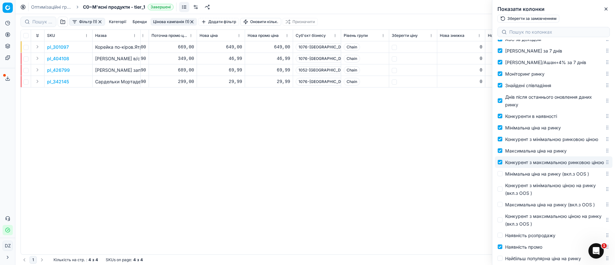
click at [530, 166] on div "Конкурент з максимальною ринковою ціною" at bounding box center [554, 162] width 99 height 8
click at [503, 165] on input "Конкурент з максимальною ринковою ціною" at bounding box center [500, 162] width 5 height 5
click at [531, 153] on span "Максимальна ціна на ринку" at bounding box center [536, 150] width 62 height 5
click at [503, 153] on input "Максимальна ціна на ринку" at bounding box center [500, 150] width 5 height 5
click at [537, 141] on span "Конкурент з мінімальною ринковою ціною" at bounding box center [551, 138] width 93 height 5
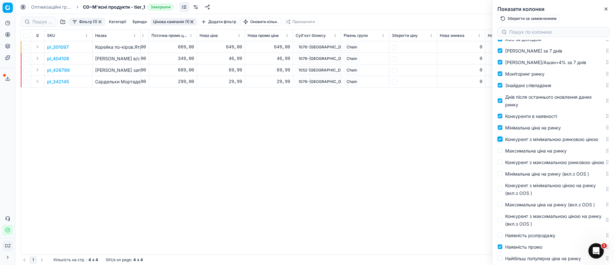
click at [503, 141] on input "Конкурент з мінімальною ринковою ціною" at bounding box center [500, 138] width 5 height 5
click at [536, 129] on span "Мінімальна ціна на ринку" at bounding box center [533, 127] width 56 height 5
click at [503, 129] on input "Мінімальна ціна на ринку" at bounding box center [500, 127] width 5 height 5
click at [538, 115] on span "Конкуренти в наявності" at bounding box center [531, 115] width 52 height 5
click at [503, 115] on input "Конкуренти в наявності" at bounding box center [500, 115] width 5 height 5
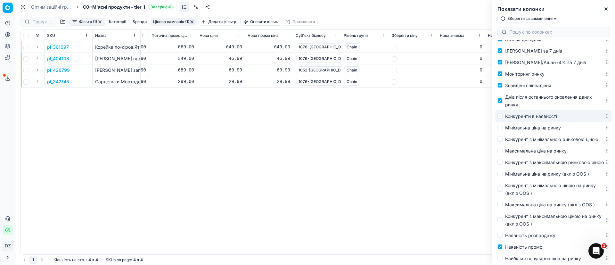
click at [538, 115] on span "Конкуренти в наявності" at bounding box center [531, 115] width 52 height 5
click at [503, 115] on input "Конкуренти в наявності" at bounding box center [500, 115] width 5 height 5
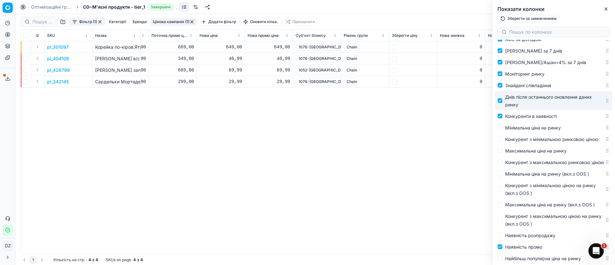
click at [539, 101] on div "Днів після останнього оновлення даних ринку" at bounding box center [555, 100] width 100 height 15
click at [503, 101] on input "Днів після останнього оновлення даних ринку" at bounding box center [500, 100] width 5 height 5
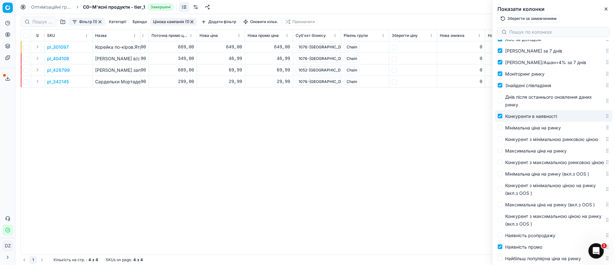
click at [536, 118] on span "Конкуренти в наявності" at bounding box center [531, 115] width 52 height 5
click at [503, 118] on input "Конкуренти в наявності" at bounding box center [500, 115] width 5 height 5
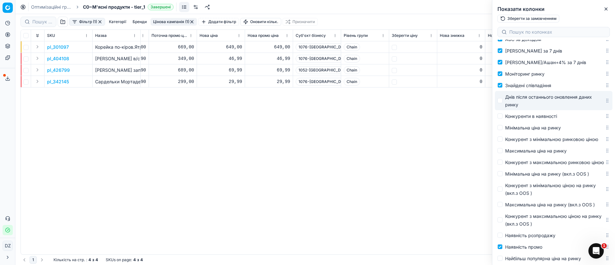
click at [535, 97] on span "Днів після останнього оновлення даних ринку" at bounding box center [548, 100] width 87 height 13
click at [503, 98] on input "Днів після останнього оновлення даних ринку" at bounding box center [500, 100] width 5 height 5
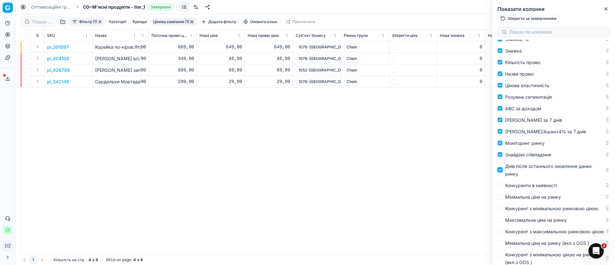
scroll to position [384, 0]
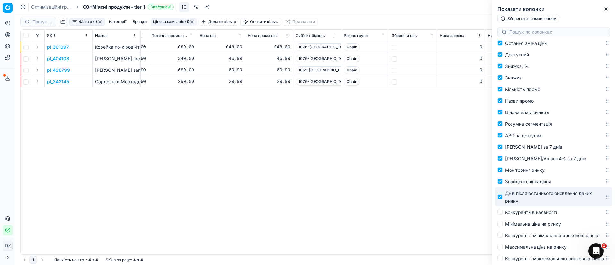
click at [516, 194] on span "Днів після останнього оновлення даних ринку" at bounding box center [548, 196] width 87 height 13
click at [503, 194] on input "Днів після останнього оновлення даних ринку" at bounding box center [500, 196] width 5 height 5
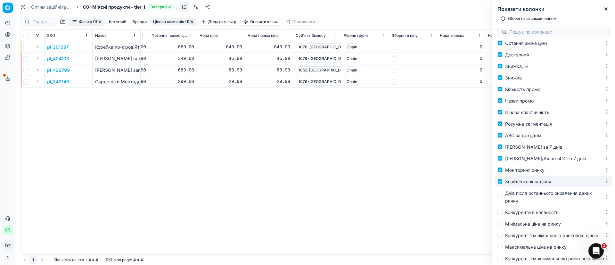
click at [514, 182] on span "Знайдені співпадіння" at bounding box center [528, 181] width 46 height 5
click at [503, 182] on input "Знайдені співпадіння" at bounding box center [500, 181] width 5 height 5
click at [516, 169] on span "Моніторинг ринку" at bounding box center [524, 169] width 39 height 5
click at [503, 169] on input "Моніторинг ринку" at bounding box center [500, 169] width 5 height 5
click at [520, 157] on span "[PERSON_NAME]/Ашан+4% за 7 днів" at bounding box center [545, 158] width 81 height 5
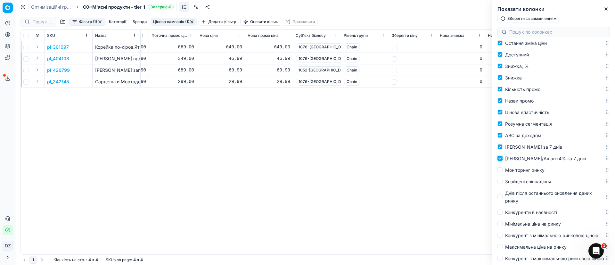
click at [503, 157] on input "[PERSON_NAME]/Ашан+4% за 7 днів" at bounding box center [500, 158] width 5 height 5
click at [521, 149] on span "[PERSON_NAME] за 7 днів" at bounding box center [533, 146] width 57 height 5
click at [503, 149] on input "[PERSON_NAME] за 7 днів" at bounding box center [500, 146] width 5 height 5
click at [522, 134] on span "ABC за доходом" at bounding box center [523, 135] width 36 height 5
click at [503, 134] on input "ABC за доходом" at bounding box center [500, 135] width 5 height 5
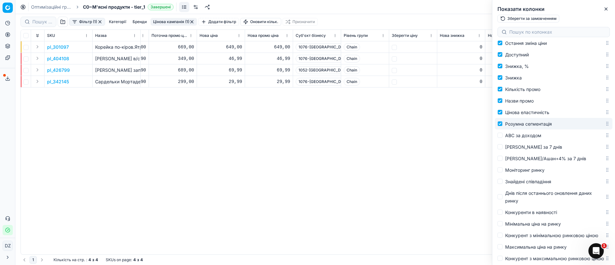
click at [541, 126] on span "Розумна сегментація" at bounding box center [528, 123] width 47 height 5
click at [503, 126] on input "Розумна сегментація" at bounding box center [500, 123] width 5 height 5
click at [541, 111] on span "Цінова еластичність" at bounding box center [527, 112] width 44 height 5
click at [503, 111] on input "Цінова еластичність" at bounding box center [500, 112] width 5 height 5
click at [526, 101] on span "Назви промо" at bounding box center [519, 100] width 29 height 5
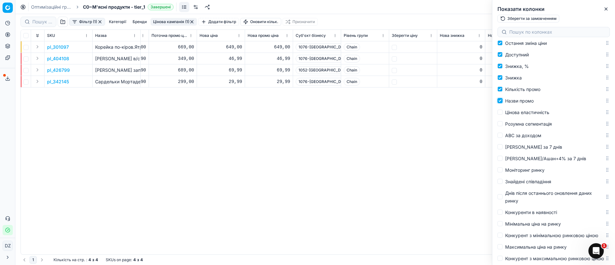
click at [503, 101] on input "Назви промо" at bounding box center [500, 100] width 5 height 5
click at [527, 88] on span "Кількість промо" at bounding box center [522, 88] width 35 height 5
click at [503, 88] on input "Кількість промо" at bounding box center [500, 88] width 5 height 5
click at [523, 78] on label "Знижка" at bounding box center [551, 78] width 107 height 8
click at [503, 78] on input "Знижка" at bounding box center [500, 77] width 5 height 5
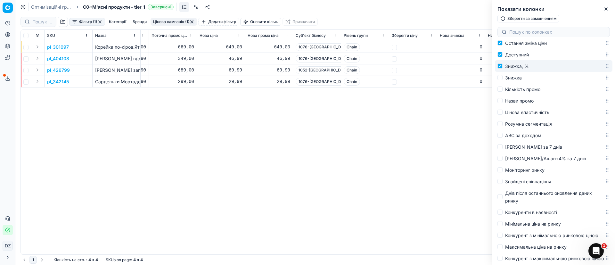
click at [522, 68] on span "Знижка, %" at bounding box center [517, 65] width 24 height 5
click at [503, 68] on input "Знижка, %" at bounding box center [500, 65] width 5 height 5
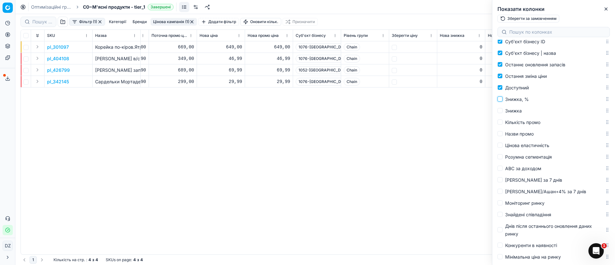
scroll to position [336, 0]
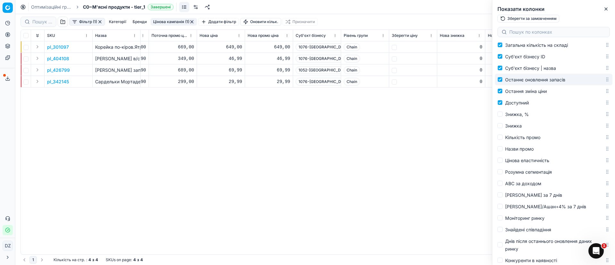
click at [529, 79] on span "Останнє оновлення запасів" at bounding box center [535, 79] width 60 height 5
click at [503, 79] on input "Останнє оновлення запасів" at bounding box center [500, 79] width 5 height 5
click at [530, 70] on span "Суб'єкт бізнесу | назва" at bounding box center [530, 67] width 51 height 5
click at [503, 70] on input "Суб'єкт бізнесу | назва" at bounding box center [500, 67] width 5 height 5
click at [528, 57] on span "Суб'єкт бізнесу ID" at bounding box center [525, 56] width 40 height 5
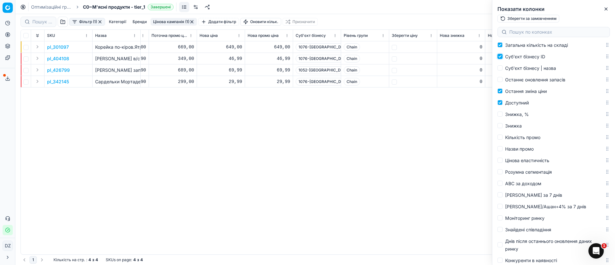
click at [503, 57] on input "Суб'єкт бізнесу ID" at bounding box center [500, 56] width 5 height 5
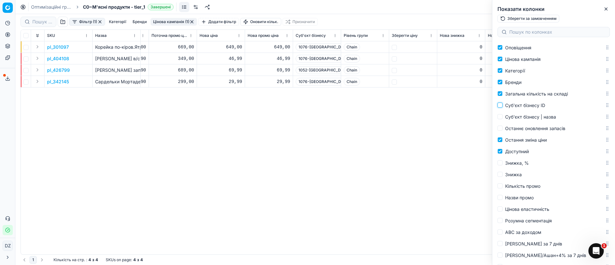
scroll to position [240, 0]
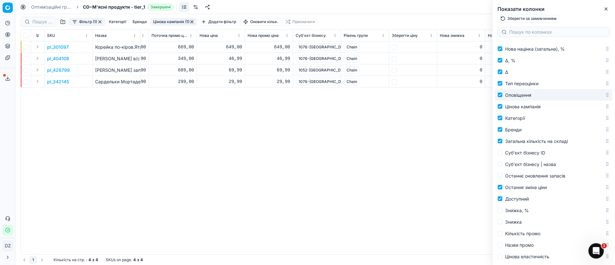
click at [520, 95] on span "Оповіщення" at bounding box center [518, 94] width 26 height 5
click at [503, 95] on input "Оповіщення" at bounding box center [500, 94] width 5 height 5
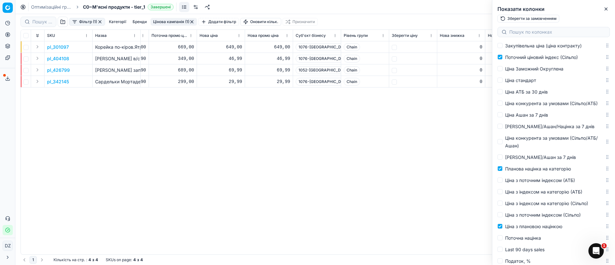
scroll to position [1129, 0]
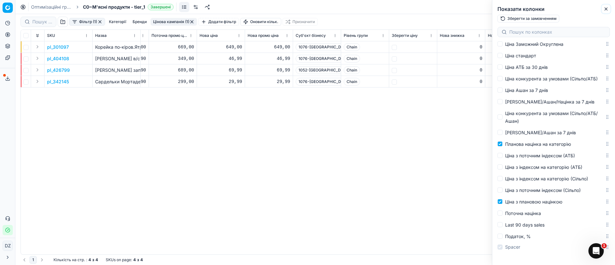
click at [608, 7] on icon "button" at bounding box center [606, 8] width 5 height 5
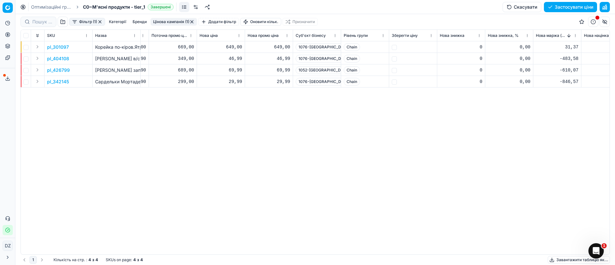
click at [469, 110] on div "SKU Назва Назва лінійки товарів ID Товарної лінійки Атрибут товару Вартість 🔒 П…" at bounding box center [315, 142] width 589 height 225
click at [605, 20] on button "button" at bounding box center [605, 22] width 10 height 10
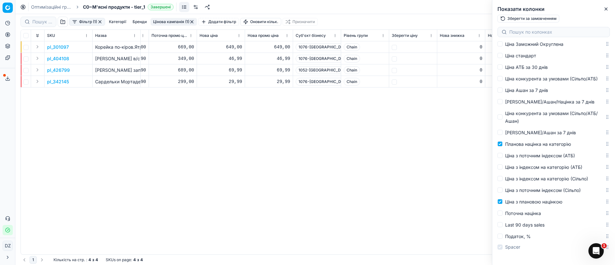
click at [390, 161] on div "SKU Назва Назва лінійки товарів ID Товарної лінійки Атрибут товару Вартість 🔒 П…" at bounding box center [315, 142] width 589 height 225
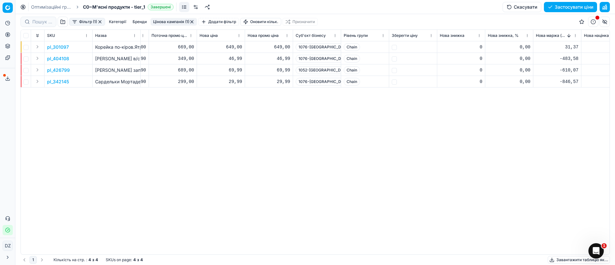
click at [606, 19] on button "button" at bounding box center [605, 22] width 10 height 10
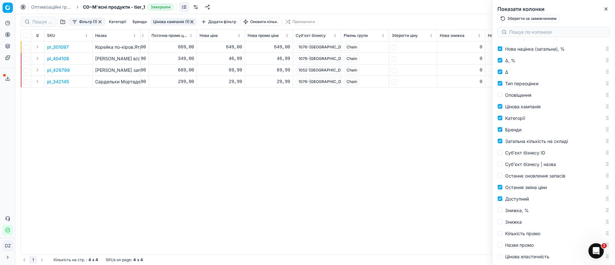
scroll to position [0, 0]
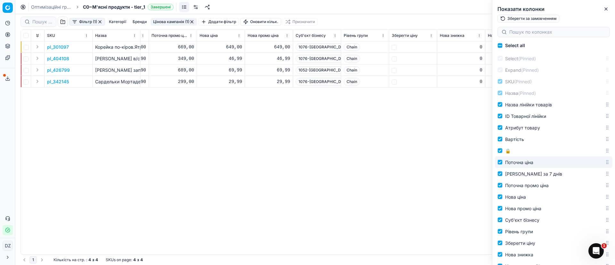
drag, startPoint x: 536, startPoint y: 161, endPoint x: 539, endPoint y: 164, distance: 4.3
drag, startPoint x: 602, startPoint y: 162, endPoint x: 605, endPoint y: 185, distance: 23.2
drag, startPoint x: 603, startPoint y: 173, endPoint x: 589, endPoint y: 200, distance: 30.9
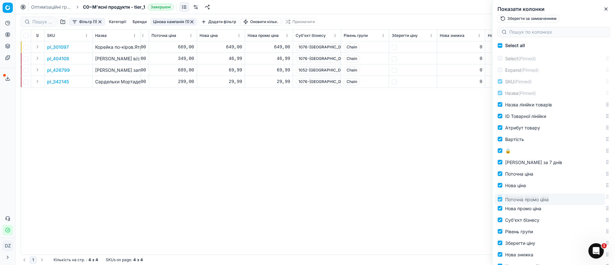
drag, startPoint x: 601, startPoint y: 174, endPoint x: 598, endPoint y: 199, distance: 25.8
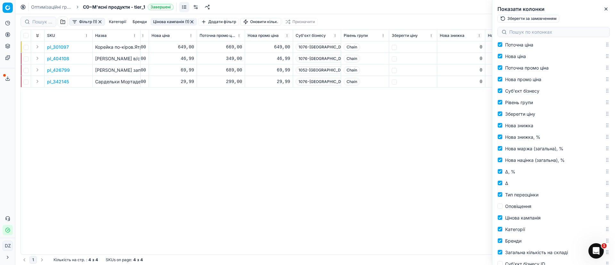
scroll to position [192, 0]
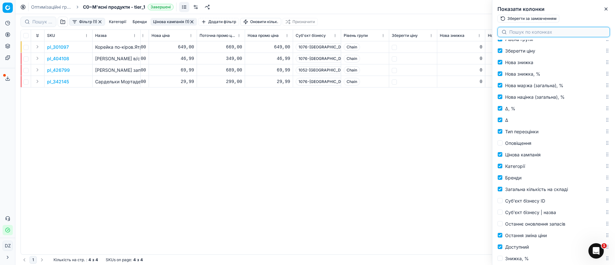
click at [522, 32] on input at bounding box center [557, 32] width 96 height 6
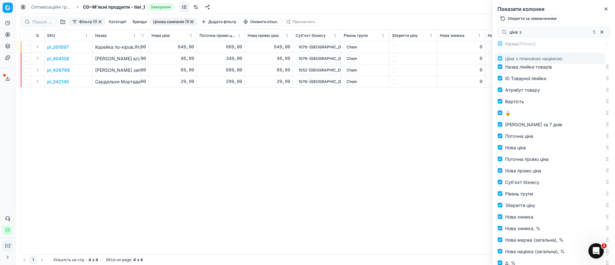
scroll to position [0, 0]
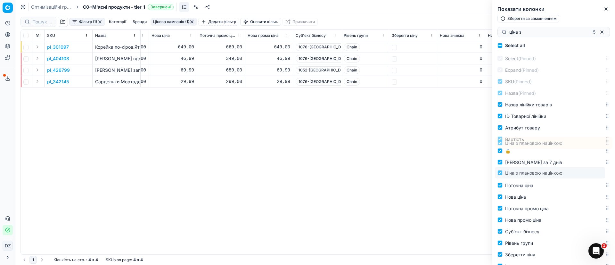
drag, startPoint x: 599, startPoint y: 202, endPoint x: 615, endPoint y: 174, distance: 32.8
click at [615, 174] on div "Select all Select (Pinned) Expand (Pinned) SKU (Pinned) Назва (Pinned) Назва лі…" at bounding box center [553, 152] width 123 height 225
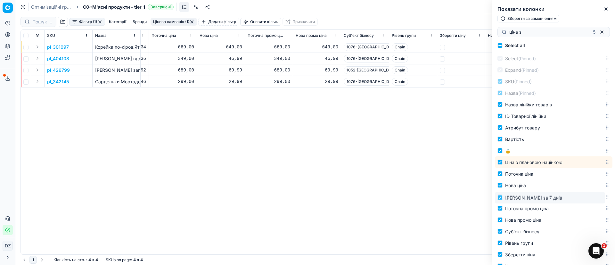
drag, startPoint x: 601, startPoint y: 163, endPoint x: 604, endPoint y: 198, distance: 35.7
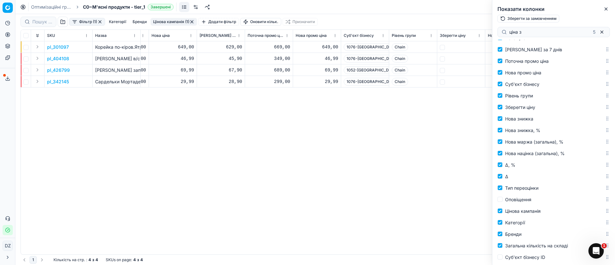
scroll to position [96, 0]
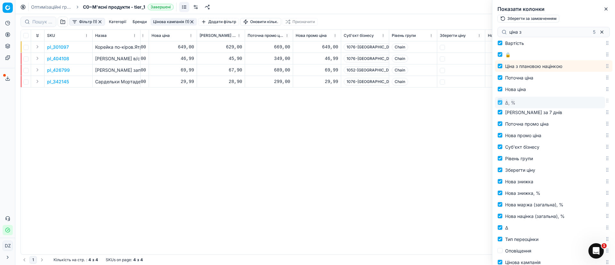
drag, startPoint x: 601, startPoint y: 218, endPoint x: 612, endPoint y: 104, distance: 114.2
click at [612, 104] on div "Select all Select (Pinned) Expand (Pinned) SKU (Pinned) Назва (Pinned) Назва лі…" at bounding box center [553, 152] width 123 height 225
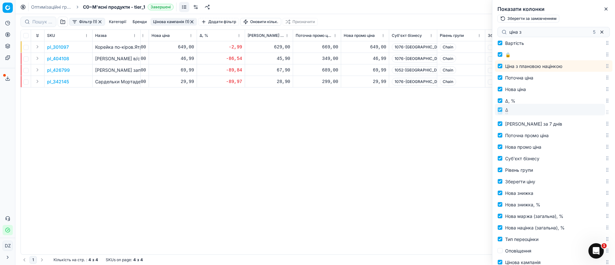
drag, startPoint x: 601, startPoint y: 229, endPoint x: 606, endPoint y: 111, distance: 118.0
click at [606, 111] on div "Select all Select (Pinned) Expand (Pinned) SKU (Pinned) Назва (Pinned) Назва лі…" at bounding box center [553, 152] width 123 height 225
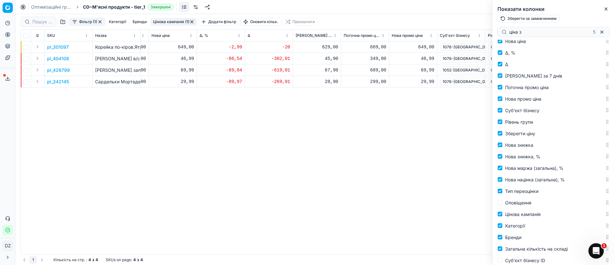
scroll to position [192, 0]
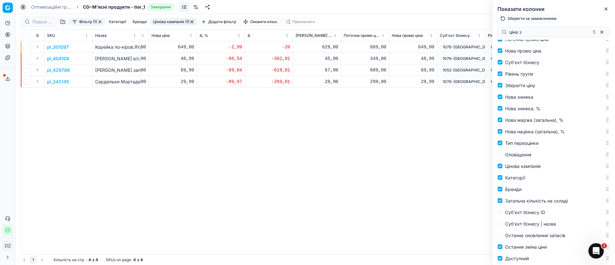
click at [400, 209] on div "SKU Назва Назва лінійки товарів ID Товарної лінійки Атрибут товару Вартість 🔒 Ц…" at bounding box center [315, 142] width 589 height 225
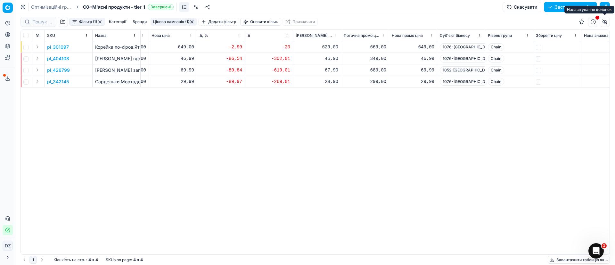
click at [606, 22] on button "button" at bounding box center [605, 22] width 10 height 10
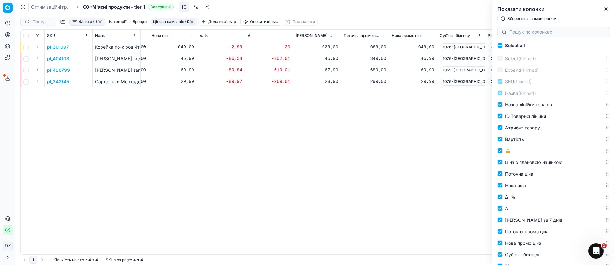
scroll to position [48, 0]
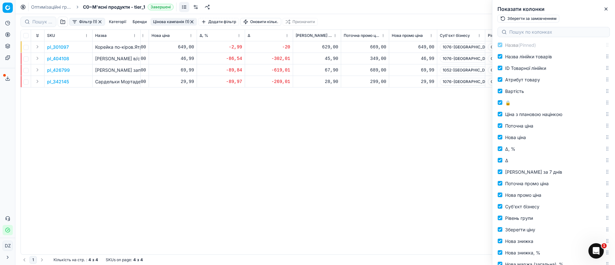
click at [317, 160] on div "SKU Назва Назва лінійки товарів ID Товарної лінійки Атрибут товару Вартість 🔒 Ц…" at bounding box center [315, 142] width 589 height 225
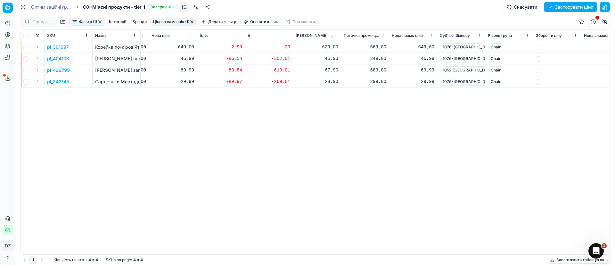
drag, startPoint x: 547, startPoint y: 140, endPoint x: 478, endPoint y: 142, distance: 68.3
click at [506, 142] on div "SKU Назва Назва лінійки товарів ID Товарної лінійки Атрибут товару Вартість 🔒 Ц…" at bounding box center [315, 142] width 589 height 225
click at [508, 137] on div "SKU Назва Назва лінійки товарів ID Товарної лінійки Атрибут товару Вартість 🔒 Ц…" at bounding box center [315, 142] width 589 height 225
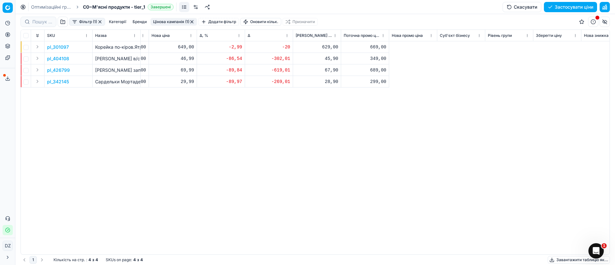
scroll to position [0, 0]
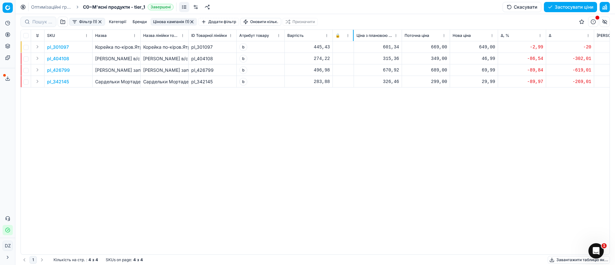
drag, startPoint x: 380, startPoint y: 38, endPoint x: 353, endPoint y: 48, distance: 28.8
click at [353, 48] on div "SKU Назва Назва лінійки товарів ID Товарної лінійки Атрибут товару Вартість 🔒 Ц…" at bounding box center [315, 142] width 589 height 225
click at [408, 129] on div "pl_301097 Корейка по-кіров.Ятрань к/в в/к в/у ваг Корейка по-кіров.Ятрань к/в в…" at bounding box center [315, 147] width 589 height 213
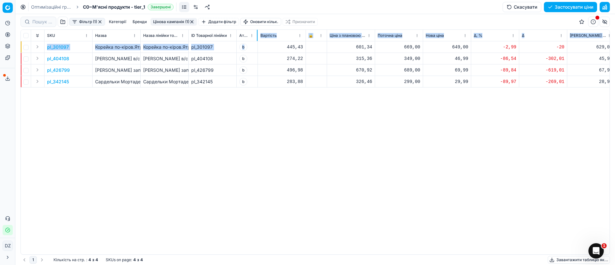
drag, startPoint x: 284, startPoint y: 35, endPoint x: 257, endPoint y: 45, distance: 28.6
click at [257, 45] on div "SKU Назва Назва лінійки товарів ID Товарної лінійки Атрибут товару Вартість 🔒 Ц…" at bounding box center [315, 142] width 589 height 225
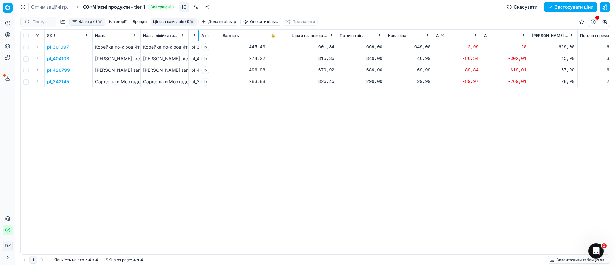
drag, startPoint x: 236, startPoint y: 37, endPoint x: 192, endPoint y: 44, distance: 44.8
click at [192, 44] on div "SKU Назва Назва лінійки товарів ID Товарної лінійки Атрибут товару Вартість 🔒 Ц…" at bounding box center [315, 142] width 589 height 225
click at [361, 110] on div "pl_301097 Корейка по-кіров.Ятрань к/в в/к в/у ваг Корейка по-кіров.Ятрань к/в в…" at bounding box center [315, 147] width 589 height 213
click at [62, 56] on p "pl_404108" at bounding box center [58, 58] width 22 height 6
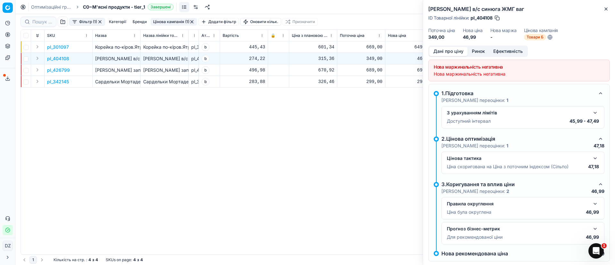
click at [484, 50] on button "Ринок" at bounding box center [478, 51] width 21 height 9
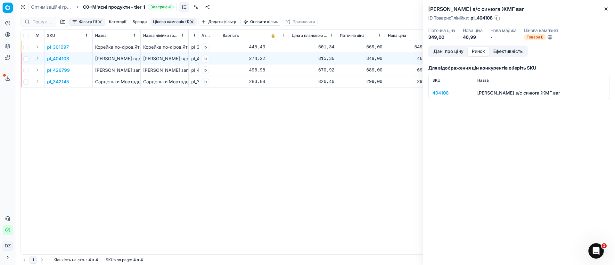
click at [439, 95] on div "404108" at bounding box center [450, 93] width 37 height 6
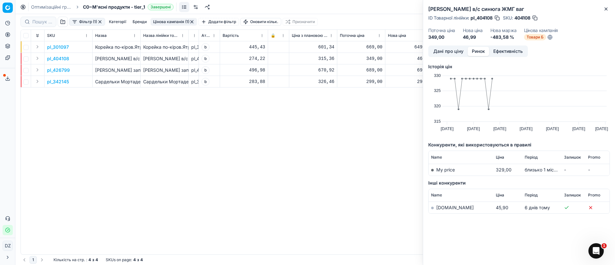
click at [448, 207] on link "[DOMAIN_NAME]" at bounding box center [454, 207] width 37 height 5
drag, startPoint x: 185, startPoint y: 172, endPoint x: 182, endPoint y: 169, distance: 3.7
click at [183, 170] on div "pl_301097 Корейка по-кіров.Ятрань к/в в/к в/у ваг Корейка по-кіров.Ятрань к/в в…" at bounding box center [315, 147] width 589 height 213
click at [443, 206] on link "[DOMAIN_NAME]" at bounding box center [454, 207] width 37 height 5
drag, startPoint x: 195, startPoint y: 140, endPoint x: 228, endPoint y: 125, distance: 36.7
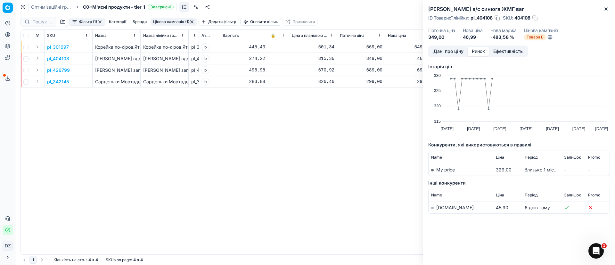
click at [198, 139] on div "pl_301097 Корейка по-кіров.Ятрань к/в в/к в/у ваг Корейка по-кіров.Ятрань к/в в…" at bounding box center [315, 147] width 589 height 213
click at [607, 7] on icon "button" at bounding box center [606, 8] width 5 height 5
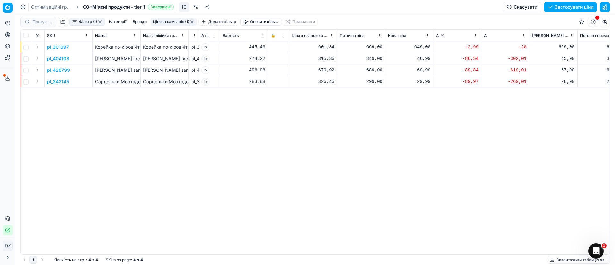
drag, startPoint x: 186, startPoint y: 33, endPoint x: 192, endPoint y: 34, distance: 5.6
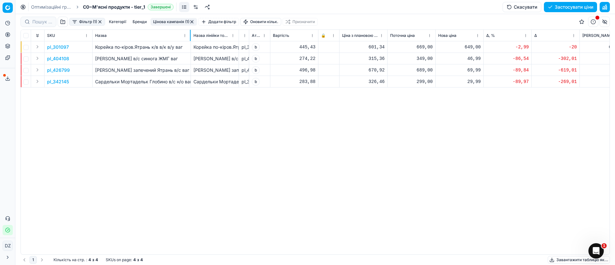
drag, startPoint x: 140, startPoint y: 36, endPoint x: 190, endPoint y: 46, distance: 51.3
click at [190, 46] on div "SKU Назва Назва лінійки товарів ID Товарної лінійки Атрибут товару Вартість 🔒 Ц…" at bounding box center [315, 142] width 589 height 225
click at [483, 185] on div "pl_301097 Корейка по-кіров.Ятрань к/в в/к в/у ваг Корейка по-кіров.Ятрань к/в в…" at bounding box center [315, 147] width 589 height 213
click at [497, 137] on div "pl_301097 Корейка по-кіров.Ятрань к/в в/к в/у ваг Корейка по-кіров.Ятрань к/в в…" at bounding box center [315, 147] width 589 height 213
click at [209, 168] on div "pl_301097 Корейка по-кіров.Ятрань к/в в/к в/у ваг Корейка по-кіров.Ятрань к/в в…" at bounding box center [315, 147] width 589 height 213
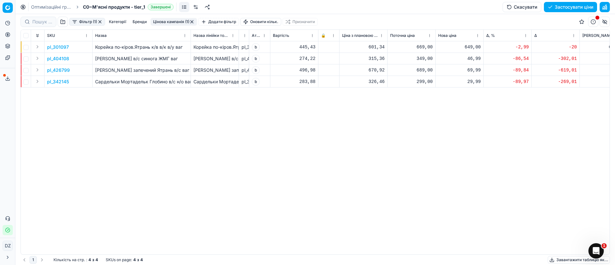
click at [419, 58] on div "349,00" at bounding box center [411, 58] width 43 height 6
click at [454, 130] on div "pl_301097 Корейка по-кіров.Ятрань к/в в/к в/у ваг Корейка по-кіров.Ятрань к/в в…" at bounding box center [315, 147] width 589 height 213
click at [62, 59] on p "pl_404108" at bounding box center [58, 58] width 22 height 6
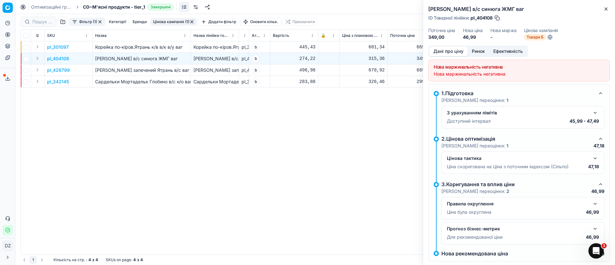
click at [478, 50] on button "Ринок" at bounding box center [478, 51] width 21 height 9
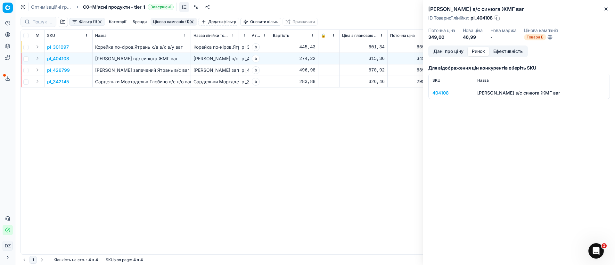
click at [435, 92] on div "404108" at bounding box center [450, 93] width 37 height 6
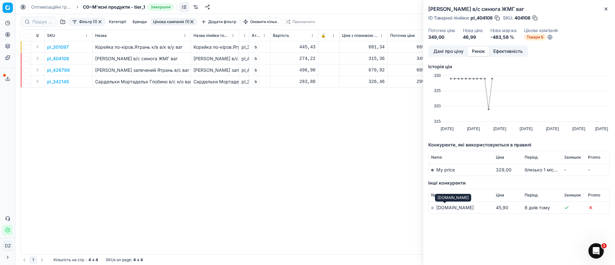
click at [441, 206] on link "[DOMAIN_NAME]" at bounding box center [454, 207] width 37 height 5
click at [354, 103] on div "pl_301097 Корейка по-кіров.Ятрань к/в в/к в/у ваг Корейка по-кіров.Ятрань к/в в…" at bounding box center [315, 147] width 589 height 213
click at [607, 8] on icon "button" at bounding box center [606, 8] width 5 height 5
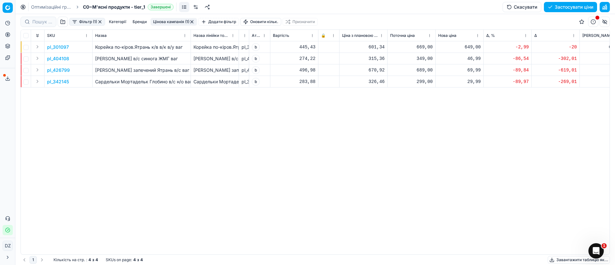
click at [412, 102] on div "pl_301097 Корейка по-кіров.Ятрань к/в в/к в/у ваг Корейка по-кіров.Ятрань к/в в…" at bounding box center [315, 147] width 589 height 213
click at [422, 59] on div "349,00" at bounding box center [411, 58] width 43 height 6
drag, startPoint x: 415, startPoint y: 57, endPoint x: 378, endPoint y: 56, distance: 37.2
drag, startPoint x: 465, startPoint y: 137, endPoint x: 463, endPoint y: 120, distance: 16.4
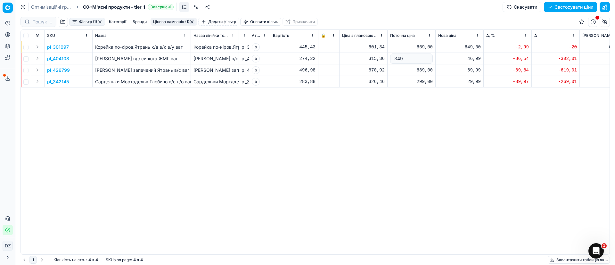
click at [465, 136] on div "pl_301097 Корейка по-кіров.Ятрань к/в в/к в/у ваг Корейка по-кіров.Ятрань к/в в…" at bounding box center [315, 147] width 589 height 213
click at [462, 58] on div "46,99" at bounding box center [459, 58] width 43 height 6
drag, startPoint x: 479, startPoint y: 116, endPoint x: 448, endPoint y: 117, distance: 31.1
click at [448, 117] on dl "Поточна: 349,00 Оптимум: 46,99 Вручну: 46.99" at bounding box center [460, 102] width 92 height 42
click at [476, 115] on div "pl_301097 Корейка по-кіров.Ятрань к/в в/к в/у ваг Корейка по-кіров.Ятрань к/в в…" at bounding box center [315, 147] width 589 height 213
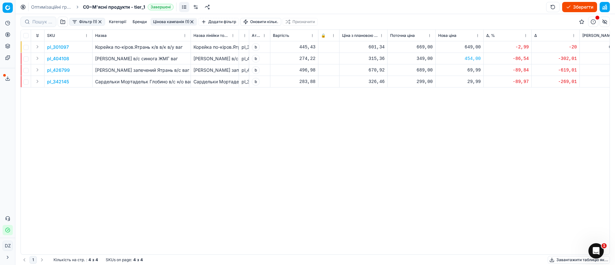
click at [57, 69] on p "pl_426799" at bounding box center [58, 70] width 23 height 6
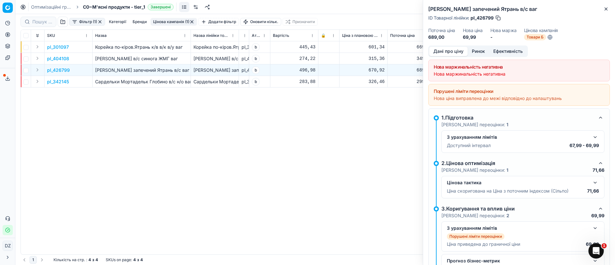
click at [477, 52] on button "Ринок" at bounding box center [478, 51] width 21 height 9
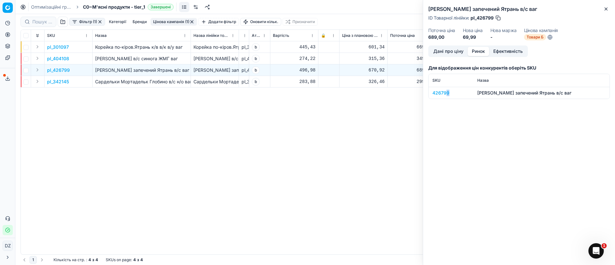
drag, startPoint x: 448, startPoint y: 98, endPoint x: 443, endPoint y: 95, distance: 5.5
click at [445, 95] on td "426799" at bounding box center [451, 93] width 45 height 12
click at [443, 95] on div "426799" at bounding box center [450, 93] width 37 height 6
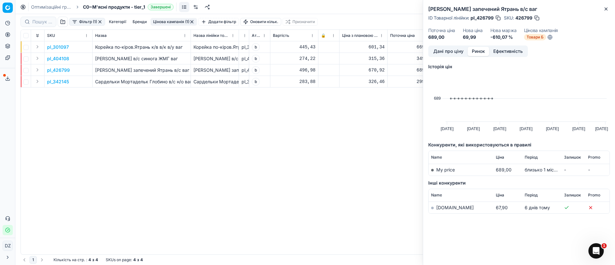
click at [449, 207] on link "[DOMAIN_NAME]" at bounding box center [454, 207] width 37 height 5
click at [304, 156] on div "pl_301097 Корейка по-кіров.Ятрань к/в в/к в/у ваг Корейка по-кіров.Ятрань к/в в…" at bounding box center [315, 147] width 589 height 213
click at [606, 9] on icon "button" at bounding box center [606, 9] width 3 height 3
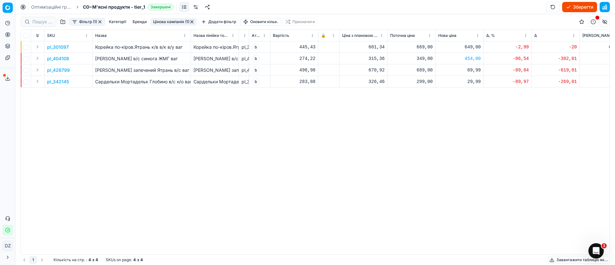
click at [334, 154] on div "pl_301097 Корейка по-кіров.Ятрань к/в в/к в/у ваг Корейка по-кіров.Ятрань к/в в…" at bounding box center [315, 147] width 589 height 213
click at [477, 69] on div "69,99" at bounding box center [459, 70] width 43 height 6
drag, startPoint x: 483, startPoint y: 127, endPoint x: 433, endPoint y: 127, distance: 49.7
click at [437, 126] on dl "Поточна: 689,00 Оптимум: 69,99 Вручну: 69.99" at bounding box center [460, 114] width 92 height 42
click at [470, 82] on div "29,99" at bounding box center [459, 81] width 43 height 6
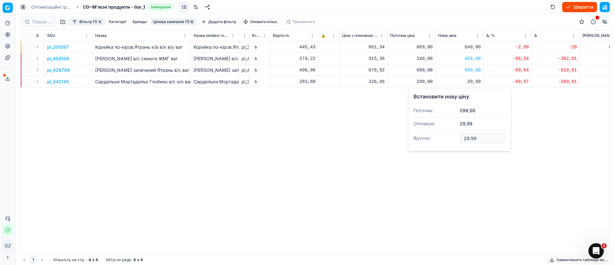
drag, startPoint x: 487, startPoint y: 136, endPoint x: 414, endPoint y: 135, distance: 73.0
click at [416, 135] on dl "Поточна: 299,00 Оптимум: 29,99 Вручну: 29.99" at bounding box center [460, 125] width 92 height 42
click at [61, 79] on p "pl_342145" at bounding box center [58, 81] width 22 height 6
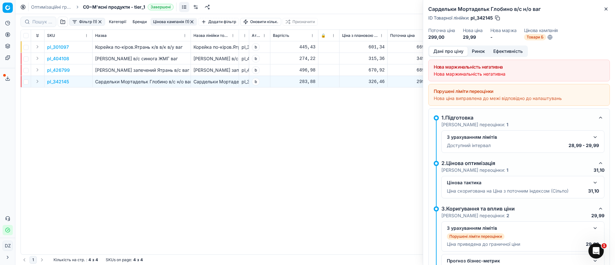
click at [477, 51] on button "Ринок" at bounding box center [478, 51] width 21 height 9
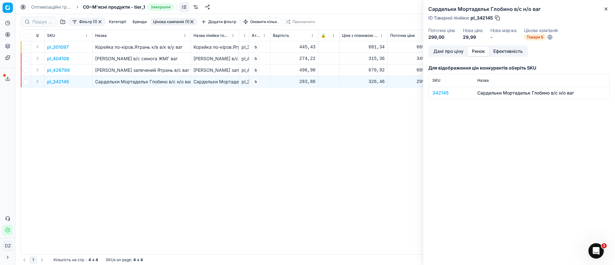
click at [443, 93] on div "342145" at bounding box center [450, 93] width 37 height 6
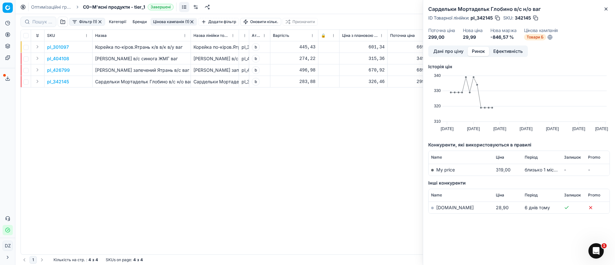
click at [446, 210] on td "[DOMAIN_NAME]" at bounding box center [461, 208] width 65 height 12
click at [439, 209] on link "[DOMAIN_NAME]" at bounding box center [454, 207] width 37 height 5
click at [608, 8] on icon "button" at bounding box center [606, 8] width 5 height 5
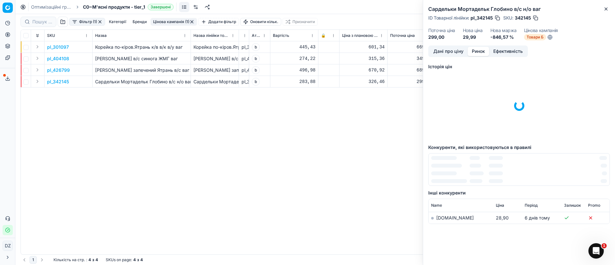
click at [349, 152] on div "pl_301097 Корейка по-кіров.Ятрань к/в в/к в/у ваг Корейка по-кіров.Ятрань к/в в…" at bounding box center [315, 147] width 589 height 213
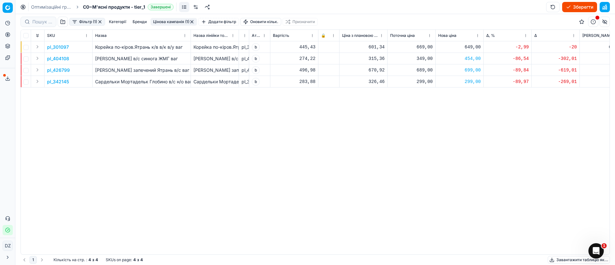
click at [193, 21] on button "button" at bounding box center [191, 21] width 5 height 5
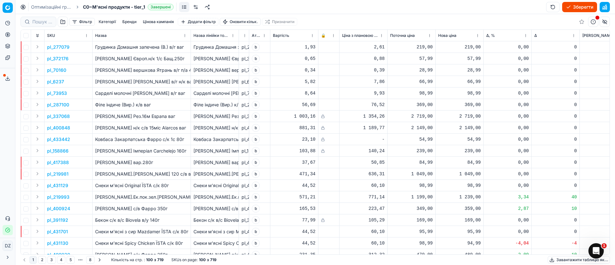
click at [162, 20] on button "Цінова кампанія" at bounding box center [158, 22] width 36 height 8
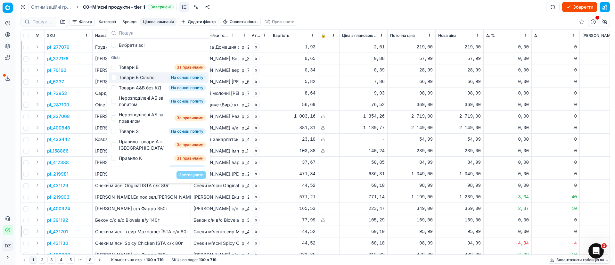
click at [132, 77] on div "Товари Б Сільпо" at bounding box center [137, 77] width 36 height 6
click at [193, 176] on button "Застосувати" at bounding box center [191, 175] width 29 height 8
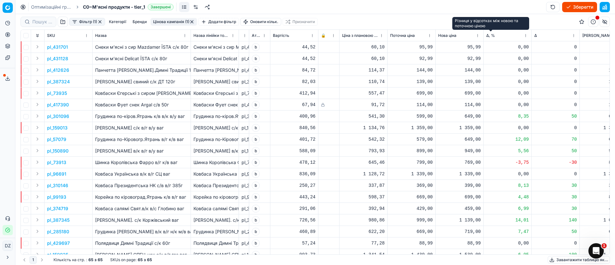
click at [489, 36] on span "Δ, %" at bounding box center [490, 35] width 9 height 5
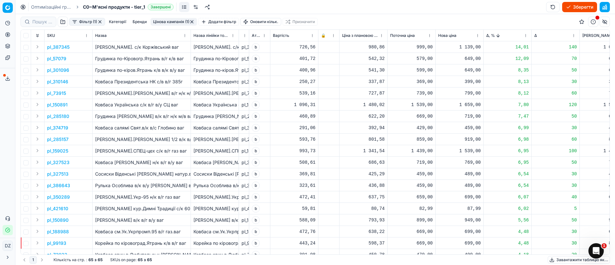
click at [64, 46] on p "pl_387345" at bounding box center [58, 47] width 22 height 6
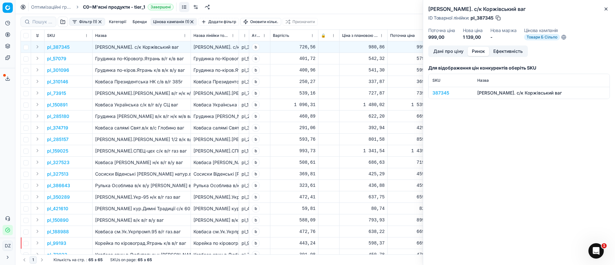
click at [472, 50] on button "Ринок" at bounding box center [478, 51] width 21 height 9
click at [436, 93] on div "387345" at bounding box center [450, 93] width 37 height 6
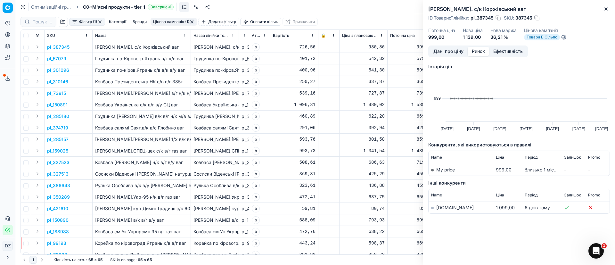
click at [445, 208] on link "[DOMAIN_NAME]" at bounding box center [454, 207] width 37 height 5
click at [608, 7] on icon "button" at bounding box center [606, 8] width 5 height 5
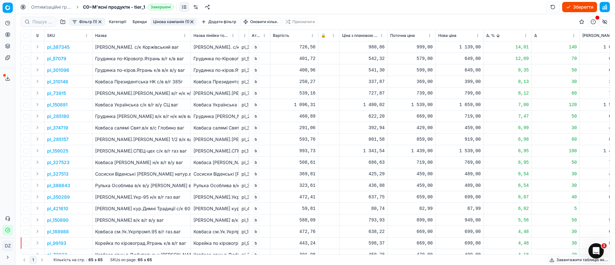
click at [470, 48] on div "1 139,00" at bounding box center [459, 47] width 43 height 6
drag, startPoint x: 484, startPoint y: 103, endPoint x: 440, endPoint y: 103, distance: 44.5
click at [441, 103] on dl "Поточна: 999,00 Оптимум: 1 139,00 Вручну: 1139.00" at bounding box center [460, 91] width 92 height 42
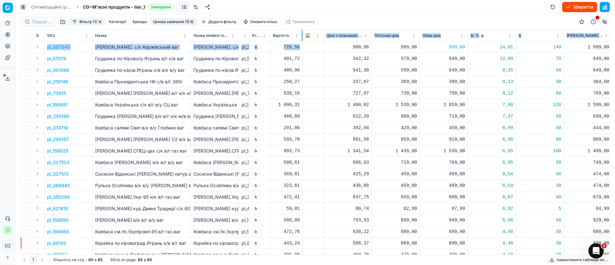
drag, startPoint x: 317, startPoint y: 36, endPoint x: 302, endPoint y: 45, distance: 18.2
click at [302, 45] on div "SKU Назва Назва лінійки товарів ID Товарної лінійки Атрибут товару Вартість 🔒 Ц…" at bounding box center [315, 142] width 589 height 225
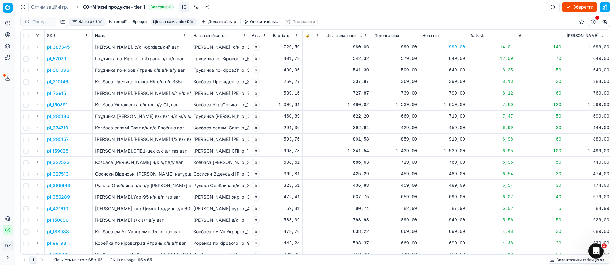
click at [330, 62] on td "542,32" at bounding box center [348, 59] width 48 height 12
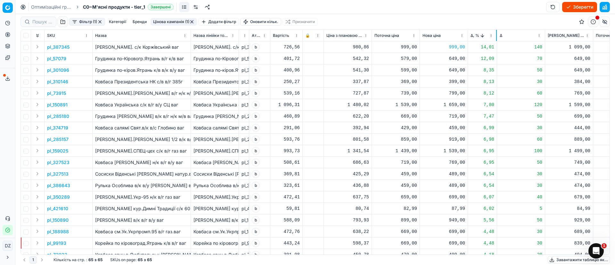
drag, startPoint x: 515, startPoint y: 36, endPoint x: 497, endPoint y: 45, distance: 20.9
click at [497, 45] on div "SKU Назва Назва лінійки товарів ID Товарної лінійки Атрибут товару Вартість 🔒 Ц…" at bounding box center [315, 142] width 589 height 225
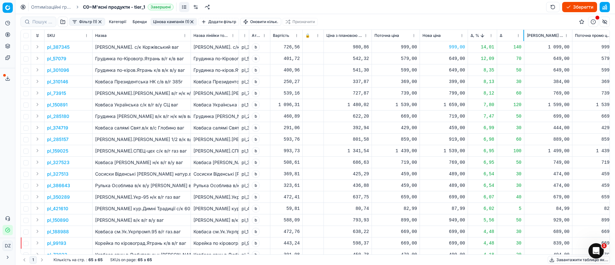
drag, startPoint x: 545, startPoint y: 35, endPoint x: 524, endPoint y: 42, distance: 22.1
click at [524, 42] on div "SKU Назва Назва лінійки товарів ID Товарної лінійки Атрибут товару Вартість 🔒 Ц…" at bounding box center [315, 142] width 589 height 225
click at [25, 70] on input "checkbox" at bounding box center [25, 70] width 5 height 5
click at [57, 67] on p "pl_301096" at bounding box center [58, 70] width 22 height 6
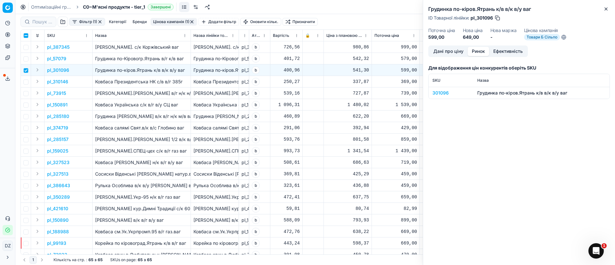
click at [481, 48] on button "Ринок" at bounding box center [478, 51] width 21 height 9
click at [431, 89] on td "301096" at bounding box center [451, 93] width 45 height 12
click at [437, 91] on div "301096" at bounding box center [450, 93] width 37 height 6
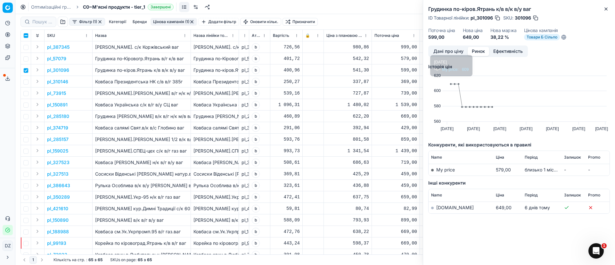
click at [445, 207] on link "[DOMAIN_NAME]" at bounding box center [454, 207] width 37 height 5
click at [607, 10] on icon "button" at bounding box center [606, 8] width 5 height 5
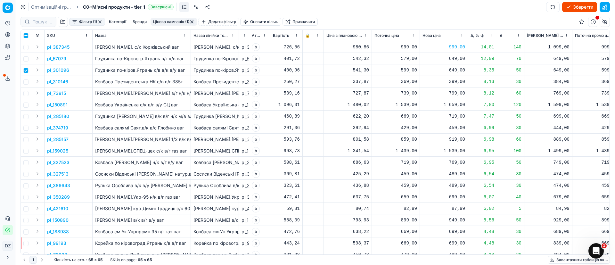
click at [457, 69] on div "649,00" at bounding box center [444, 70] width 43 height 6
drag, startPoint x: 471, startPoint y: 124, endPoint x: 436, endPoint y: 125, distance: 34.3
click at [436, 125] on dl "Поточна: 599,00 Оптимум: 649,00 Вручну: 649.00" at bounding box center [444, 114] width 92 height 42
click at [457, 83] on div "399,00" at bounding box center [444, 81] width 43 height 6
drag, startPoint x: 466, startPoint y: 137, endPoint x: 442, endPoint y: 136, distance: 23.4
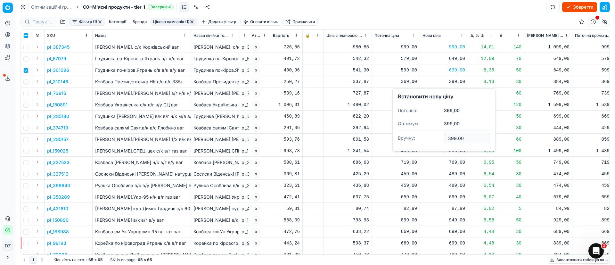
click at [442, 136] on dl "Поточна: 369,00 Оптимум: 399,00 Вручну: 399.00" at bounding box center [444, 125] width 92 height 42
click at [456, 94] on div "799,00" at bounding box center [444, 93] width 43 height 6
drag, startPoint x: 469, startPoint y: 150, endPoint x: 441, endPoint y: 151, distance: 28.5
click at [445, 151] on input "799.00" at bounding box center [467, 149] width 46 height 10
click at [458, 105] on div "1 659,00" at bounding box center [444, 105] width 43 height 6
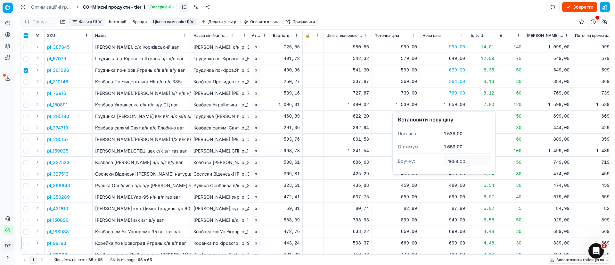
drag, startPoint x: 471, startPoint y: 163, endPoint x: 434, endPoint y: 161, distance: 36.3
click at [434, 161] on dl "Поточна: 1 539,00 Оптимум: 1 659,00 Вручну: 1659.00" at bounding box center [444, 148] width 92 height 42
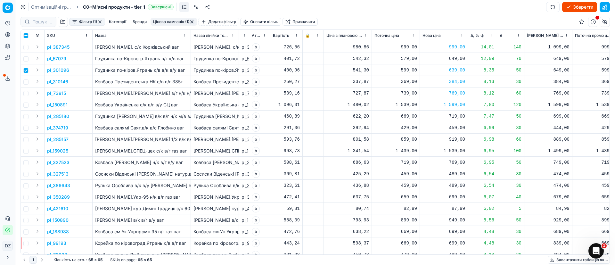
click at [453, 116] on div "719,00" at bounding box center [444, 116] width 43 height 6
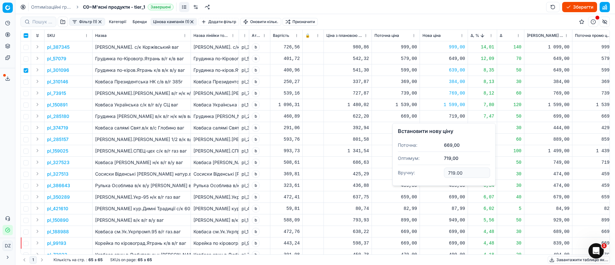
drag, startPoint x: 444, startPoint y: 169, endPoint x: 434, endPoint y: 169, distance: 9.6
click at [434, 169] on dl "Поточна: 669,00 Оптимум: 719,00 Вручну: 719.00" at bounding box center [444, 160] width 92 height 42
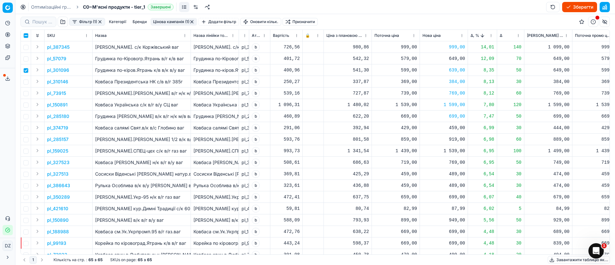
click at [455, 128] on div "459,00" at bounding box center [444, 128] width 43 height 6
drag, startPoint x: 467, startPoint y: 184, endPoint x: 433, endPoint y: 183, distance: 33.7
click at [433, 183] on dl "Поточна: 429,00 Оптимум: 459,00 Вручну: 459.00" at bounding box center [444, 171] width 92 height 42
click at [460, 140] on div "919,00" at bounding box center [444, 139] width 43 height 6
drag, startPoint x: 448, startPoint y: 197, endPoint x: 412, endPoint y: 197, distance: 36.8
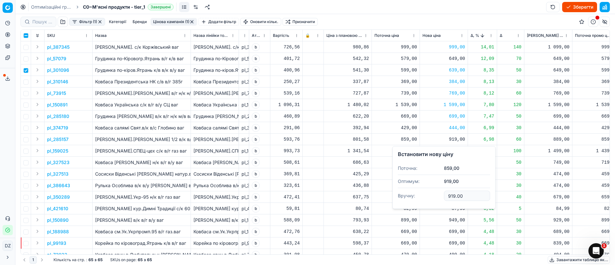
click at [412, 197] on dl "Поточна: 859,00 Оптимум: 919,00 Вручну: 919.00" at bounding box center [444, 183] width 92 height 42
click at [458, 151] on div "1 539,00" at bounding box center [444, 151] width 43 height 6
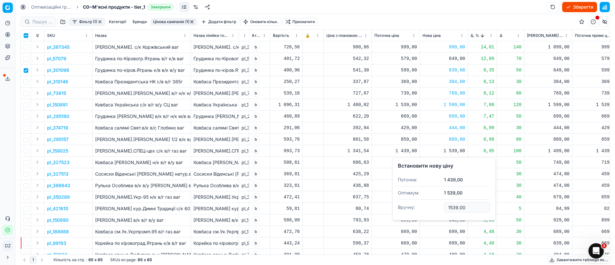
drag, startPoint x: 471, startPoint y: 208, endPoint x: 428, endPoint y: 207, distance: 43.2
click at [427, 207] on dl "Поточна: 1 439,00 Оптимум: 1 539,00 Вручну: 1539.00" at bounding box center [444, 194] width 92 height 42
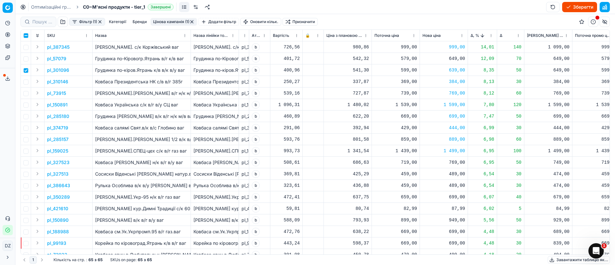
click at [457, 162] on div "769,00" at bounding box center [444, 162] width 43 height 6
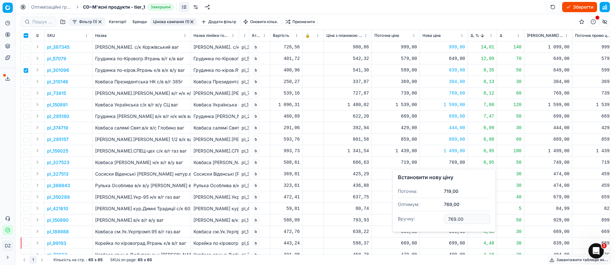
drag, startPoint x: 470, startPoint y: 215, endPoint x: 425, endPoint y: 216, distance: 44.2
click at [425, 216] on dl "Поточна: 719,00 Оптимум: 769,00 Вручну: 769.00" at bounding box center [444, 206] width 92 height 42
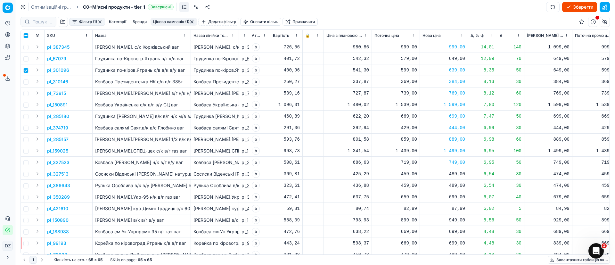
click at [458, 174] on div "489,00" at bounding box center [444, 174] width 43 height 6
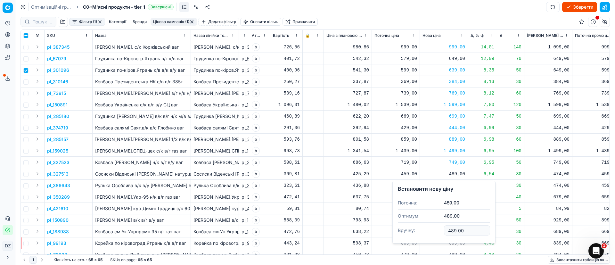
drag, startPoint x: 472, startPoint y: 230, endPoint x: 423, endPoint y: 230, distance: 49.0
click at [423, 230] on dl "Поточна: 459,00 Оптимум: 489,00 Вручну: 489.00" at bounding box center [444, 217] width 92 height 42
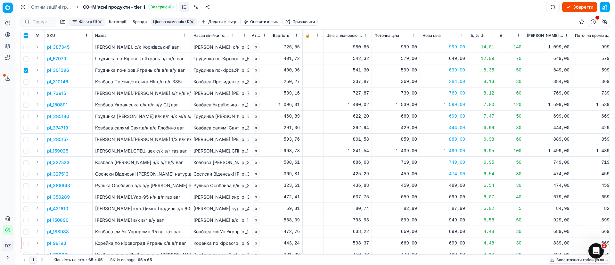
click at [457, 185] on div "489,00" at bounding box center [444, 185] width 43 height 6
drag, startPoint x: 470, startPoint y: 239, endPoint x: 435, endPoint y: 236, distance: 34.4
click at [436, 238] on dl "Поточна: 459,00 Оптимум: 489,00 Вручну: 489.00" at bounding box center [444, 229] width 92 height 42
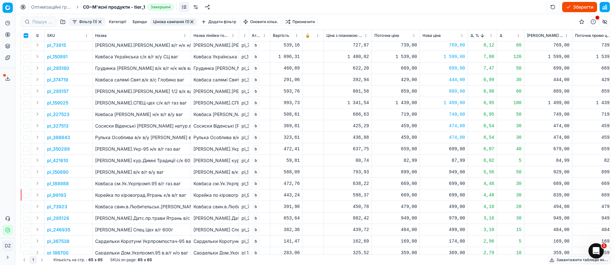
click at [456, 149] on div "699,00" at bounding box center [444, 149] width 43 height 6
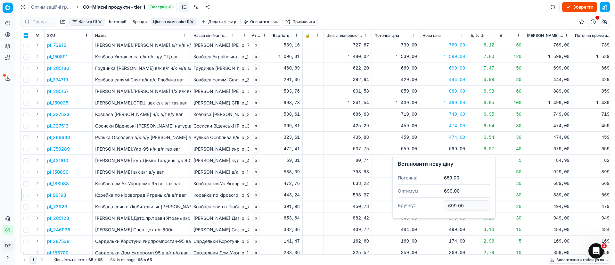
drag, startPoint x: 469, startPoint y: 204, endPoint x: 436, endPoint y: 204, distance: 33.0
click at [436, 204] on dl "Поточна: 659,00 Оптимум: 699,00 Вручну: 699.00" at bounding box center [444, 192] width 92 height 42
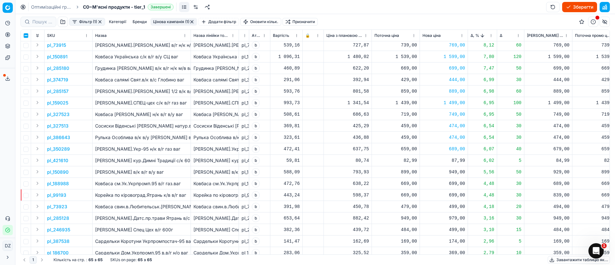
click at [456, 173] on div "949,00" at bounding box center [444, 172] width 43 height 6
drag, startPoint x: 468, startPoint y: 229, endPoint x: 439, endPoint y: 229, distance: 29.2
click at [439, 229] on dl "Поточна: 899,00 Оптимум: 949,00 Вручну: 949.00" at bounding box center [444, 215] width 92 height 42
click at [460, 171] on div "939,00" at bounding box center [444, 172] width 43 height 6
drag, startPoint x: 471, startPoint y: 231, endPoint x: 432, endPoint y: 228, distance: 39.2
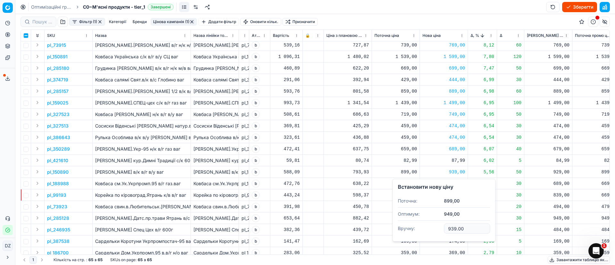
click at [432, 228] on dl "Поточна: 899,00 Оптимум: 949,00 Вручну: 939.00" at bounding box center [444, 215] width 92 height 42
click at [457, 184] on div "699,00" at bounding box center [444, 183] width 43 height 6
drag, startPoint x: 466, startPoint y: 243, endPoint x: 435, endPoint y: 242, distance: 30.8
click at [435, 242] on dl "Поточна: 669,00 Оптимум: 699,00 Вручну: 699.00" at bounding box center [444, 227] width 92 height 42
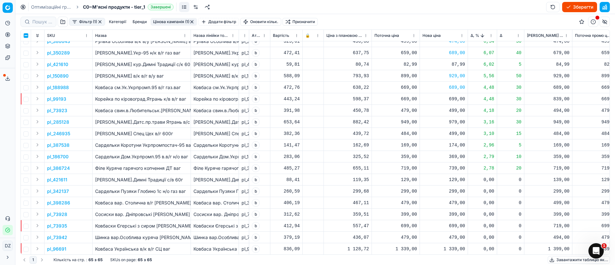
click at [55, 100] on p "pl_99193" at bounding box center [56, 99] width 19 height 6
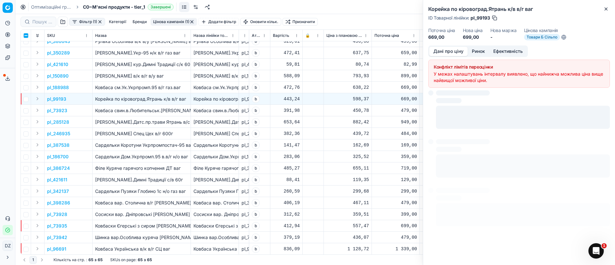
click at [481, 50] on button "Ринок" at bounding box center [478, 51] width 21 height 9
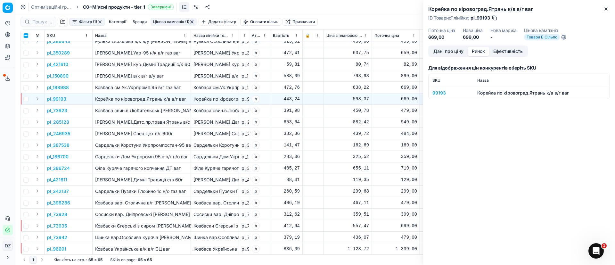
click at [438, 91] on div "99193" at bounding box center [450, 93] width 37 height 6
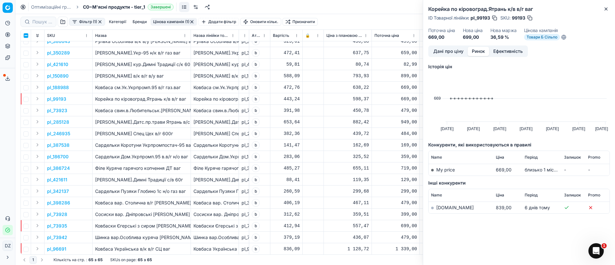
click at [440, 209] on link "[DOMAIN_NAME]" at bounding box center [454, 207] width 37 height 5
click at [608, 5] on button "Close" at bounding box center [606, 9] width 8 height 8
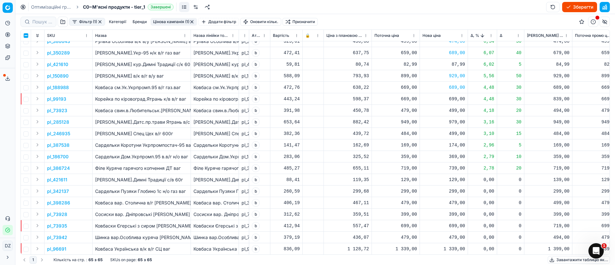
click at [459, 99] on div "699,00" at bounding box center [444, 99] width 43 height 6
drag, startPoint x: 468, startPoint y: 154, endPoint x: 435, endPoint y: 148, distance: 33.6
click at [444, 154] on input "699.00" at bounding box center [467, 155] width 46 height 10
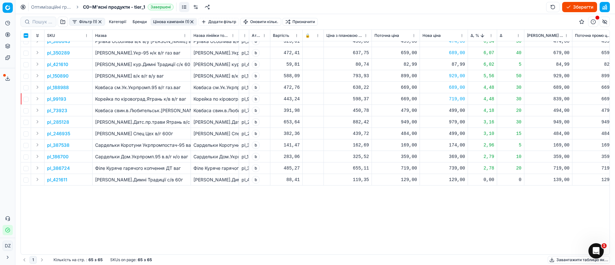
scroll to position [0, 0]
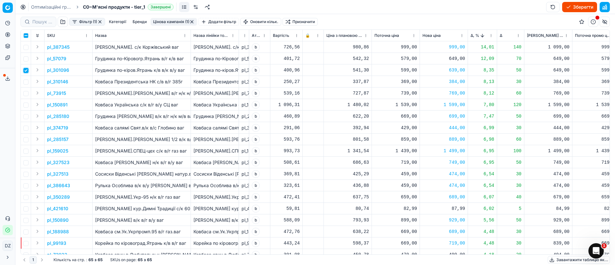
click at [28, 70] on input "checkbox" at bounding box center [25, 70] width 5 height 5
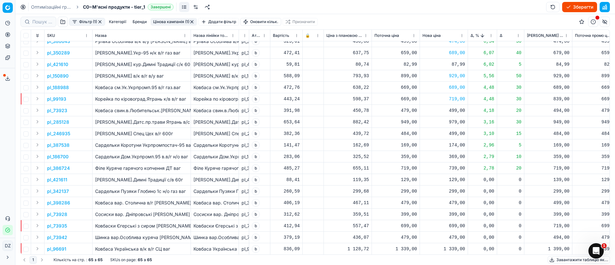
click at [60, 111] on p "pl_73923" at bounding box center [57, 110] width 20 height 6
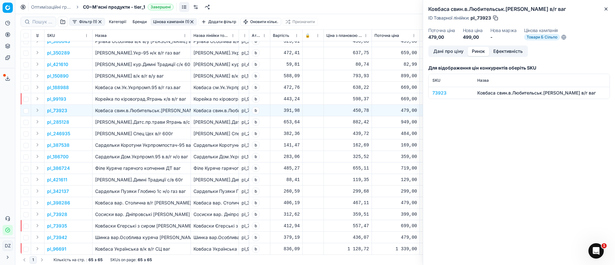
click at [476, 50] on button "Ринок" at bounding box center [478, 51] width 21 height 9
click at [445, 91] on div "73923" at bounding box center [450, 93] width 37 height 6
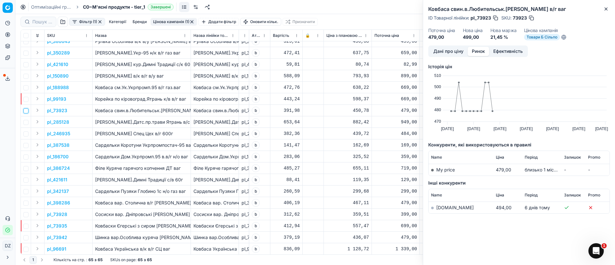
click at [26, 110] on input "checkbox" at bounding box center [25, 110] width 5 height 5
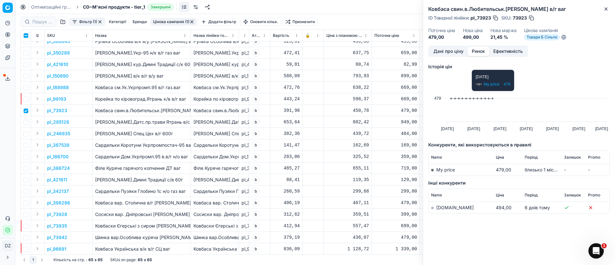
click at [440, 209] on link "[DOMAIN_NAME]" at bounding box center [454, 207] width 37 height 5
click at [610, 7] on button "Close" at bounding box center [606, 9] width 8 height 8
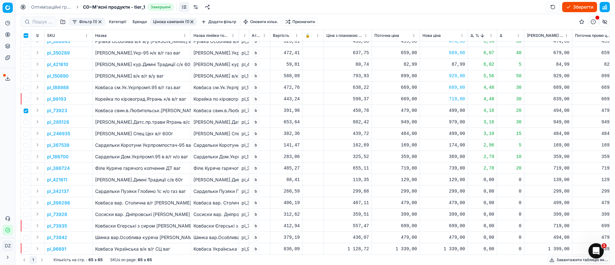
click at [458, 111] on div "499,00" at bounding box center [444, 110] width 43 height 6
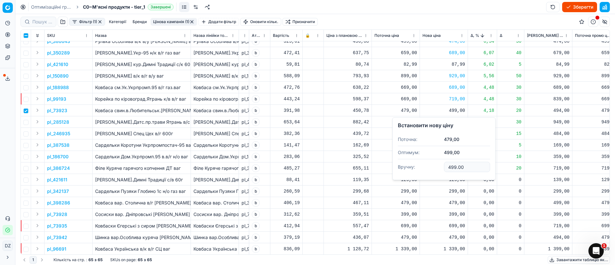
click at [528, 117] on td "949,00" at bounding box center [548, 122] width 48 height 12
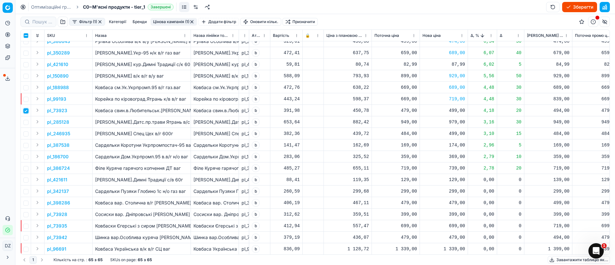
click at [27, 109] on input "checkbox" at bounding box center [25, 110] width 5 height 5
click at [25, 111] on input "checkbox" at bounding box center [25, 110] width 5 height 5
click at [27, 112] on input "checkbox" at bounding box center [25, 110] width 5 height 5
click at [29, 122] on td at bounding box center [26, 122] width 10 height 12
click at [64, 120] on p "pl_285128" at bounding box center [58, 122] width 22 height 6
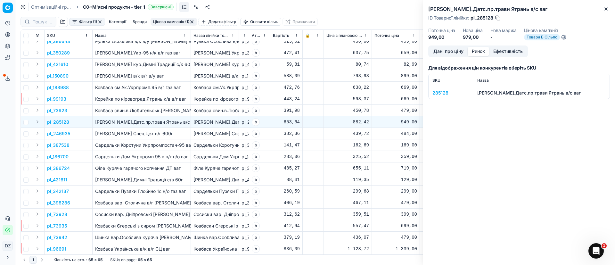
click at [484, 53] on button "Ринок" at bounding box center [478, 51] width 21 height 9
click at [436, 91] on div "285128" at bounding box center [450, 93] width 37 height 6
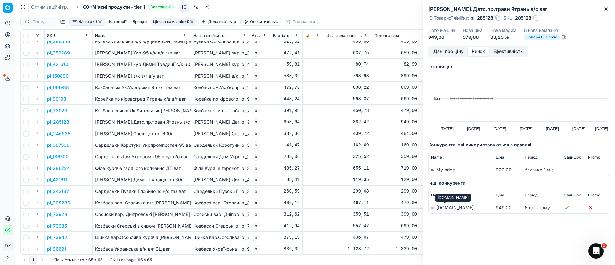
click at [443, 206] on link "[DOMAIN_NAME]" at bounding box center [454, 207] width 37 height 5
click at [605, 10] on icon "button" at bounding box center [606, 8] width 5 height 5
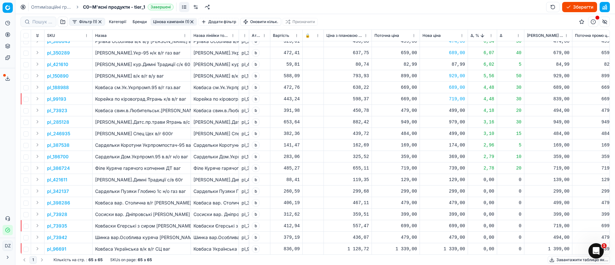
click at [457, 122] on div "979,00" at bounding box center [444, 122] width 43 height 6
drag, startPoint x: 470, startPoint y: 179, endPoint x: 427, endPoint y: 179, distance: 42.9
click at [427, 179] on dl "Поточна: 949,00 Оптимум: 979,00 Вручну: 979.00" at bounding box center [444, 165] width 92 height 42
click at [60, 131] on p "pl_246935" at bounding box center [58, 133] width 23 height 6
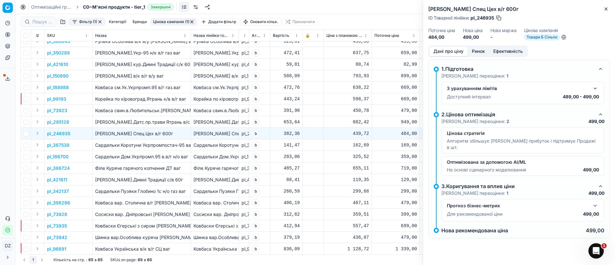
click at [476, 48] on button "Ринок" at bounding box center [478, 51] width 21 height 9
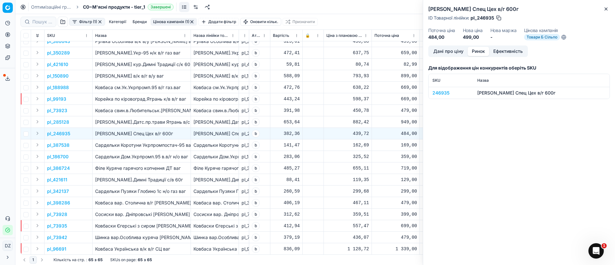
click at [438, 93] on div "246935" at bounding box center [450, 93] width 37 height 6
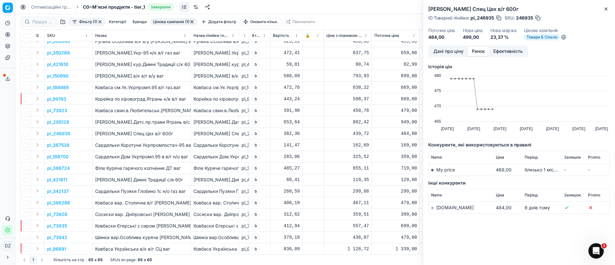
click at [443, 208] on link "[DOMAIN_NAME]" at bounding box center [454, 207] width 37 height 5
click at [608, 8] on icon "button" at bounding box center [606, 8] width 5 height 5
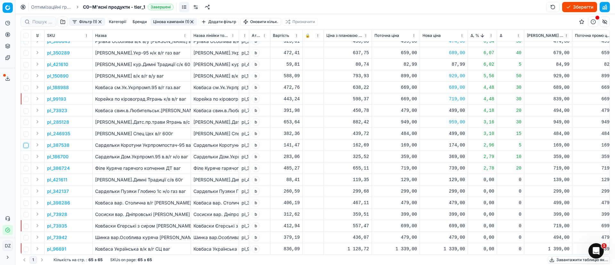
click at [26, 146] on input "checkbox" at bounding box center [25, 145] width 5 height 5
click at [53, 146] on p "pl_387538" at bounding box center [58, 145] width 22 height 6
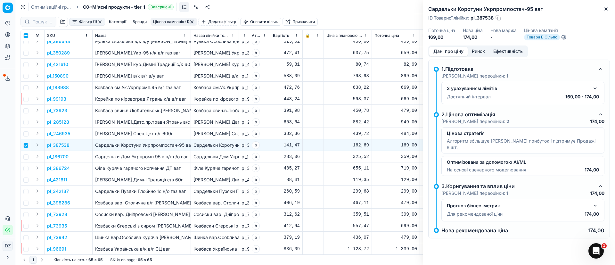
click at [478, 48] on button "Ринок" at bounding box center [478, 51] width 21 height 9
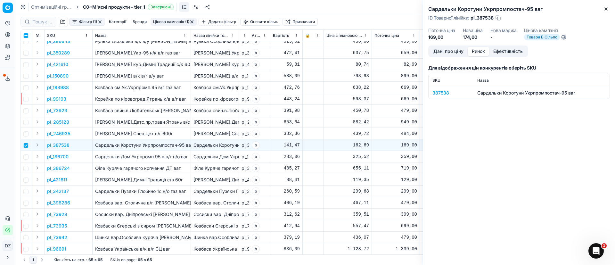
click at [435, 89] on td "387538" at bounding box center [451, 93] width 45 height 12
click at [437, 93] on div "387538" at bounding box center [450, 93] width 37 height 6
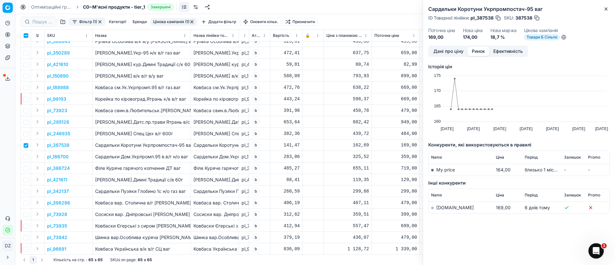
click at [445, 208] on link "[DOMAIN_NAME]" at bounding box center [454, 207] width 37 height 5
click at [606, 10] on icon "button" at bounding box center [606, 8] width 5 height 5
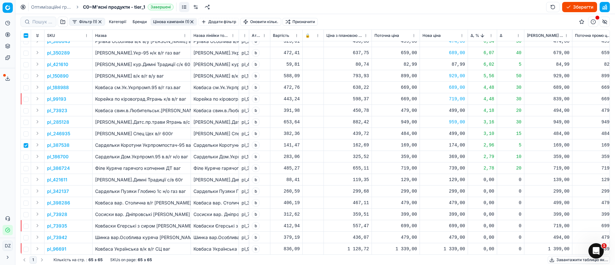
click at [59, 157] on p "pl_186700" at bounding box center [57, 156] width 21 height 6
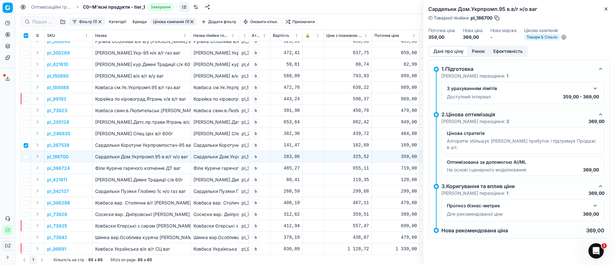
click at [482, 51] on button "Ринок" at bounding box center [478, 51] width 21 height 9
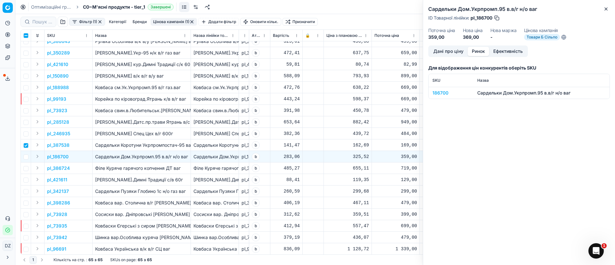
click at [445, 92] on div "186700" at bounding box center [450, 93] width 37 height 6
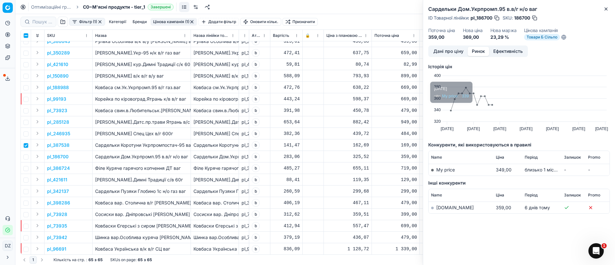
click at [441, 209] on link "[DOMAIN_NAME]" at bounding box center [454, 207] width 37 height 5
click at [605, 8] on icon "button" at bounding box center [606, 9] width 3 height 3
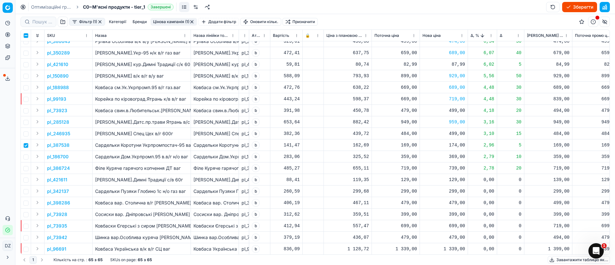
click at [456, 144] on div "174,00" at bounding box center [444, 145] width 43 height 6
drag, startPoint x: 471, startPoint y: 201, endPoint x: 425, endPoint y: 201, distance: 45.5
click at [425, 201] on dl "Поточна: 169,00 Оптимум: 174,00 Вручну: 174.00" at bounding box center [444, 189] width 92 height 42
click at [26, 147] on input "checkbox" at bounding box center [25, 145] width 5 height 5
click at [457, 158] on div "369,00" at bounding box center [444, 156] width 43 height 6
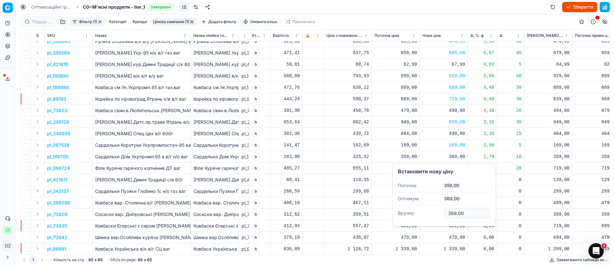
drag, startPoint x: 466, startPoint y: 213, endPoint x: 423, endPoint y: 213, distance: 42.9
click at [423, 213] on dl "Поточна: 359,00 Оптимум: 369,00 Вручну: 369.00" at bounding box center [444, 200] width 92 height 42
click at [451, 143] on div "169,00" at bounding box center [444, 145] width 43 height 6
drag, startPoint x: 473, startPoint y: 201, endPoint x: 418, endPoint y: 201, distance: 55.1
click at [418, 201] on dl "Поточна: 169,00 Оптимум: 174,00 Вручну: 169.00" at bounding box center [444, 189] width 92 height 42
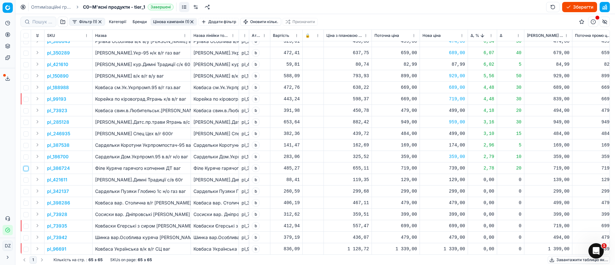
click at [28, 167] on input "checkbox" at bounding box center [25, 168] width 5 height 5
click at [63, 166] on p "pl_386724" at bounding box center [58, 168] width 23 height 6
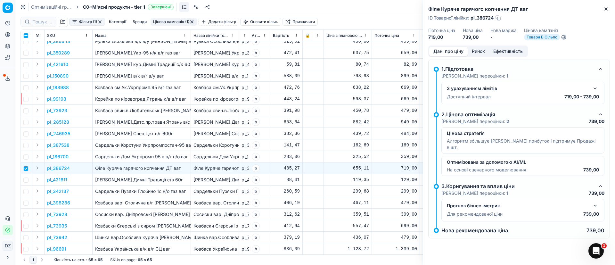
click at [473, 47] on button "Ринок" at bounding box center [478, 51] width 21 height 9
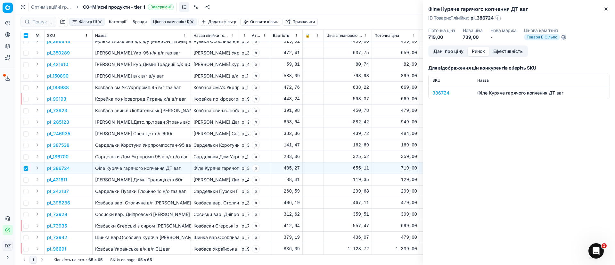
click at [434, 90] on div "386724" at bounding box center [450, 93] width 37 height 6
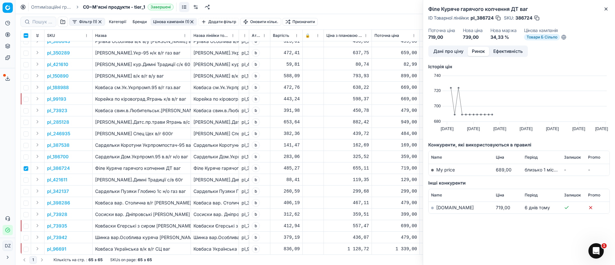
click at [444, 207] on link "[DOMAIN_NAME]" at bounding box center [454, 207] width 37 height 5
click at [606, 7] on icon "button" at bounding box center [606, 8] width 5 height 5
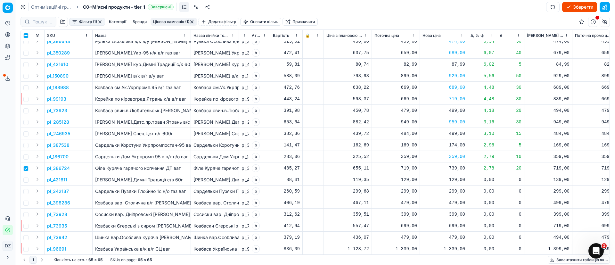
click at [455, 167] on div "739,00" at bounding box center [444, 168] width 43 height 6
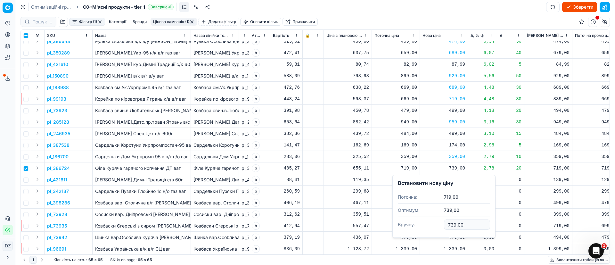
drag, startPoint x: 470, startPoint y: 220, endPoint x: 424, endPoint y: 219, distance: 46.2
click at [428, 224] on dl "Поточна: 719,00 Оптимум: 739,00 Вручну: 739.00" at bounding box center [444, 212] width 92 height 42
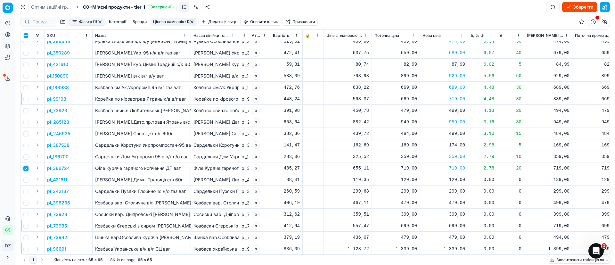
click at [26, 168] on input "checkbox" at bounding box center [25, 168] width 5 height 5
click at [27, 179] on input "checkbox" at bounding box center [25, 179] width 5 height 5
click at [26, 181] on input "checkbox" at bounding box center [25, 179] width 5 height 5
drag, startPoint x: 27, startPoint y: 188, endPoint x: 27, endPoint y: 193, distance: 5.1
click at [27, 189] on td at bounding box center [26, 191] width 10 height 12
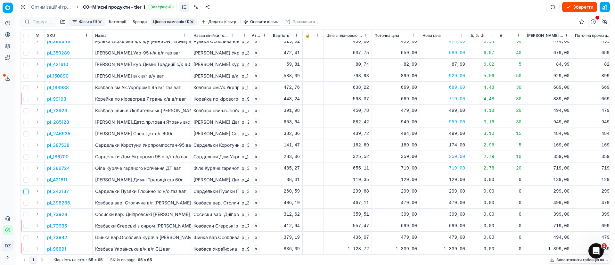
click at [26, 192] on input "checkbox" at bounding box center [25, 191] width 5 height 5
click at [64, 189] on p "pl_342137" at bounding box center [58, 191] width 22 height 6
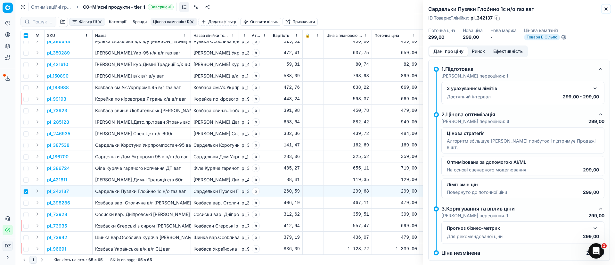
click at [606, 6] on icon "button" at bounding box center [606, 8] width 5 height 5
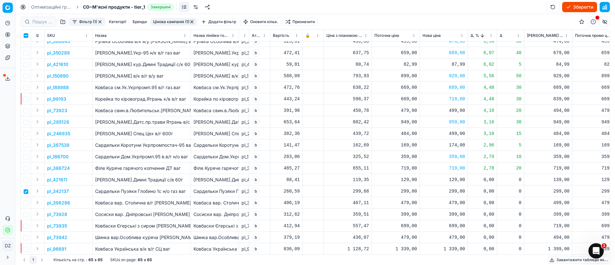
click at [55, 190] on p "pl_342137" at bounding box center [58, 191] width 22 height 6
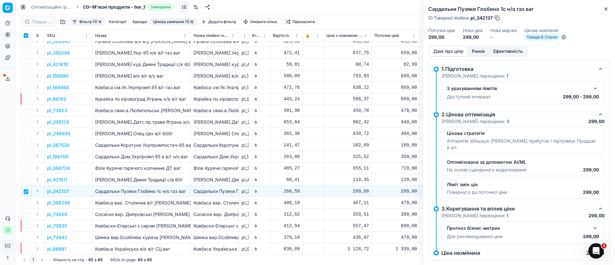
click at [481, 52] on button "Ринок" at bounding box center [478, 51] width 21 height 9
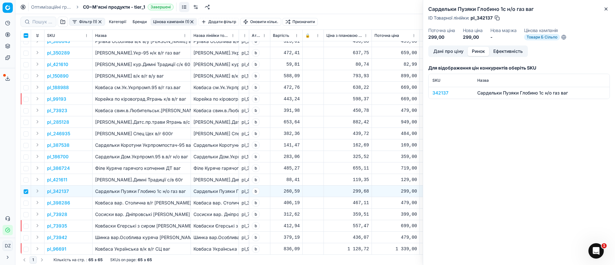
click at [445, 92] on div "342137" at bounding box center [450, 93] width 37 height 6
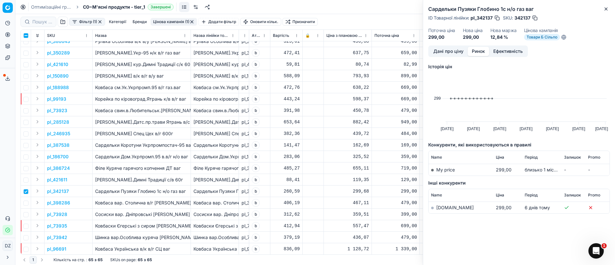
click at [446, 208] on link "[DOMAIN_NAME]" at bounding box center [454, 207] width 37 height 5
click at [610, 7] on div "Сардельки Пузяки Глобино 1с н/о газ ваг ID Товарної лінійки : pl_342137 SKU : 3…" at bounding box center [519, 22] width 192 height 45
click at [609, 6] on button "Close" at bounding box center [606, 9] width 8 height 8
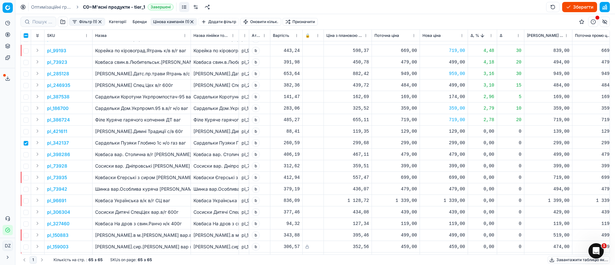
scroll to position [192, 0]
click at [24, 143] on input "checkbox" at bounding box center [25, 143] width 5 height 5
click at [28, 155] on input "checkbox" at bounding box center [25, 154] width 5 height 5
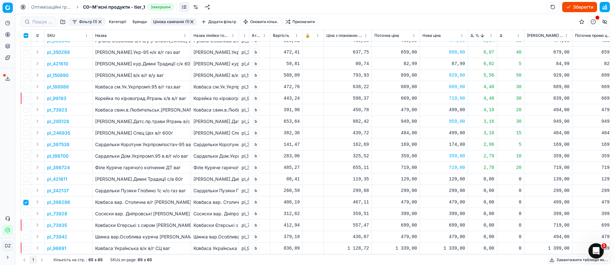
scroll to position [144, 0]
click at [26, 202] on input "checkbox" at bounding box center [25, 203] width 5 height 5
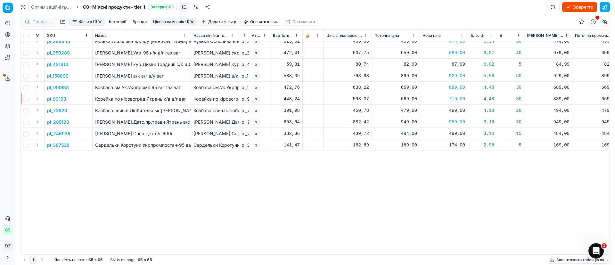
scroll to position [0, 0]
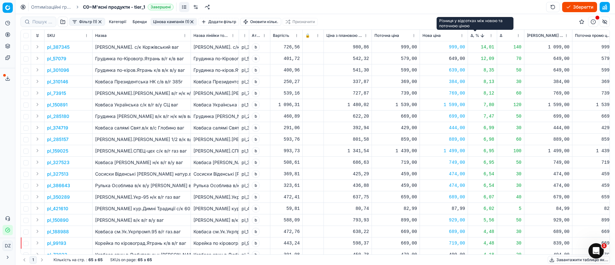
click at [471, 34] on span "Δ, %" at bounding box center [475, 35] width 9 height 5
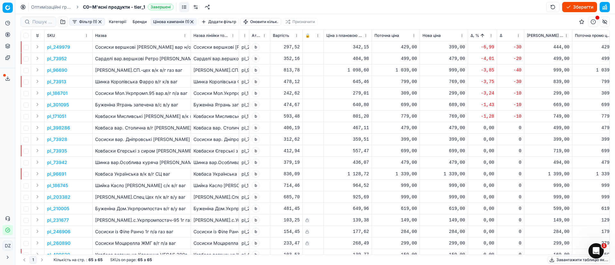
click at [53, 47] on p "pl_249979" at bounding box center [58, 47] width 23 height 6
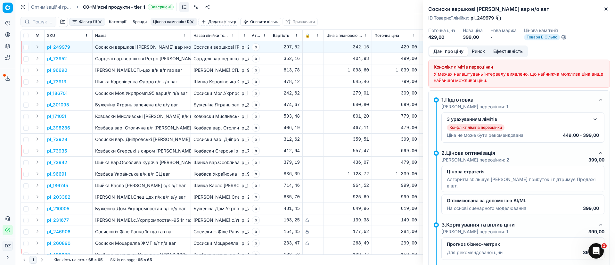
click at [480, 48] on button "Ринок" at bounding box center [478, 51] width 21 height 9
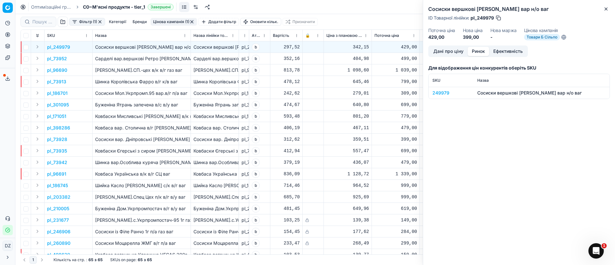
click at [439, 91] on div "249979" at bounding box center [450, 93] width 37 height 6
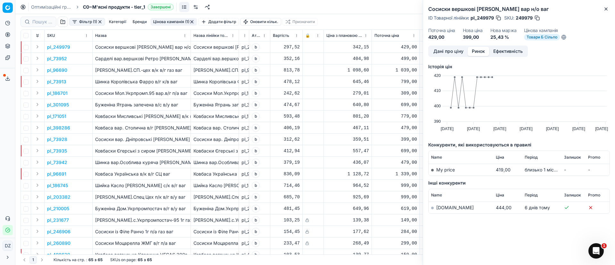
click at [441, 206] on link "[DOMAIN_NAME]" at bounding box center [454, 207] width 37 height 5
click at [607, 12] on button "Close" at bounding box center [606, 9] width 8 height 8
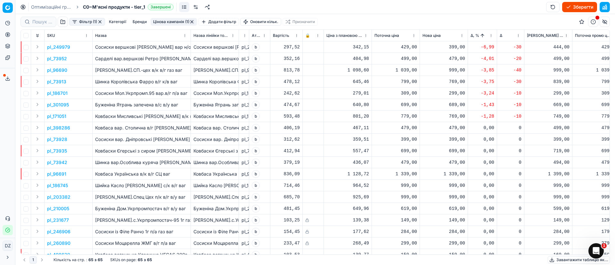
click at [457, 45] on div "399,00" at bounding box center [444, 47] width 43 height 6
drag, startPoint x: 457, startPoint y: 105, endPoint x: 395, endPoint y: 104, distance: 61.5
click at [395, 104] on div "Встановити нову ціну Поточна: 429,00 Оптимум: 399,00 Вручну: 399.00" at bounding box center [443, 85] width 103 height 63
click at [52, 58] on p "pl_73952" at bounding box center [57, 58] width 20 height 6
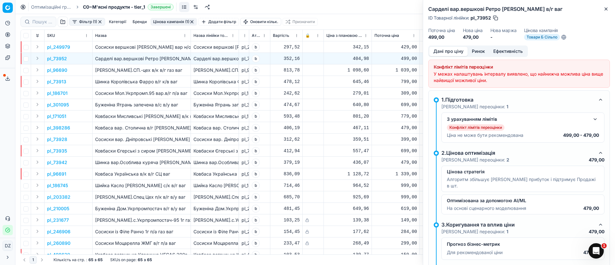
click at [478, 52] on button "Ринок" at bounding box center [478, 51] width 21 height 9
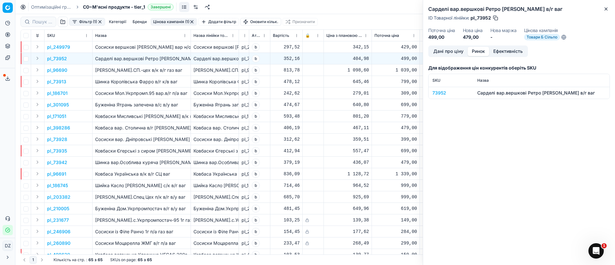
click at [440, 95] on div "73952" at bounding box center [450, 93] width 37 height 6
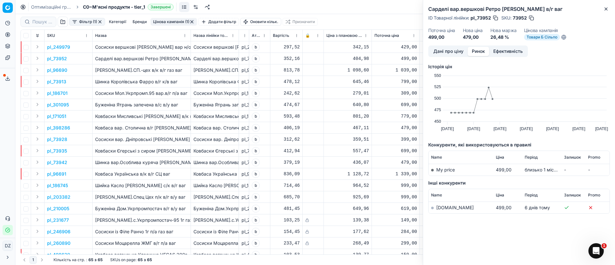
click at [442, 209] on link "[DOMAIN_NAME]" at bounding box center [454, 207] width 37 height 5
click at [608, 8] on icon "button" at bounding box center [606, 8] width 5 height 5
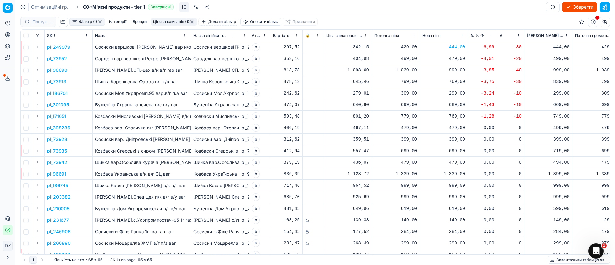
click at [64, 70] on p "pl_96690" at bounding box center [57, 70] width 20 height 6
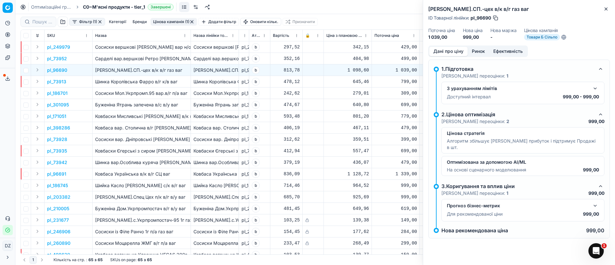
click at [477, 51] on button "Ринок" at bounding box center [478, 51] width 21 height 9
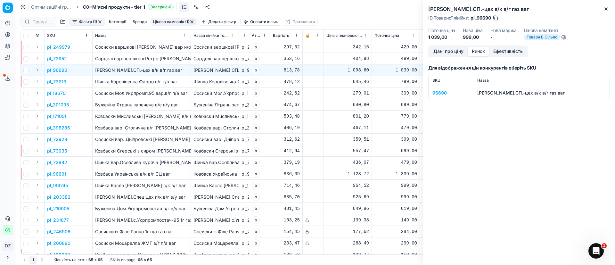
click at [447, 94] on div "96690" at bounding box center [450, 93] width 37 height 6
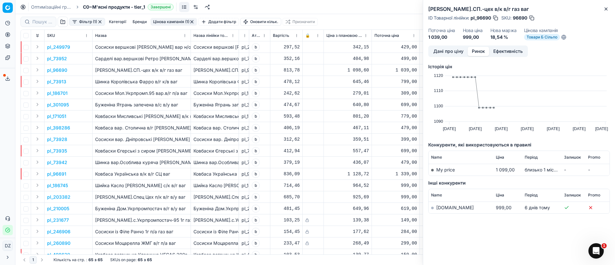
click at [446, 207] on link "[DOMAIN_NAME]" at bounding box center [454, 207] width 37 height 5
drag, startPoint x: 607, startPoint y: 8, endPoint x: 547, endPoint y: 17, distance: 61.3
click at [607, 8] on icon "button" at bounding box center [606, 8] width 5 height 5
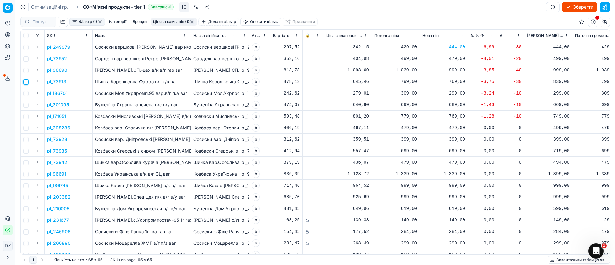
click at [25, 82] on input "checkbox" at bounding box center [25, 81] width 5 height 5
click at [61, 82] on p "pl_73913" at bounding box center [56, 81] width 19 height 6
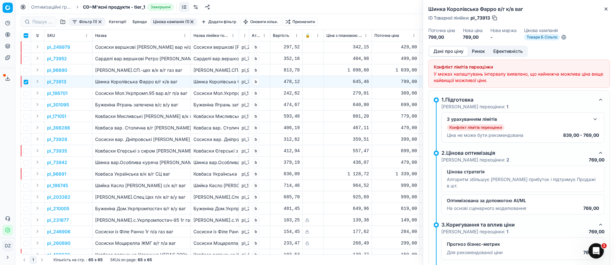
click at [485, 54] on button "Ринок" at bounding box center [478, 51] width 21 height 9
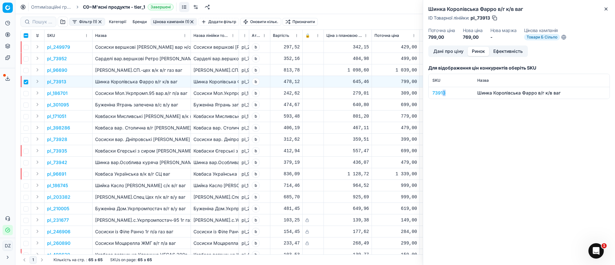
click at [443, 92] on div "73913" at bounding box center [450, 93] width 37 height 6
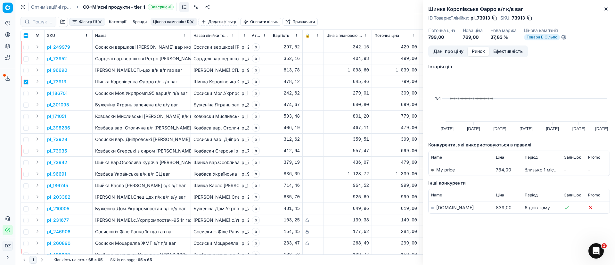
click at [444, 205] on link "[DOMAIN_NAME]" at bounding box center [454, 207] width 37 height 5
click at [606, 13] on div "Шинка Королівська Фарро в/г к/в ваг ID Товарної лінійки : pl_73913 SKU : 73913 …" at bounding box center [519, 22] width 192 height 45
click at [607, 10] on icon "button" at bounding box center [606, 8] width 5 height 5
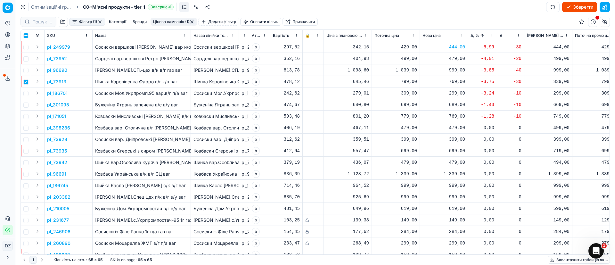
click at [458, 81] on div "769,00" at bounding box center [444, 81] width 43 height 6
drag, startPoint x: 467, startPoint y: 136, endPoint x: 435, endPoint y: 136, distance: 31.4
click at [435, 136] on dl "Поточна: 799,00 Оптимум: 769,00 Вручну: 769.00" at bounding box center [444, 125] width 92 height 42
drag, startPoint x: 25, startPoint y: 82, endPoint x: 26, endPoint y: 90, distance: 7.9
click at [25, 83] on input "checkbox" at bounding box center [25, 81] width 5 height 5
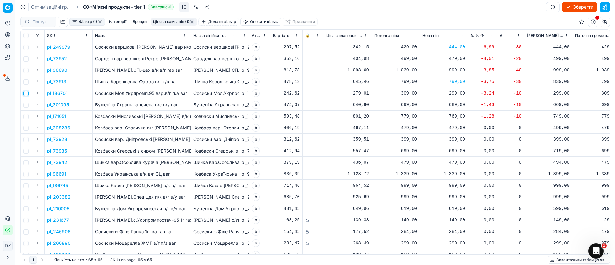
click at [27, 91] on input "checkbox" at bounding box center [25, 93] width 5 height 5
click at [67, 91] on p "pl_186701" at bounding box center [57, 93] width 21 height 6
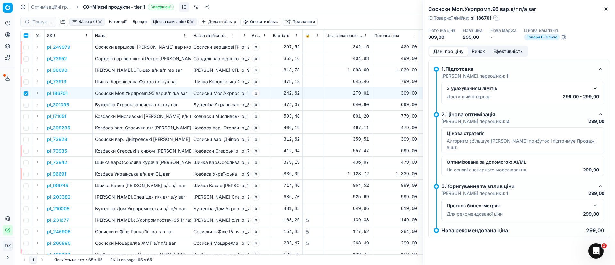
click at [479, 52] on button "Ринок" at bounding box center [478, 51] width 21 height 9
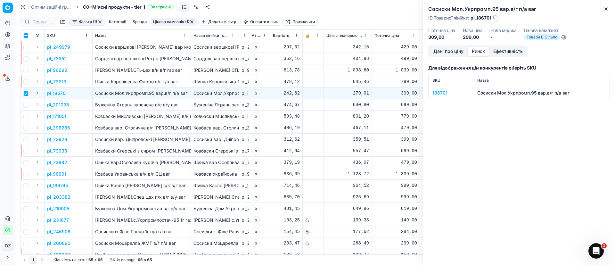
click at [440, 95] on td "186701" at bounding box center [451, 93] width 45 height 12
click at [440, 92] on div "186701" at bounding box center [450, 93] width 37 height 6
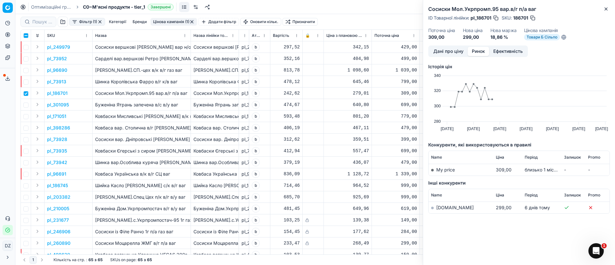
click at [440, 207] on link "[DOMAIN_NAME]" at bounding box center [454, 207] width 37 height 5
click at [607, 8] on icon "button" at bounding box center [606, 8] width 5 height 5
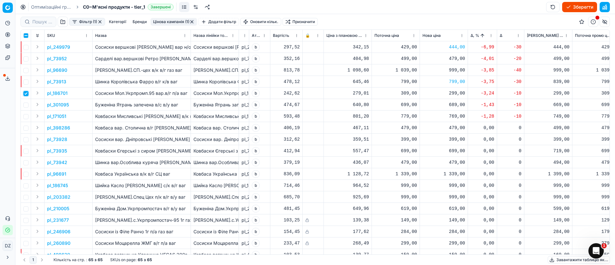
drag, startPoint x: 27, startPoint y: 94, endPoint x: 25, endPoint y: 104, distance: 10.1
click at [27, 96] on td at bounding box center [26, 93] width 10 height 12
click at [27, 94] on input "checkbox" at bounding box center [25, 93] width 5 height 5
click at [27, 105] on input "checkbox" at bounding box center [25, 105] width 5 height 5
click at [69, 106] on td "pl_301095" at bounding box center [69, 105] width 48 height 12
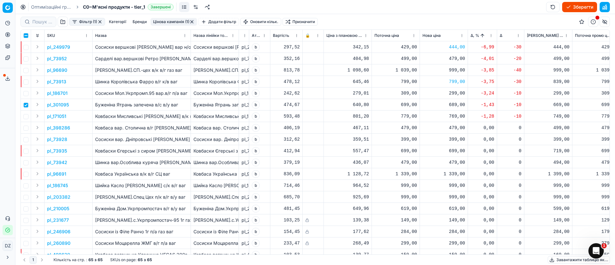
click at [63, 106] on p "pl_301095" at bounding box center [58, 105] width 22 height 6
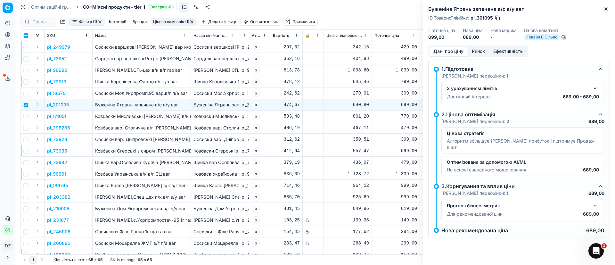
click at [479, 52] on button "Ринок" at bounding box center [478, 51] width 21 height 9
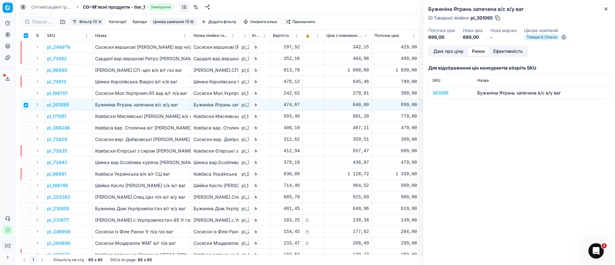
click at [445, 92] on div "301095" at bounding box center [450, 93] width 37 height 6
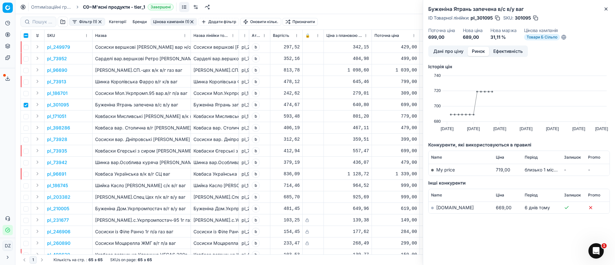
click at [444, 208] on link "[DOMAIN_NAME]" at bounding box center [454, 207] width 37 height 5
click at [604, 10] on icon "button" at bounding box center [606, 8] width 5 height 5
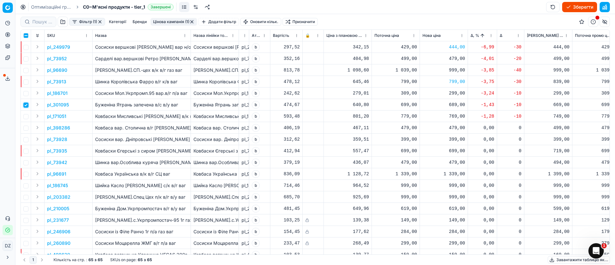
click at [25, 105] on input "checkbox" at bounding box center [25, 105] width 5 height 5
click at [26, 117] on input "checkbox" at bounding box center [25, 116] width 5 height 5
click at [67, 116] on td "pl_171051" at bounding box center [69, 117] width 48 height 12
click at [55, 115] on p "pl_171051" at bounding box center [56, 116] width 19 height 6
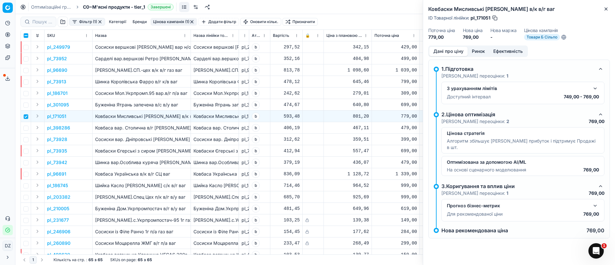
click at [480, 51] on button "Ринок" at bounding box center [478, 51] width 21 height 9
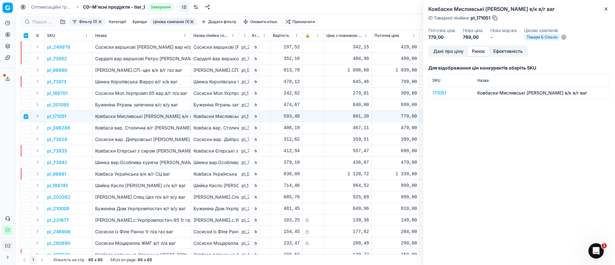
click at [438, 94] on div "171051" at bounding box center [450, 93] width 37 height 6
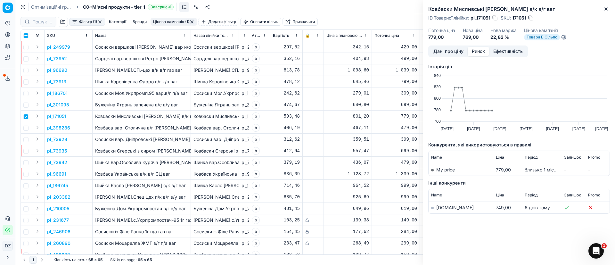
click at [444, 211] on td "[DOMAIN_NAME]" at bounding box center [461, 208] width 65 height 12
click at [444, 206] on link "[DOMAIN_NAME]" at bounding box center [454, 207] width 37 height 5
click at [607, 9] on icon "button" at bounding box center [606, 8] width 5 height 5
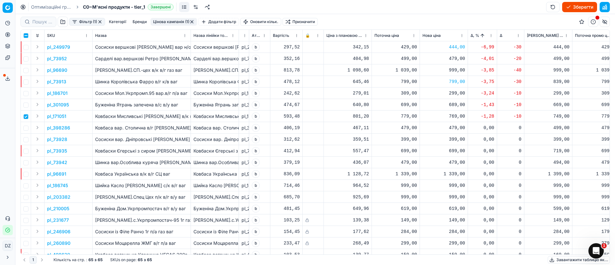
click at [456, 116] on div "769,00" at bounding box center [444, 116] width 43 height 6
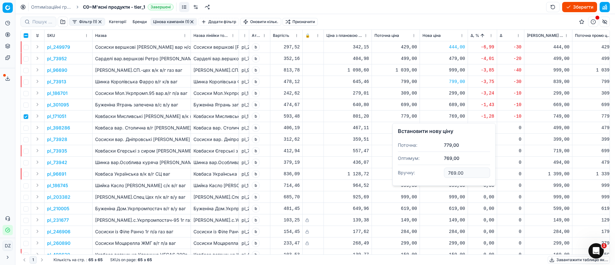
drag, startPoint x: 441, startPoint y: 174, endPoint x: 416, endPoint y: 174, distance: 24.3
click at [417, 174] on dl "Поточна: 779,00 Оптимум: 769,00 Вручну: 769.00" at bounding box center [444, 160] width 92 height 42
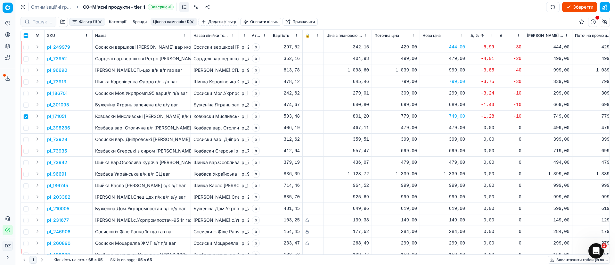
click at [458, 115] on div "749,00" at bounding box center [444, 116] width 43 height 6
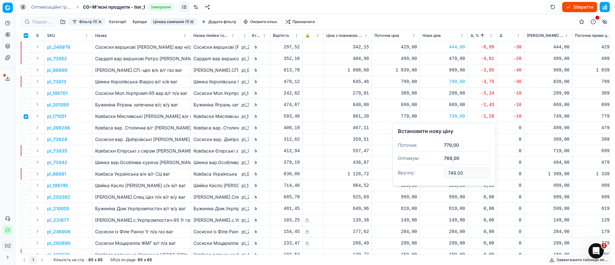
drag, startPoint x: 469, startPoint y: 172, endPoint x: 424, endPoint y: 173, distance: 44.9
click at [424, 173] on dl "Поточна: 779,00 Оптимум: 769,00 Вручну: 749.00" at bounding box center [444, 160] width 92 height 42
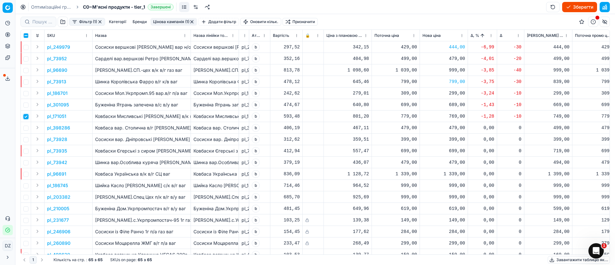
click at [27, 117] on input "checkbox" at bounding box center [25, 116] width 5 height 5
click at [193, 21] on button "button" at bounding box center [191, 21] width 5 height 5
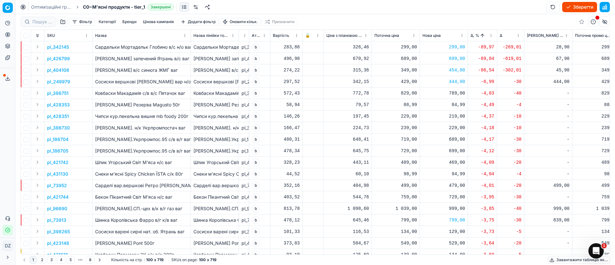
click at [157, 21] on button "Цінова кампанія" at bounding box center [158, 22] width 36 height 8
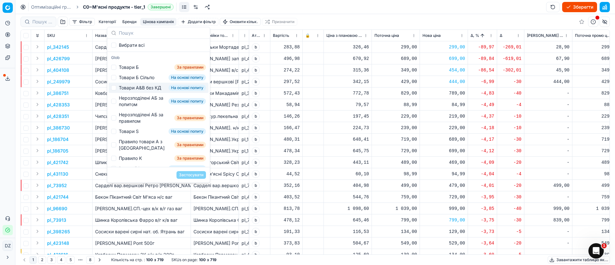
click at [136, 89] on div "Товари А&B без КД" at bounding box center [140, 88] width 42 height 6
click at [192, 173] on button "Застосувати" at bounding box center [191, 175] width 29 height 8
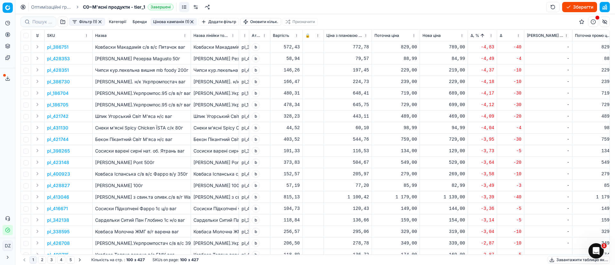
click at [449, 46] on div "789,00" at bounding box center [444, 47] width 43 height 6
drag, startPoint x: 468, startPoint y: 102, endPoint x: 418, endPoint y: 103, distance: 50.3
click at [418, 103] on dl "Поточна: 829,00 Оптимум: 789,00 Вручну: 789.00" at bounding box center [444, 91] width 92 height 42
click at [456, 93] on div "689,00" at bounding box center [444, 93] width 43 height 6
drag, startPoint x: 467, startPoint y: 150, endPoint x: 421, endPoint y: 152, distance: 45.9
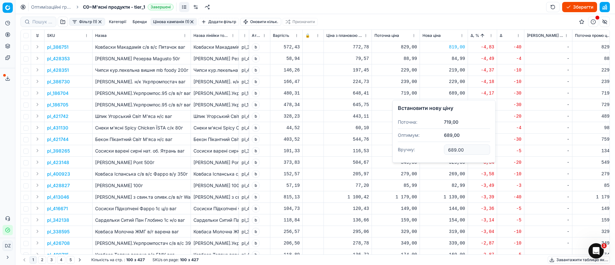
click at [421, 152] on dl "Поточна: 719,00 Оптимум: 689,00 Вручну: 689.00" at bounding box center [444, 137] width 92 height 42
click at [455, 107] on div "699,00" at bounding box center [444, 105] width 43 height 6
drag, startPoint x: 473, startPoint y: 161, endPoint x: 413, endPoint y: 158, distance: 61.0
click at [413, 158] on dl "Поточна: 729,00 Оптимум: 699,00 Вручну: 699.00" at bounding box center [444, 148] width 92 height 42
click at [453, 140] on div "729,00" at bounding box center [444, 139] width 43 height 6
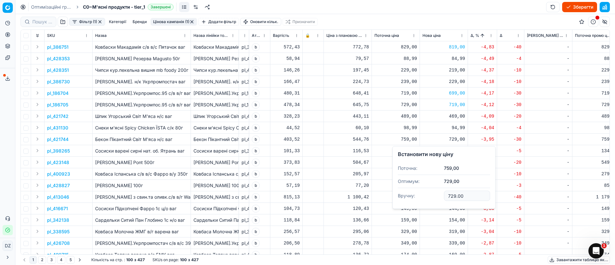
drag, startPoint x: 469, startPoint y: 197, endPoint x: 402, endPoint y: 195, distance: 66.7
click at [402, 195] on dl "Поточна: 759,00 Оптимум: 729,00 Вручну: 729.00" at bounding box center [444, 183] width 92 height 42
click at [459, 197] on div "1 139,00" at bounding box center [444, 197] width 43 height 6
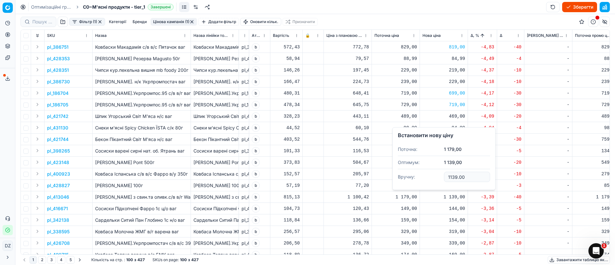
drag, startPoint x: 468, startPoint y: 173, endPoint x: 415, endPoint y: 175, distance: 52.9
click at [415, 175] on dl "Поточна: 1 179,00 Оптимум: 1 139,00 Вручну: 1139.00" at bounding box center [444, 164] width 92 height 42
click at [448, 198] on div "11 593,00" at bounding box center [444, 197] width 43 height 6
drag, startPoint x: 471, startPoint y: 177, endPoint x: 420, endPoint y: 176, distance: 51.0
click at [420, 176] on dl "Поточна: 1 179,00 Оптимум: 1 139,00 Вручну: 11593.00" at bounding box center [444, 164] width 92 height 42
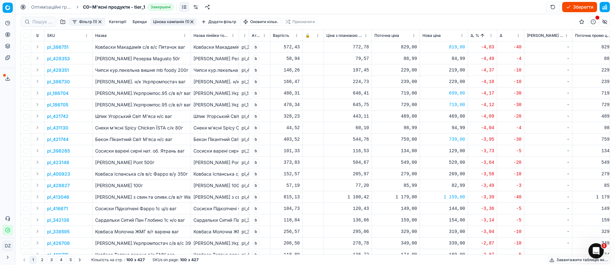
click at [471, 34] on span "Δ, %" at bounding box center [475, 35] width 9 height 5
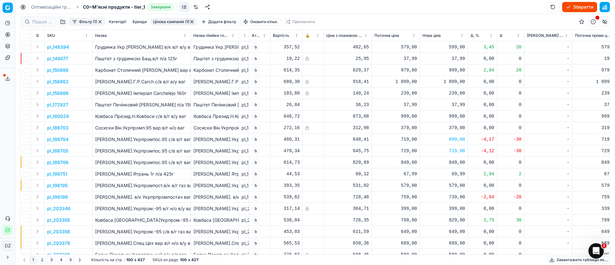
click at [471, 36] on span "Δ, %" at bounding box center [475, 35] width 9 height 5
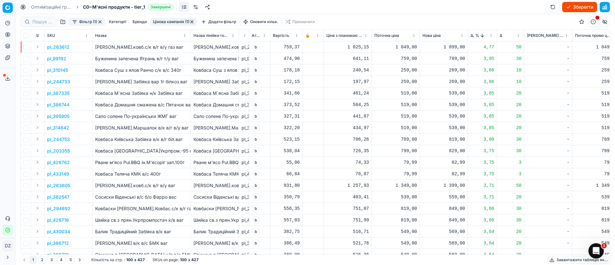
click at [406, 46] on div "1 049,00" at bounding box center [395, 47] width 43 height 6
drag, startPoint x: 397, startPoint y: 46, endPoint x: 368, endPoint y: 47, distance: 28.5
click at [417, 84] on td "259,00" at bounding box center [396, 82] width 48 height 12
click at [411, 45] on div "10,00" at bounding box center [395, 47] width 43 height 6
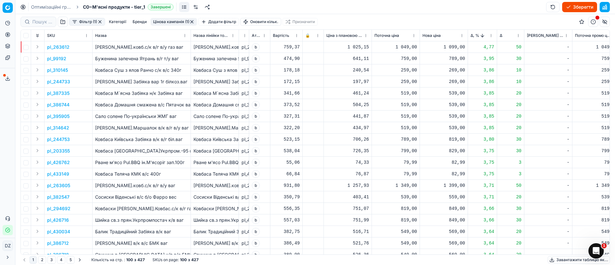
click at [456, 47] on div "1 099,00" at bounding box center [444, 47] width 43 height 6
drag, startPoint x: 468, startPoint y: 104, endPoint x: 428, endPoint y: 106, distance: 40.4
click at [428, 106] on dl "Поточна: 1 049,00 Оптимум: 1 099,00 Вручну: 1099.00" at bounding box center [444, 91] width 92 height 42
click at [456, 57] on div "789,00" at bounding box center [444, 58] width 43 height 6
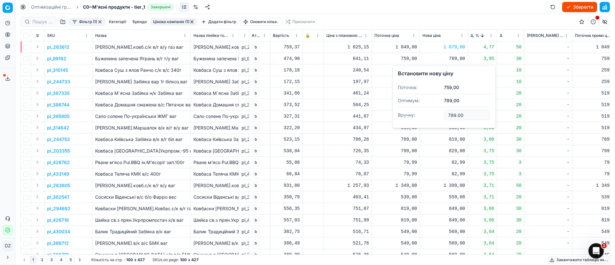
drag, startPoint x: 474, startPoint y: 113, endPoint x: 415, endPoint y: 119, distance: 59.9
click at [415, 119] on dl "Поточна: 759,00 Оптимум: 789,00 Вручну: 789.00" at bounding box center [444, 102] width 92 height 42
type input "779.00"
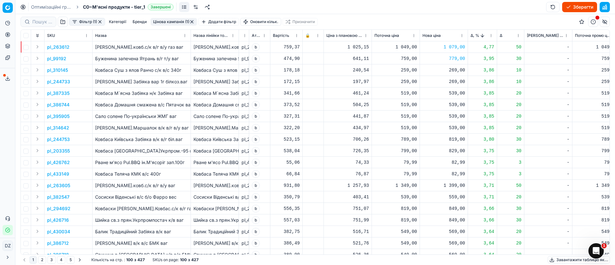
click at [454, 139] on div "819,00" at bounding box center [444, 139] width 43 height 6
drag, startPoint x: 475, startPoint y: 196, endPoint x: 411, endPoint y: 192, distance: 63.9
click at [414, 193] on dl "Поточна: 789,00 Оптимум: 819,00 Вручну: 819.00" at bounding box center [444, 183] width 92 height 42
type input "799.00"
click at [457, 152] on div "829,00" at bounding box center [444, 151] width 43 height 6
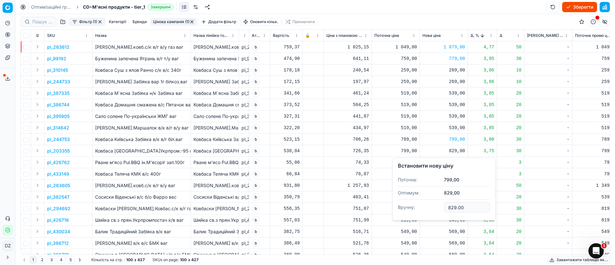
drag, startPoint x: 477, startPoint y: 207, endPoint x: 438, endPoint y: 206, distance: 38.5
click at [438, 206] on dl "Поточна: 799,00 Оптимум: 829,00 Вручну: 829.00" at bounding box center [444, 194] width 92 height 42
type input "819.00"
click at [455, 186] on div "1 399,00" at bounding box center [444, 185] width 43 height 6
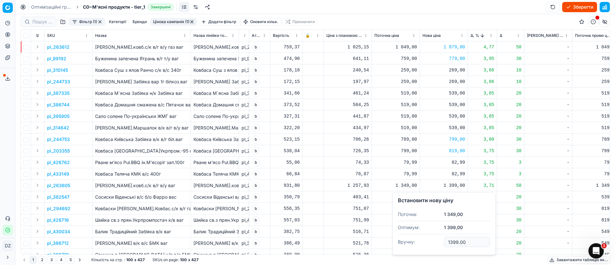
drag, startPoint x: 469, startPoint y: 241, endPoint x: 442, endPoint y: 241, distance: 27.2
click at [443, 241] on dl "Поточна: 1 349,00 Оптимум: 1 399,00 Вручну: 1399.00" at bounding box center [444, 229] width 92 height 42
type input "1379.00"
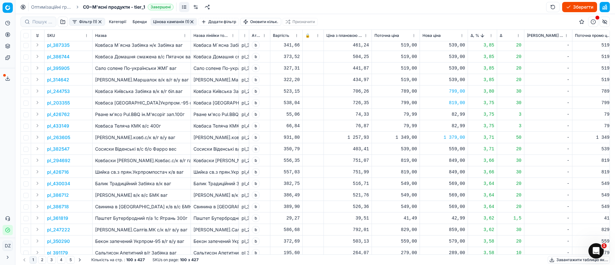
scroll to position [96, 0]
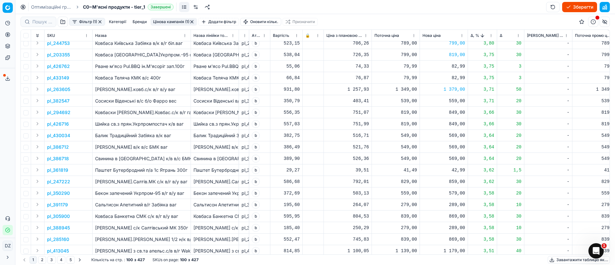
click at [459, 113] on div "849,00" at bounding box center [444, 112] width 43 height 6
drag, startPoint x: 470, startPoint y: 168, endPoint x: 428, endPoint y: 163, distance: 42.6
click at [437, 169] on dl "Поточна: 819,00 Оптимум: 849,00 Вручну: 849.00" at bounding box center [444, 156] width 92 height 42
type input "839.00"
click at [457, 123] on div "849,00" at bounding box center [444, 124] width 43 height 6
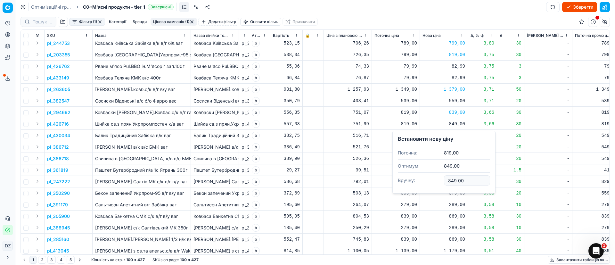
drag, startPoint x: 471, startPoint y: 181, endPoint x: 420, endPoint y: 180, distance: 50.6
click at [420, 180] on dl "Поточна: 819,00 Оптимум: 849,00 Вручну: 849.00" at bounding box center [444, 167] width 92 height 42
type input "839.00"
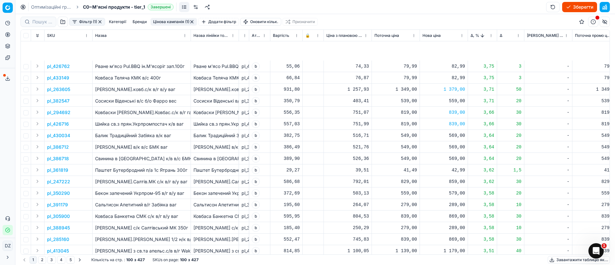
scroll to position [192, 0]
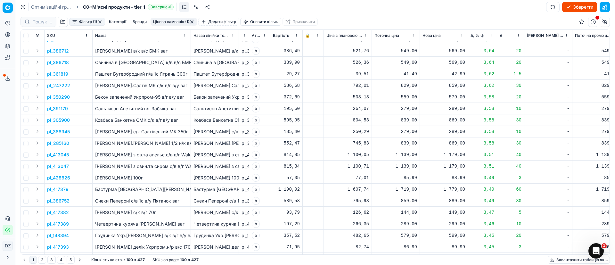
click at [457, 86] on div "859,00" at bounding box center [444, 85] width 43 height 6
drag, startPoint x: 473, startPoint y: 142, endPoint x: 421, endPoint y: 141, distance: 51.6
click at [421, 141] on dl "Поточна: 829,00 Оптимум: 859,00 Вручну: 859.00" at bounding box center [444, 129] width 92 height 42
type input "849.00"
click at [457, 119] on div "869,00" at bounding box center [444, 120] width 43 height 6
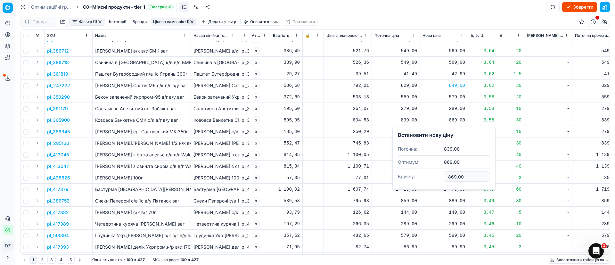
drag, startPoint x: 467, startPoint y: 173, endPoint x: 436, endPoint y: 173, distance: 31.7
click at [436, 173] on dl "Поточна: 839,00 Оптимум: 869,00 Вручну: 869.00" at bounding box center [444, 164] width 92 height 42
type input "859.00"
click at [453, 155] on div "1 179,00" at bounding box center [444, 155] width 43 height 6
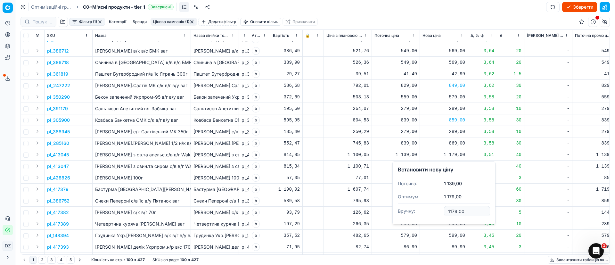
drag, startPoint x: 477, startPoint y: 211, endPoint x: 423, endPoint y: 209, distance: 54.8
click at [428, 211] on dl "Поточна: 1 139,00 Оптимум: 1 179,00 Вручну: 1179.00" at bounding box center [444, 198] width 92 height 42
type input "1159.00"
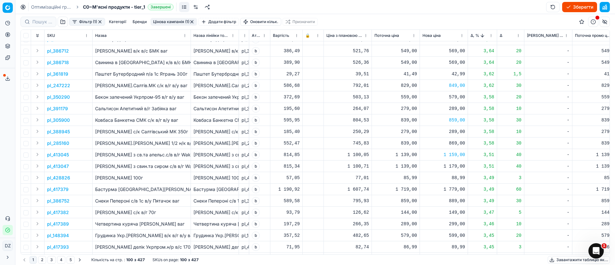
click at [459, 166] on div "1 179,00" at bounding box center [444, 166] width 43 height 6
drag, startPoint x: 472, startPoint y: 224, endPoint x: 398, endPoint y: 221, distance: 74.1
click at [399, 222] on dl "Поточна: 1 139,00 Оптимум: 1 179,00 Вручну: 1179.00" at bounding box center [444, 210] width 92 height 42
type input "1159.00"
click at [457, 190] on div "1 779,00" at bounding box center [444, 189] width 43 height 6
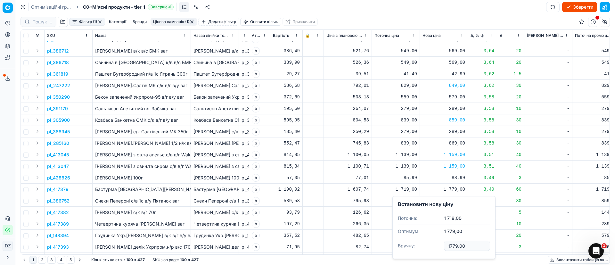
drag, startPoint x: 475, startPoint y: 246, endPoint x: 417, endPoint y: 246, distance: 57.7
click at [417, 246] on dl "Поточна: 1 719,00 Оптимум: 1 779,00 Вручну: 1779.00" at bounding box center [444, 233] width 92 height 42
type input "1749.00"
click at [454, 201] on div "889,00" at bounding box center [444, 201] width 43 height 6
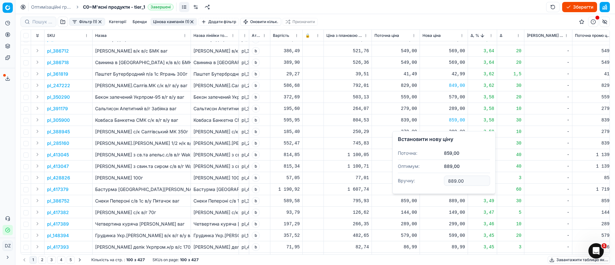
drag, startPoint x: 474, startPoint y: 178, endPoint x: 432, endPoint y: 181, distance: 42.7
click at [432, 181] on dl "Поточна: 859,00 Оптимум: 889,00 Вручну: 889.00" at bounding box center [444, 168] width 92 height 42
type input "869.00"
click at [456, 202] on div "869,00" at bounding box center [444, 201] width 43 height 6
drag, startPoint x: 465, startPoint y: 181, endPoint x: 432, endPoint y: 180, distance: 32.7
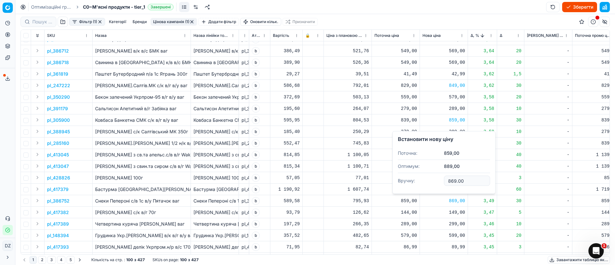
click at [434, 181] on dl "Поточна: 859,00 Оптимум: 889,00 Вручну: 869.00" at bounding box center [444, 168] width 92 height 42
type input "7"
type input "879.00"
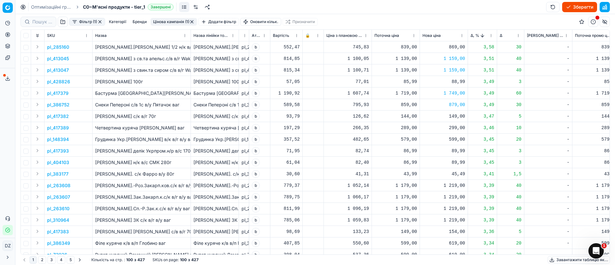
click at [451, 185] on div "1 219,00" at bounding box center [444, 185] width 43 height 6
drag, startPoint x: 470, startPoint y: 241, endPoint x: 437, endPoint y: 240, distance: 32.4
click at [437, 240] on dl "Поточна: 1 179,00 Оптимум: 1 219,00 Вручну: 1219.00" at bounding box center [444, 229] width 92 height 42
type input "1199.00"
click at [453, 198] on div "1 219,00" at bounding box center [444, 197] width 43 height 6
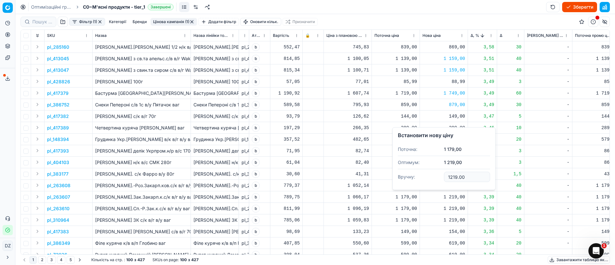
drag, startPoint x: 471, startPoint y: 178, endPoint x: 435, endPoint y: 177, distance: 35.6
click at [435, 177] on dl "Поточна: 1 179,00 Оптимум: 1 219,00 Вручну: 1219.00" at bounding box center [444, 164] width 92 height 42
type input "1199.00"
click at [455, 208] on div "1 219,00" at bounding box center [444, 208] width 43 height 6
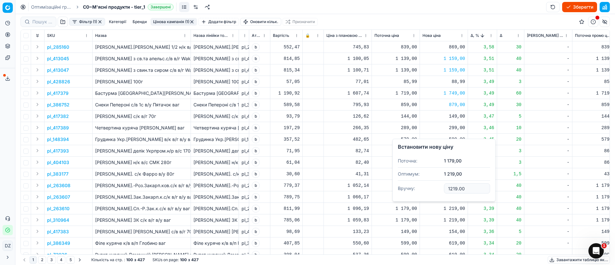
drag, startPoint x: 471, startPoint y: 187, endPoint x: 423, endPoint y: 184, distance: 47.9
click at [423, 184] on dl "Поточна: 1 179,00 Оптимум: 1 219,00 Вручну: 1219.00" at bounding box center [444, 175] width 92 height 42
type input "1199.00"
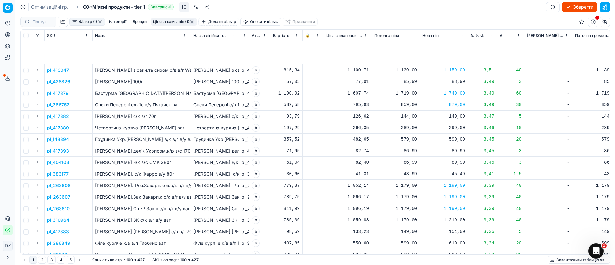
scroll to position [384, 0]
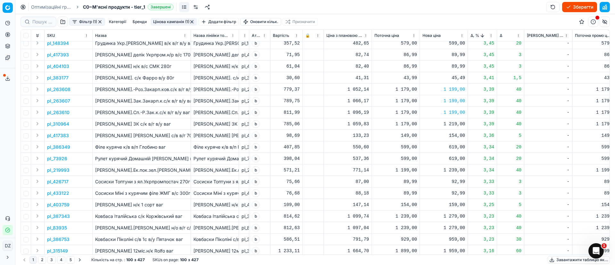
click at [457, 122] on div "1 219,00" at bounding box center [444, 124] width 43 height 6
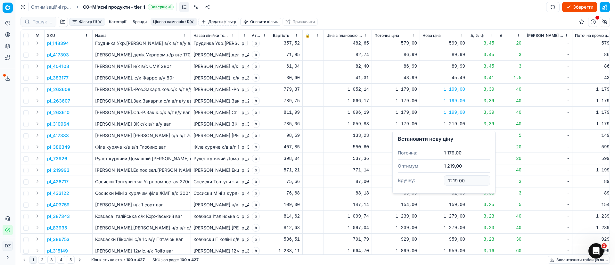
drag, startPoint x: 469, startPoint y: 183, endPoint x: 407, endPoint y: 182, distance: 61.5
click at [407, 182] on dl "Поточна: 1 179,00 Оптимум: 1 219,00 Вручну: 1219.00" at bounding box center [444, 167] width 92 height 42
type input "1199.00"
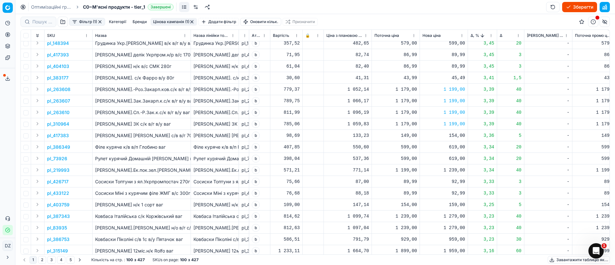
click at [455, 168] on div "1 239,00" at bounding box center [444, 170] width 43 height 6
drag, startPoint x: 469, startPoint y: 225, endPoint x: 440, endPoint y: 222, distance: 29.0
click at [439, 223] on dl "Поточна: 1 199,00 Оптимум: 1 239,00 Вручну: 1239.00" at bounding box center [444, 214] width 92 height 42
type input "1219.00"
click at [451, 217] on div "1 279,00" at bounding box center [444, 216] width 43 height 6
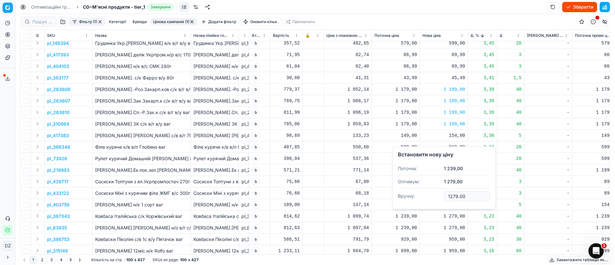
drag, startPoint x: 469, startPoint y: 198, endPoint x: 440, endPoint y: 197, distance: 28.5
click at [440, 197] on dl "Поточна: 1 239,00 Оптимум: 1 279,00 Вручну: 1279.00" at bounding box center [444, 183] width 92 height 42
type input "1259.00"
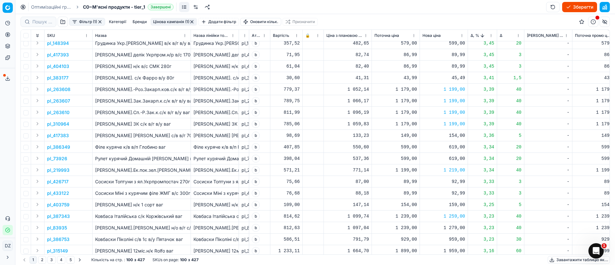
click at [458, 226] on div "1 279,00" at bounding box center [444, 228] width 43 height 6
drag, startPoint x: 476, startPoint y: 208, endPoint x: 432, endPoint y: 203, distance: 44.5
click at [432, 203] on dl "Поточна: 1 239,00 Оптимум: 1 279,00 Вручну: 1279.00" at bounding box center [444, 195] width 92 height 42
type input "1259.00"
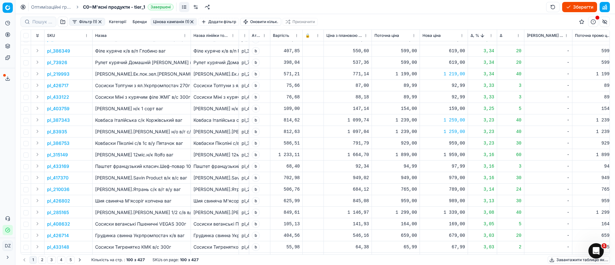
click at [456, 152] on div "1 959,00" at bounding box center [444, 155] width 43 height 6
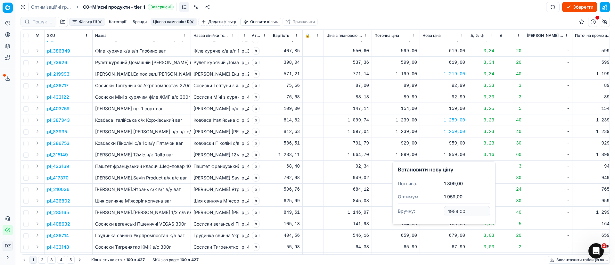
click at [458, 144] on div "959,00" at bounding box center [444, 143] width 43 height 6
drag, startPoint x: 465, startPoint y: 200, endPoint x: 399, endPoint y: 199, distance: 66.3
click at [399, 199] on dl "Поточна: 929,00 Оптимум: 959,00 Вручну: 959.00" at bounding box center [444, 187] width 92 height 42
type input "949.00"
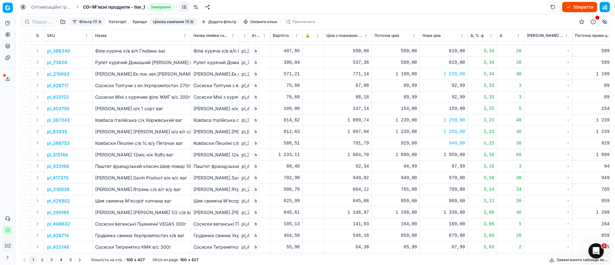
click at [459, 154] on div "1 959,00" at bounding box center [444, 155] width 43 height 6
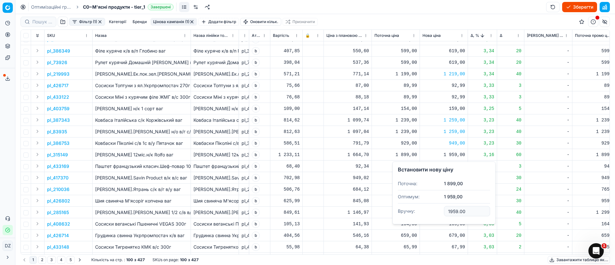
drag, startPoint x: 472, startPoint y: 210, endPoint x: 437, endPoint y: 209, distance: 35.6
click at [437, 209] on dl "Поточна: 1 899,00 Оптимум: 1 959,00 Вручну: 1959.00" at bounding box center [444, 198] width 92 height 42
type input "1919.00"
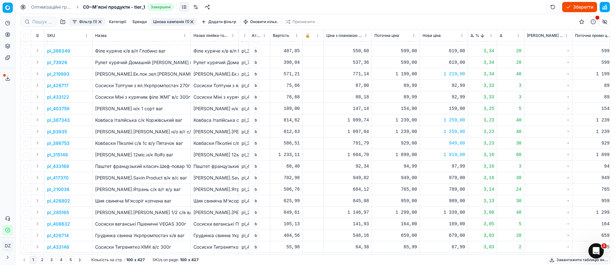
click at [453, 179] on div "979,00" at bounding box center [444, 178] width 43 height 6
drag, startPoint x: 452, startPoint y: 230, endPoint x: 431, endPoint y: 227, distance: 21.1
click at [431, 227] on dl "Поточна: 949,00 Оптимум: 979,00 Вручну: 979.00" at bounding box center [444, 221] width 92 height 42
type input "969.00"
click at [456, 211] on div "1 339,00" at bounding box center [444, 212] width 43 height 6
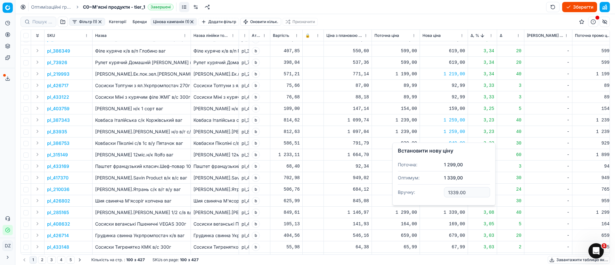
drag, startPoint x: 471, startPoint y: 193, endPoint x: 437, endPoint y: 192, distance: 34.0
click at [437, 192] on dl "Поточна: 1 299,00 Оптимум: 1 339,00 Вручну: 1339.00" at bounding box center [444, 179] width 92 height 42
type input "1329.00"
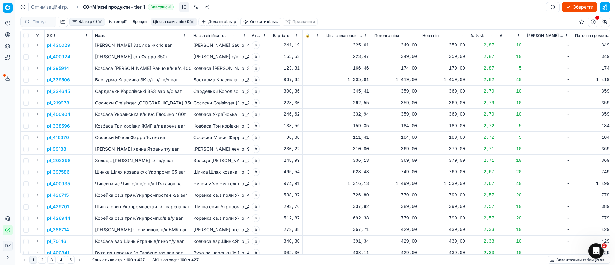
scroll to position [948, 0]
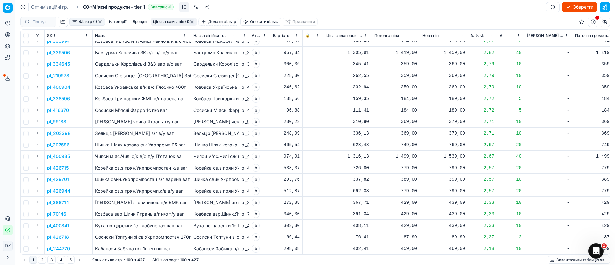
click at [456, 153] on div "1 539,00" at bounding box center [444, 156] width 43 height 6
drag, startPoint x: 474, startPoint y: 207, endPoint x: 412, endPoint y: 205, distance: 62.2
click at [413, 207] on dl "Поточна: 1 499,00 Оптимум: 1 539,00 Вручну: 1539.00" at bounding box center [444, 192] width 92 height 42
type input "1519.00"
click at [457, 49] on div "1 459,00" at bounding box center [444, 52] width 43 height 6
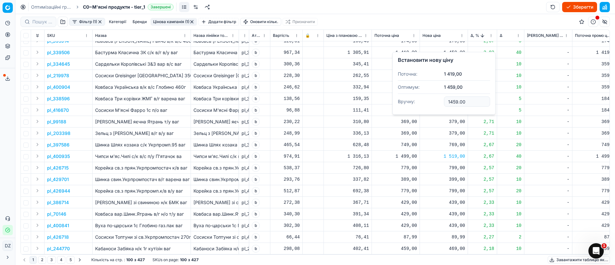
drag, startPoint x: 471, startPoint y: 100, endPoint x: 444, endPoint y: 102, distance: 27.3
click at [443, 102] on dl "Поточна: 1 419,00 Оптимум: 1 459,00 Вручну: 1459.00" at bounding box center [444, 89] width 92 height 42
type input "1449.00"
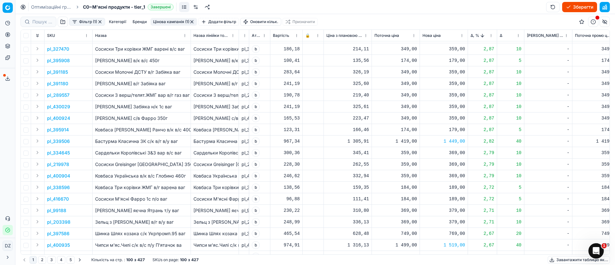
scroll to position [803, 0]
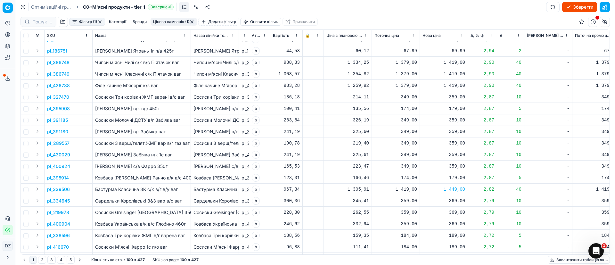
click at [455, 63] on div "1 419,00" at bounding box center [444, 62] width 43 height 6
drag, startPoint x: 468, startPoint y: 120, endPoint x: 436, endPoint y: 120, distance: 32.0
click at [436, 120] on dl "Поточна: 1 379,00 Оптимум: 1 419,00 Вручну: 1419.00" at bounding box center [444, 106] width 92 height 42
type input "1399.00"
click at [455, 75] on div "1 419,00" at bounding box center [444, 74] width 43 height 6
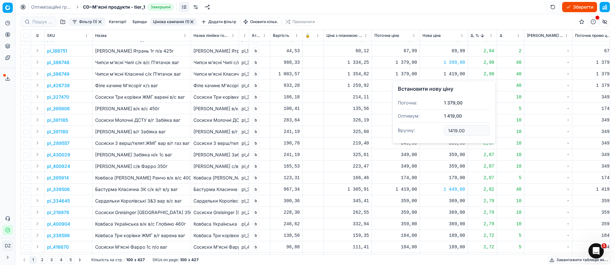
drag, startPoint x: 469, startPoint y: 128, endPoint x: 432, endPoint y: 127, distance: 37.2
click at [432, 127] on dl "Поточна: 1 379,00 Оптимум: 1 419,00 Вручну: 1419.00" at bounding box center [444, 117] width 92 height 42
type input "1399.00"
click at [458, 85] on div "1 419,00" at bounding box center [444, 85] width 43 height 6
drag, startPoint x: 469, startPoint y: 143, endPoint x: 421, endPoint y: 139, distance: 48.9
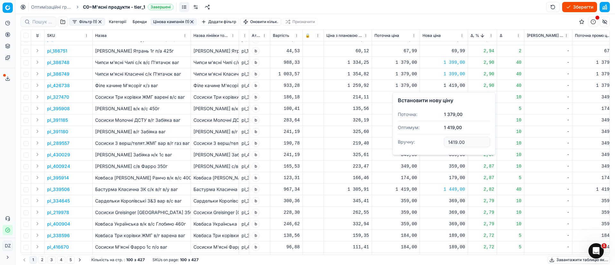
click at [428, 142] on dl "Поточна: 1 379,00 Оптимум: 1 419,00 Вручну: 1419.00" at bounding box center [444, 129] width 92 height 42
type input "1399.00"
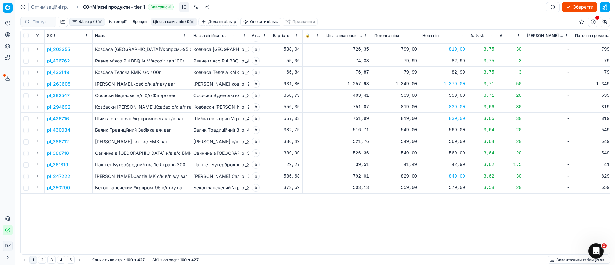
scroll to position [0, 0]
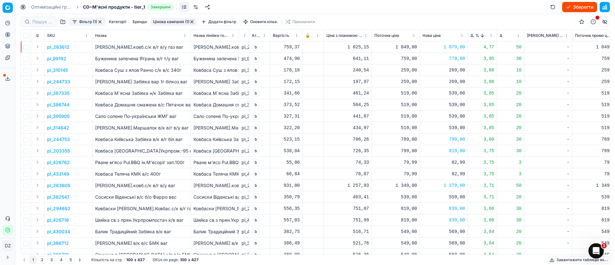
click at [193, 23] on button "button" at bounding box center [191, 21] width 5 height 5
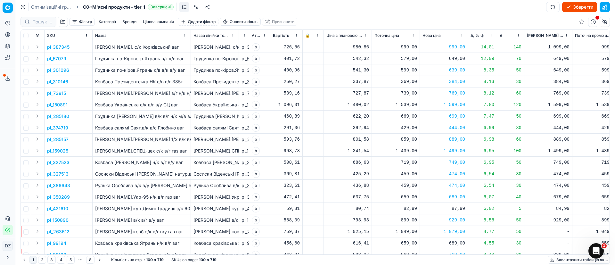
click at [152, 21] on button "Цінова кампанія" at bounding box center [158, 22] width 36 height 8
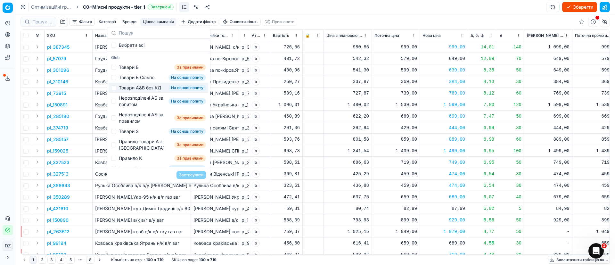
click at [143, 91] on div "Товари А&B без КД" at bounding box center [140, 88] width 42 height 6
click at [144, 89] on div "Товари А&B без КД" at bounding box center [140, 88] width 42 height 6
checkbox input "false"
click at [142, 108] on div "Нерозподілені АБ за попитом" at bounding box center [142, 101] width 47 height 13
checkbox input "true"
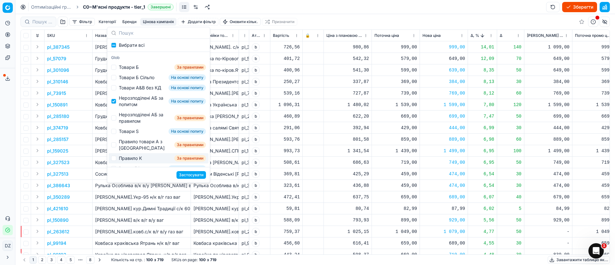
click at [195, 173] on button "Застосувати" at bounding box center [191, 175] width 29 height 8
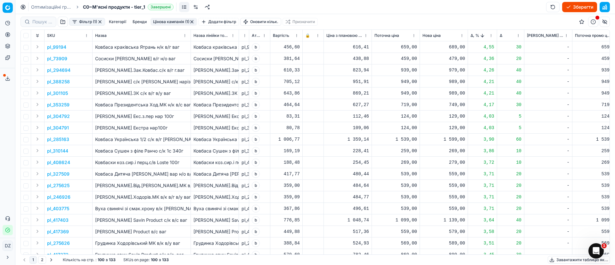
click at [444, 47] on div "689,00" at bounding box center [444, 47] width 43 height 6
drag, startPoint x: 468, startPoint y: 104, endPoint x: 437, endPoint y: 105, distance: 31.7
click at [437, 105] on dl "Поточна: 659,00 Оптимум: 689,00 Вручну: 689.00" at bounding box center [444, 91] width 92 height 42
type input "679.00"
click at [179, 23] on button "Цінова кампанія (1)" at bounding box center [174, 22] width 46 height 8
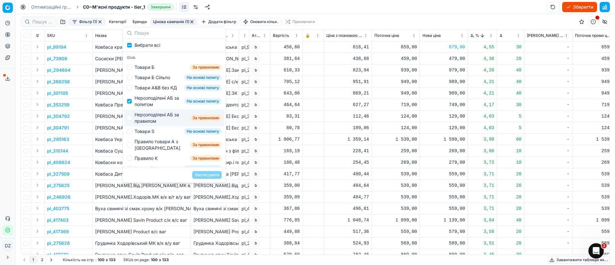
click at [155, 124] on div "Нерозподілені АБ за правилом" at bounding box center [161, 117] width 53 height 13
checkbox input "true"
click at [207, 175] on button "Застосувати" at bounding box center [206, 175] width 29 height 8
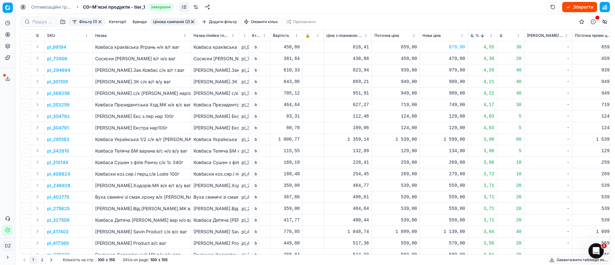
click at [451, 70] on div "979,00" at bounding box center [444, 70] width 43 height 6
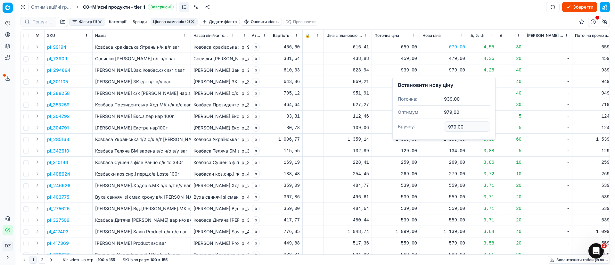
drag, startPoint x: 466, startPoint y: 129, endPoint x: 416, endPoint y: 127, distance: 50.4
click at [416, 127] on dl "Поточна: 939,00 Оптимум: 979,00 Вручну: 979.00" at bounding box center [444, 114] width 92 height 42
type input "959.00"
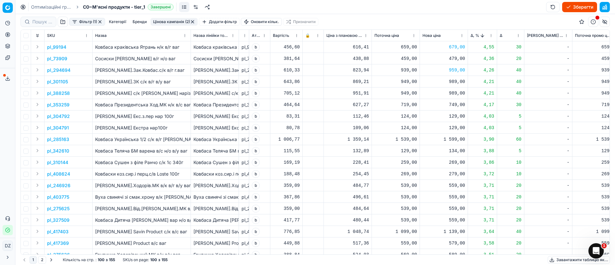
click at [457, 83] on div "989,00" at bounding box center [444, 81] width 43 height 6
drag, startPoint x: 468, startPoint y: 139, endPoint x: 442, endPoint y: 139, distance: 25.9
click at [442, 139] on dl "Поточна: 949,00 Оптимум: 989,00 Вручну: 989.00" at bounding box center [444, 125] width 92 height 42
type input "969.00"
click at [455, 94] on div "989,00" at bounding box center [444, 93] width 43 height 6
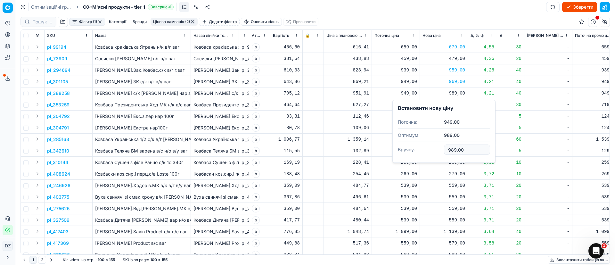
drag, startPoint x: 465, startPoint y: 150, endPoint x: 425, endPoint y: 154, distance: 40.3
click at [427, 155] on dl "Поточна: 949,00 Оптимум: 989,00 Вручну: 989.00" at bounding box center [444, 137] width 92 height 42
type input "969.00"
click at [456, 104] on div "749,00" at bounding box center [444, 105] width 43 height 6
drag, startPoint x: 468, startPoint y: 160, endPoint x: 430, endPoint y: 159, distance: 38.4
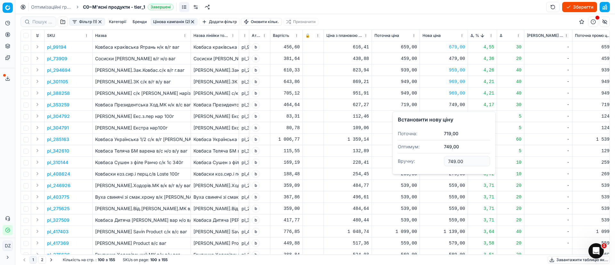
click at [430, 160] on dl "Поточна: 719,00 Оптимум: 749,00 Вручну: 749.00" at bounding box center [444, 148] width 92 height 42
type input "739.00"
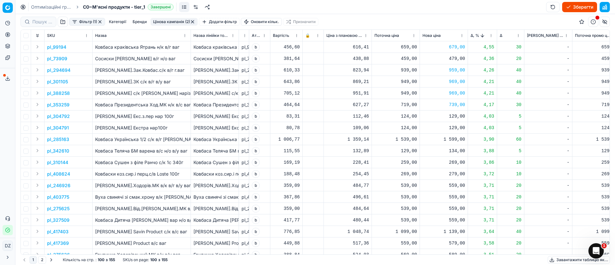
click at [453, 138] on div "1 599,00" at bounding box center [444, 139] width 43 height 6
drag, startPoint x: 469, startPoint y: 197, endPoint x: 424, endPoint y: 201, distance: 44.7
click at [424, 201] on dl "Поточна: 1 539,00 Оптимум: 1 599,00 Вручну: 1599.00" at bounding box center [444, 183] width 92 height 42
type input "1559.00"
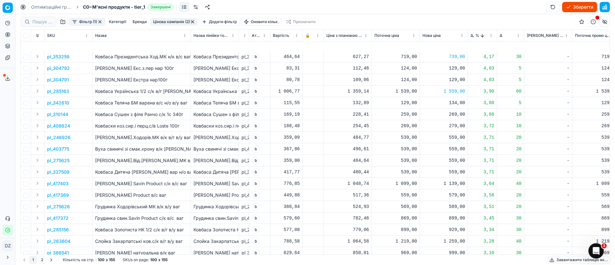
scroll to position [96, 0]
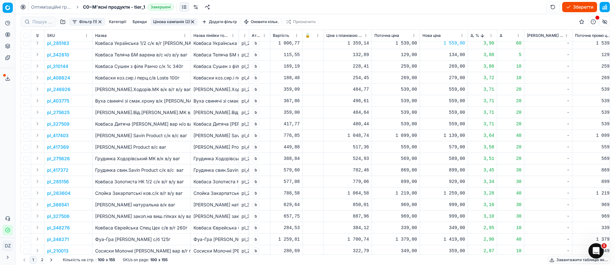
click at [451, 136] on div "1 139,00" at bounding box center [444, 135] width 43 height 6
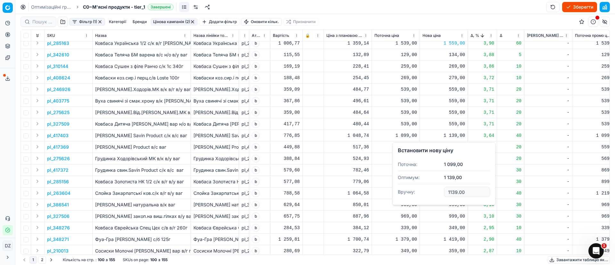
drag, startPoint x: 466, startPoint y: 194, endPoint x: 436, endPoint y: 192, distance: 30.2
click at [436, 193] on dl "Поточна: 1 099,00 Оптимум: 1 139,00 Вручну: 1139.00" at bounding box center [444, 179] width 92 height 42
type input "1119.00"
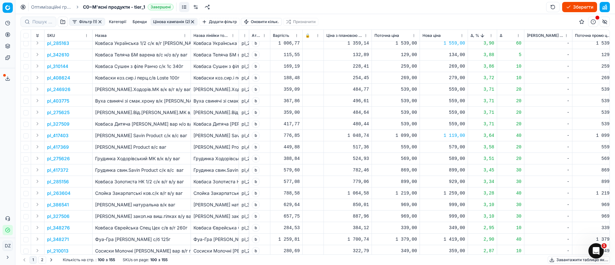
click at [453, 193] on div "1 259,00" at bounding box center [444, 193] width 43 height 6
drag, startPoint x: 468, startPoint y: 249, endPoint x: 439, endPoint y: 250, distance: 28.8
click at [439, 250] on dl "Поточна: 1 219,00 Оптимум: 1 259,00 Вручну: 1259.00" at bounding box center [444, 237] width 92 height 42
type input "1239.00"
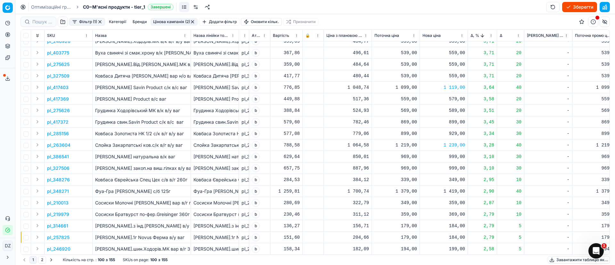
click at [459, 152] on div "999,00" at bounding box center [444, 156] width 43 height 11
drag, startPoint x: 468, startPoint y: 212, endPoint x: 432, endPoint y: 212, distance: 35.6
click at [432, 212] on dl "Поточна: 969,00 Оптимум: 999,00 Вручну: 999.00" at bounding box center [444, 200] width 92 height 42
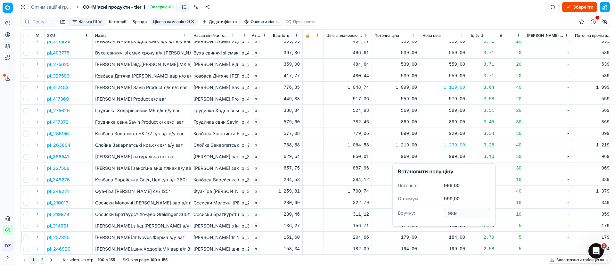
type input "989.00"
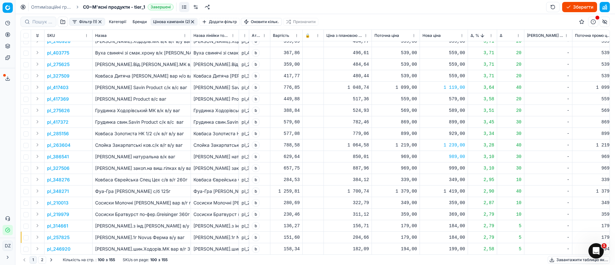
click at [454, 165] on div "999,00" at bounding box center [444, 168] width 43 height 6
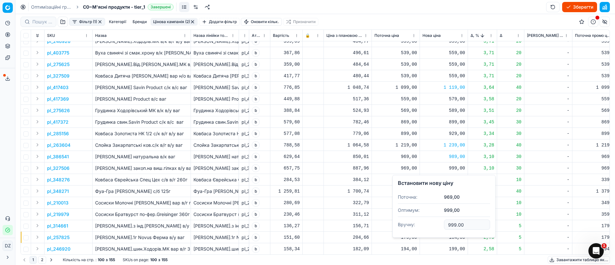
drag, startPoint x: 464, startPoint y: 222, endPoint x: 418, endPoint y: 225, distance: 45.9
click at [419, 225] on dl "Поточна: 969,00 Оптимум: 999,00 Вручну: 999.00" at bounding box center [444, 212] width 92 height 42
type input "989.00"
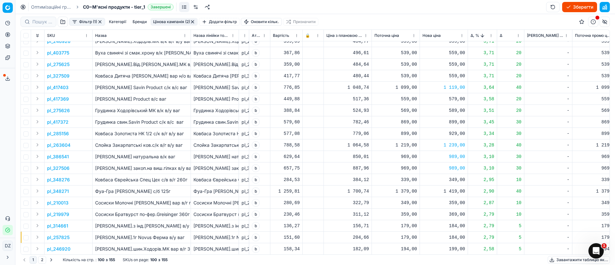
click at [457, 190] on div "1 419,00" at bounding box center [444, 191] width 43 height 6
drag, startPoint x: 476, startPoint y: 250, endPoint x: 429, endPoint y: 248, distance: 47.1
click at [429, 248] on dl "Поточна: 1 379,00 Оптимум: 1 419,00 Вручну: 1419.00" at bounding box center [444, 235] width 92 height 42
type input "1399.00"
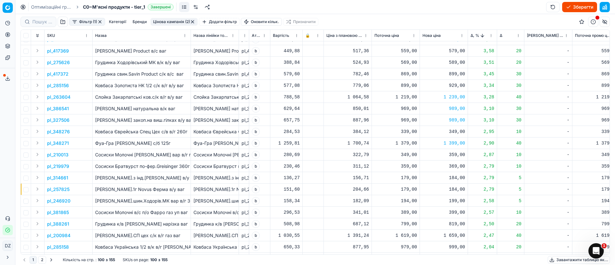
scroll to position [288, 0]
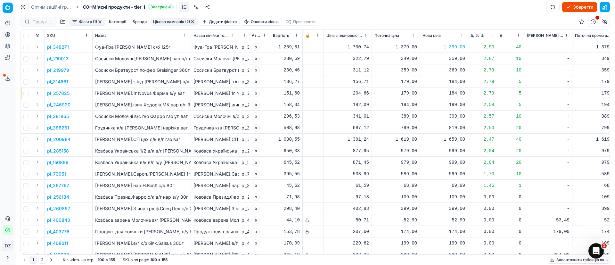
click at [454, 139] on div "1 659,00" at bounding box center [444, 139] width 43 height 6
drag, startPoint x: 472, startPoint y: 195, endPoint x: 426, endPoint y: 195, distance: 45.8
click at [426, 195] on dl "Поточна: 1 619,00 Оптимум: 1 659,00 Вручну: 1659.00" at bounding box center [444, 183] width 92 height 42
type input "1639.00"
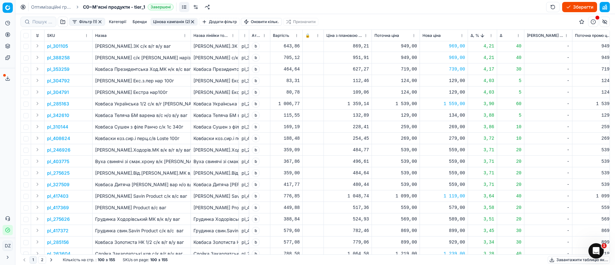
scroll to position [0, 0]
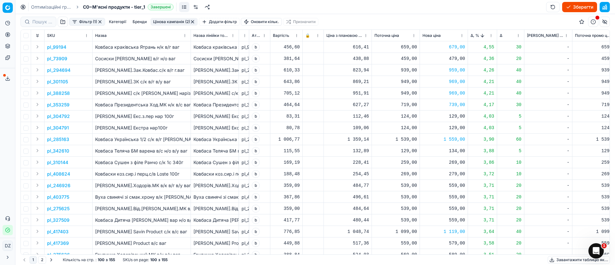
click at [473, 35] on span "Δ, %" at bounding box center [475, 35] width 9 height 5
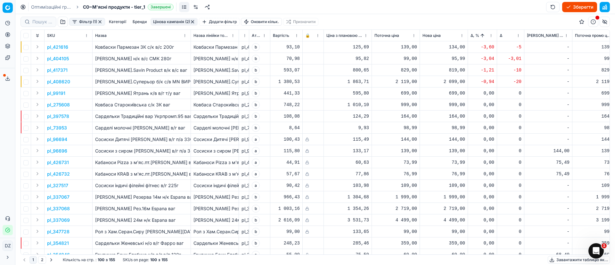
click at [193, 21] on button "button" at bounding box center [192, 21] width 5 height 5
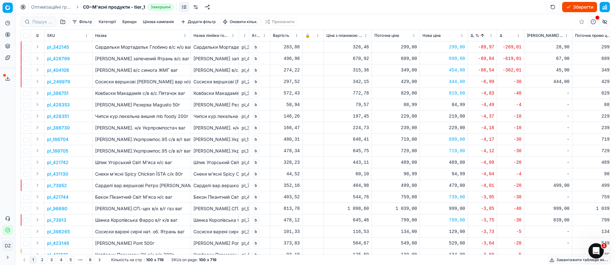
click at [578, 7] on button "Зберегти" at bounding box center [579, 7] width 35 height 10
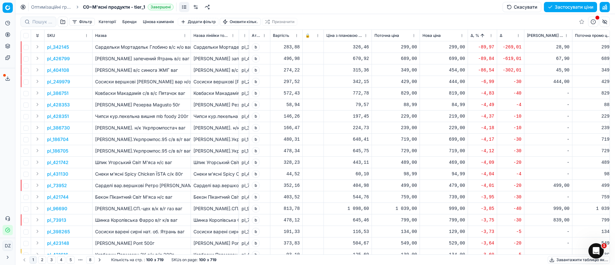
click at [578, 7] on button "Застосувати ціни" at bounding box center [570, 7] width 53 height 10
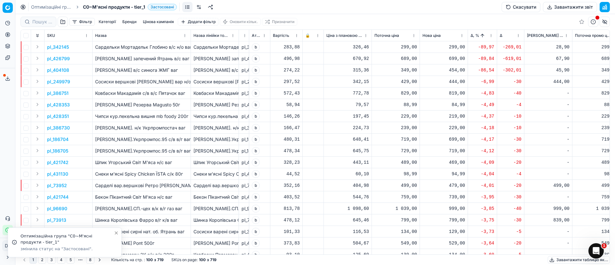
click at [564, 7] on button "Завантажити звіт" at bounding box center [570, 7] width 54 height 10
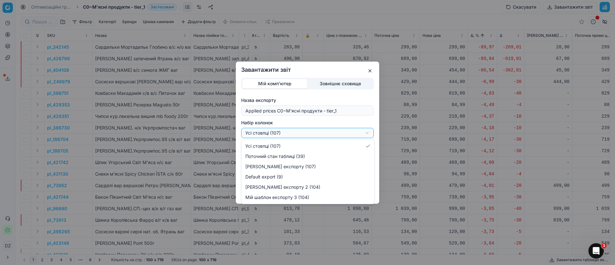
click at [348, 131] on div "Завантажити звіт Мій комп'ютер Зовнішнє сховище Назва експорту Applied prices C…" at bounding box center [307, 132] width 615 height 265
click at [431, 78] on div "Завантажити звіт Мій комп'ютер Зовнішнє сховище Назва експорту Applied prices C…" at bounding box center [307, 132] width 615 height 265
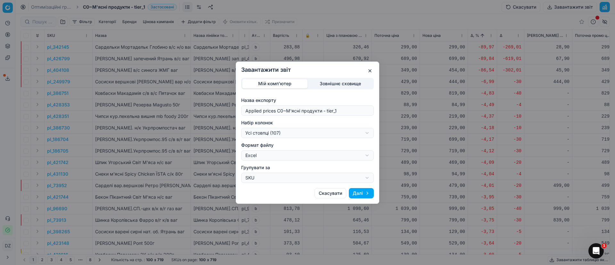
click at [371, 70] on button "button" at bounding box center [370, 71] width 8 height 8
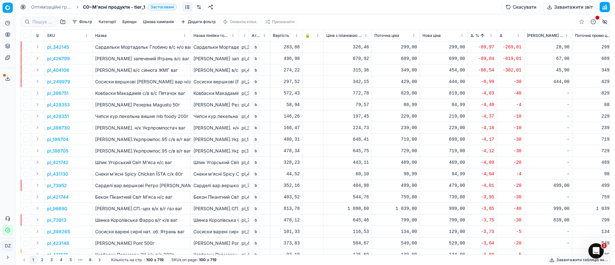
click at [566, 8] on button "Завантажити звіт" at bounding box center [570, 7] width 54 height 10
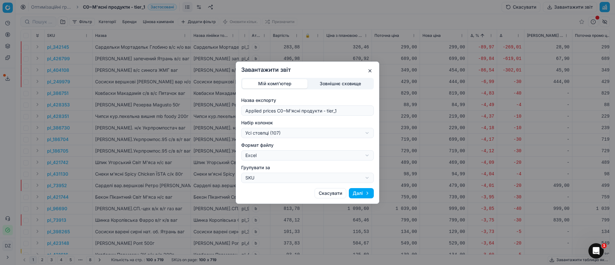
click at [367, 134] on div "Завантажити звіт Мій комп'ютер Зовнішнє сховище Назва експорту Applied prices C…" at bounding box center [307, 132] width 615 height 265
click at [467, 131] on div "Завантажити звіт Мій комп'ютер Зовнішнє сховище Назва експорту Applied prices C…" at bounding box center [307, 132] width 615 height 265
click at [370, 68] on button "button" at bounding box center [370, 71] width 8 height 8
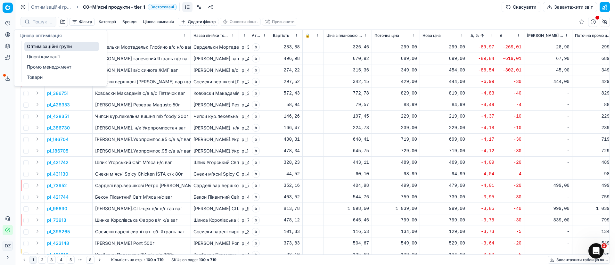
click at [11, 33] on button "Цінова оптимізація" at bounding box center [8, 34] width 10 height 10
drag, startPoint x: 41, startPoint y: 47, endPoint x: 86, endPoint y: 51, distance: 44.7
click at [41, 46] on link "Оптимізаційні групи" at bounding box center [61, 46] width 75 height 9
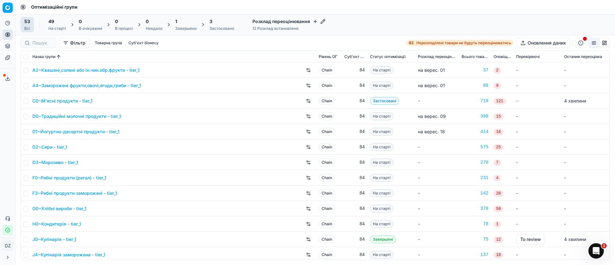
click at [183, 29] on div "Завершено" at bounding box center [185, 28] width 21 height 5
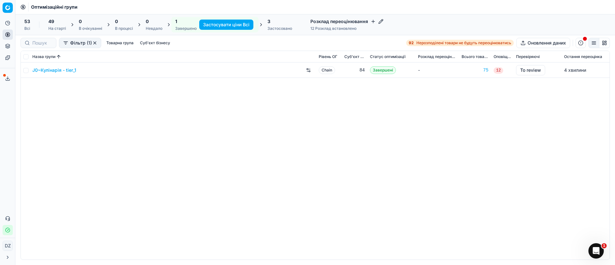
click at [281, 26] on div "Застосовано" at bounding box center [279, 28] width 25 height 5
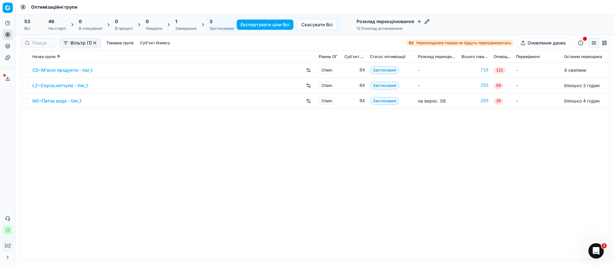
click at [5, 78] on icon at bounding box center [7, 78] width 5 height 5
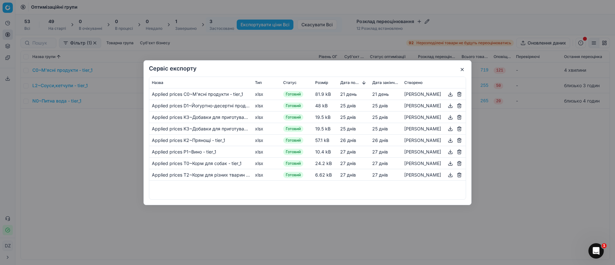
click at [461, 69] on button "button" at bounding box center [462, 70] width 8 height 8
